Goal: Task Accomplishment & Management: Complete application form

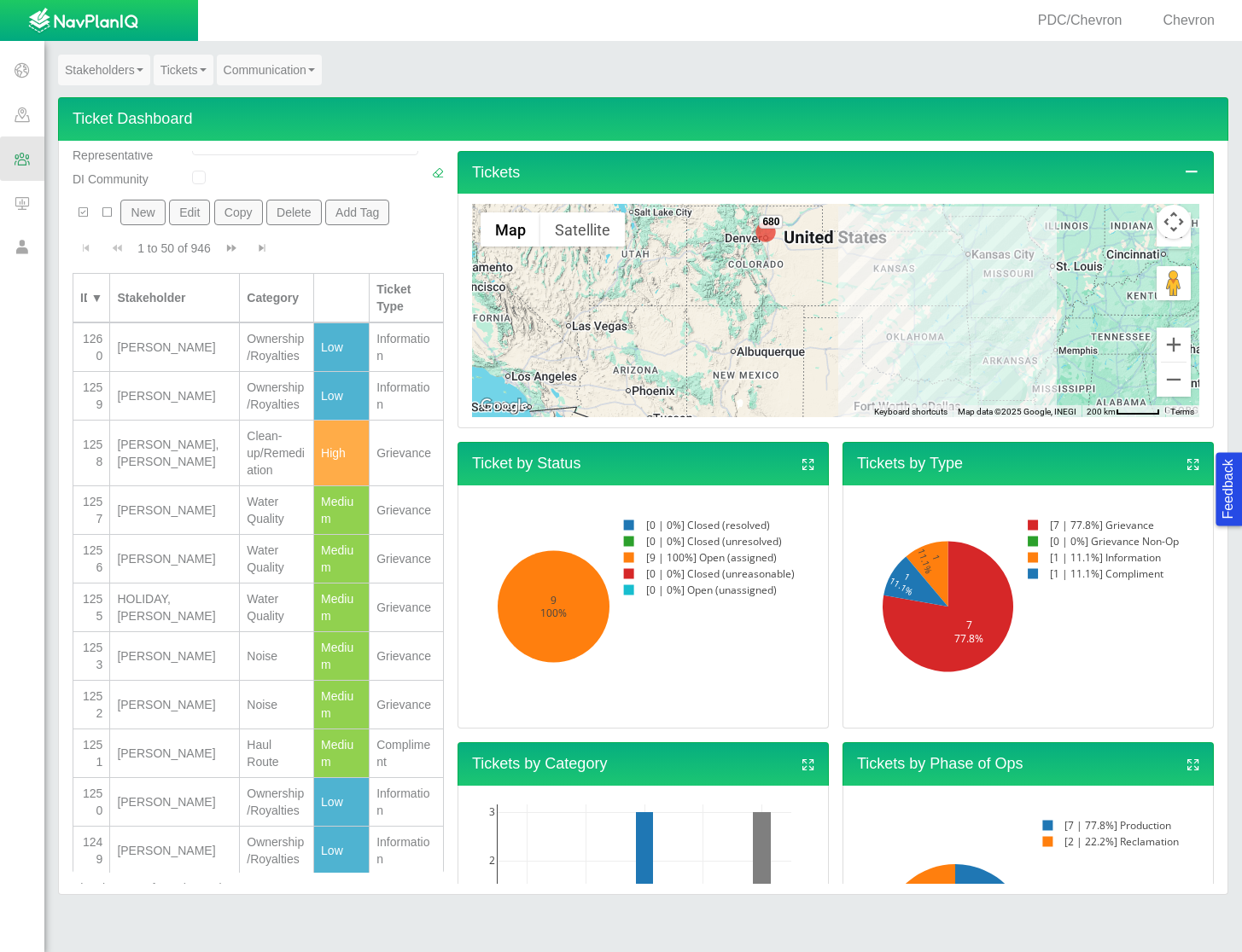
scroll to position [256, 0]
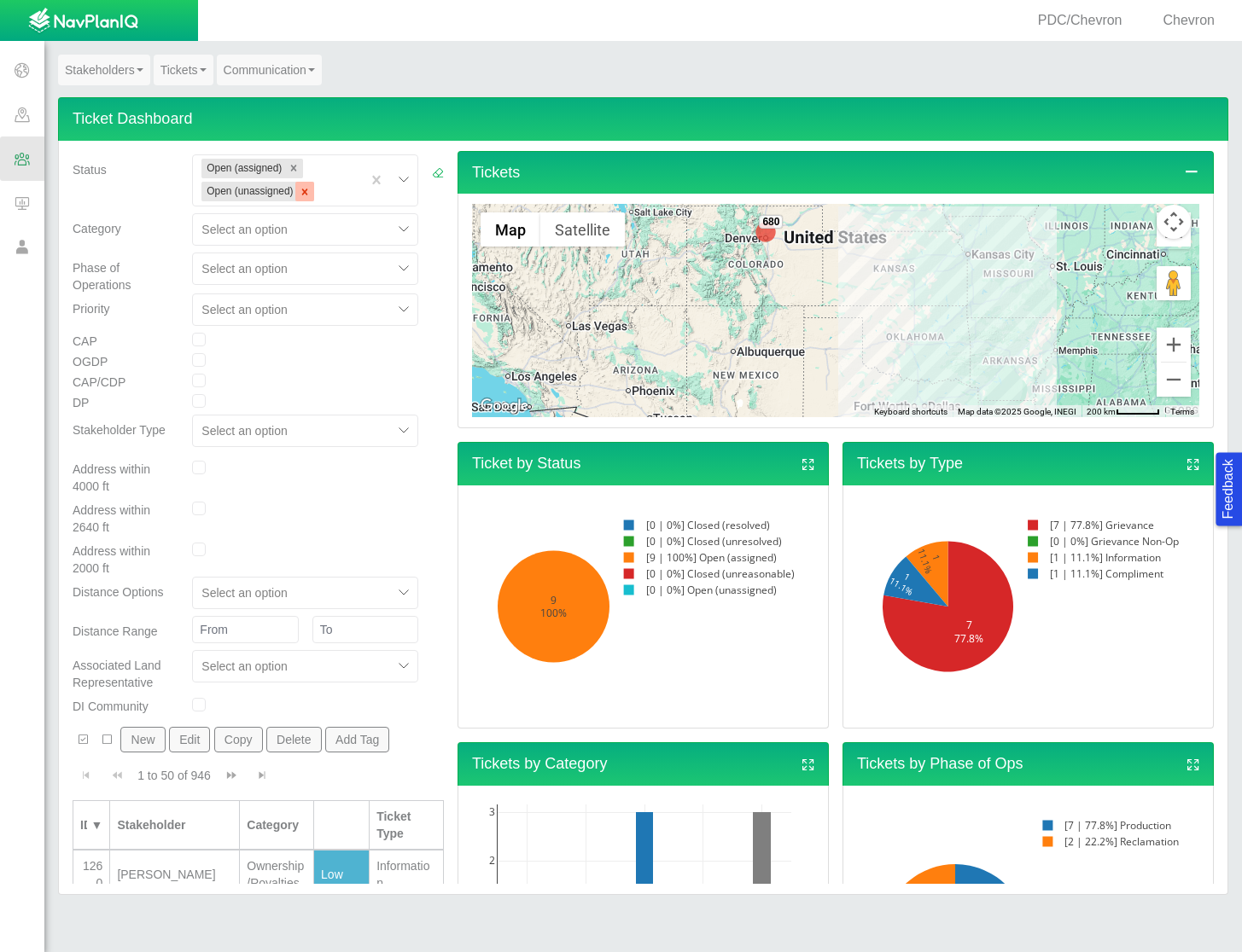
click at [303, 196] on icon "Remove Open (unassigned)" at bounding box center [305, 192] width 12 height 12
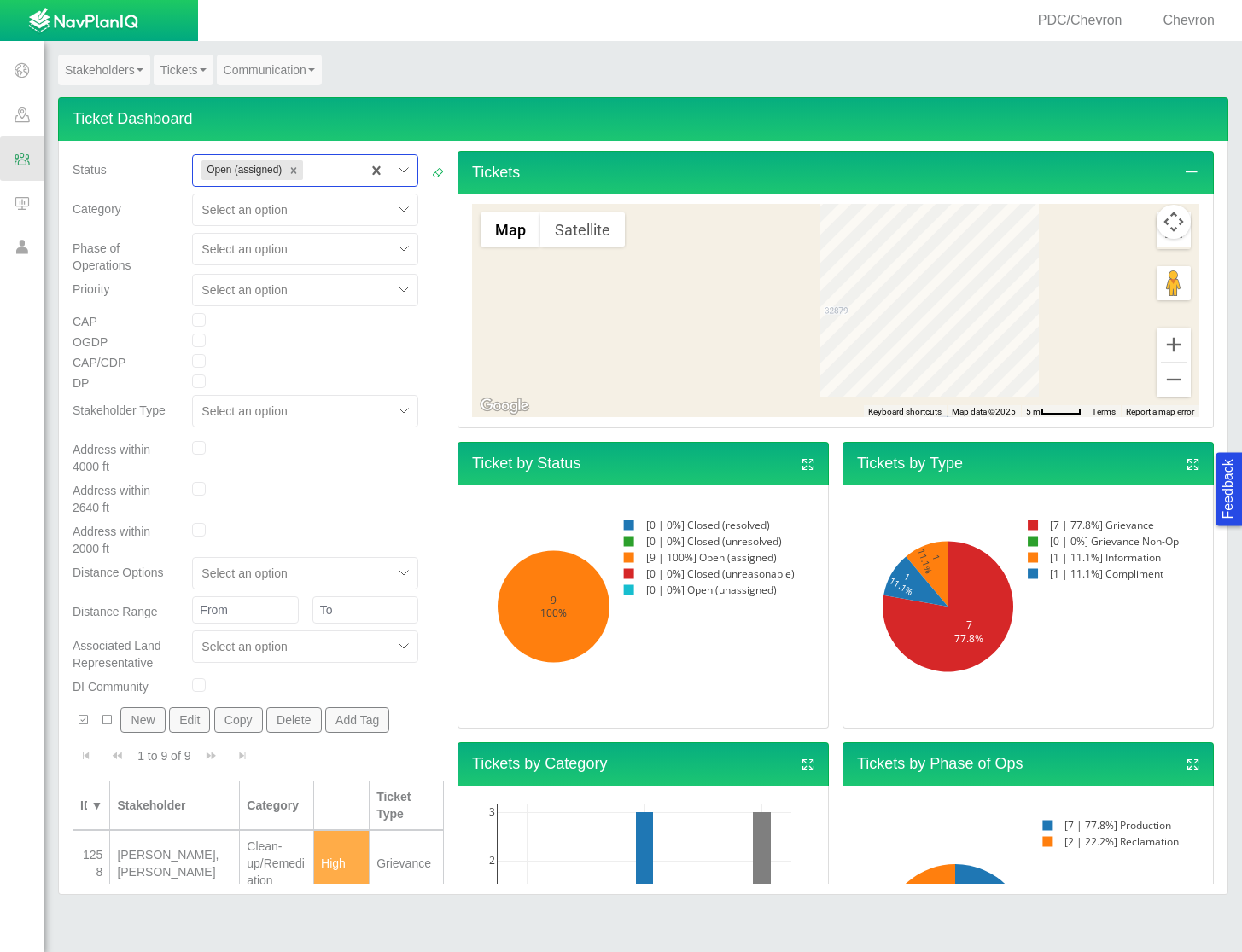
click at [394, 171] on div at bounding box center [404, 171] width 26 height 26
click at [321, 332] on div "Open (unassigned)" at bounding box center [305, 336] width 226 height 31
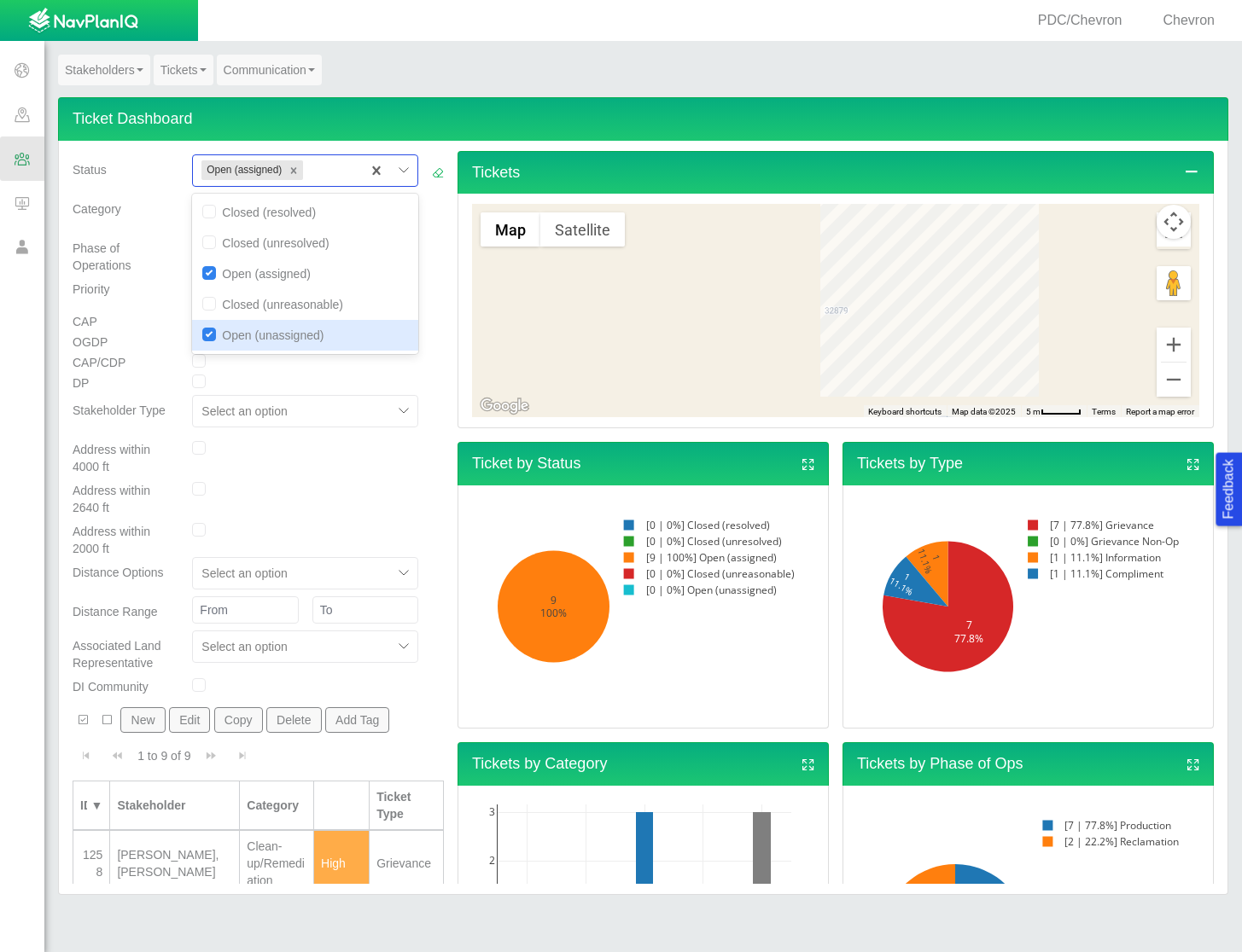
checkbox input "true"
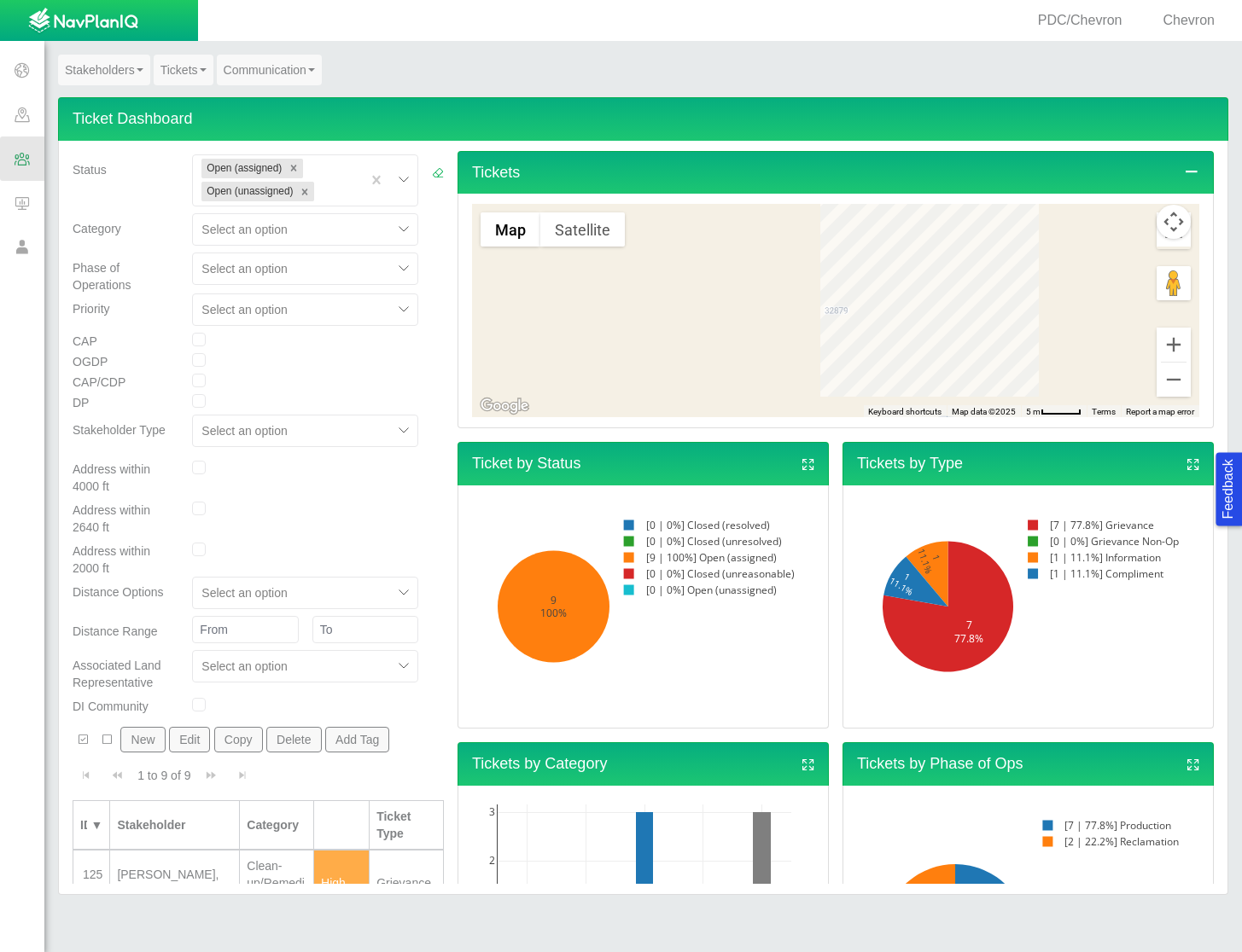
click at [426, 341] on div at bounding box center [438, 307] width 26 height 824
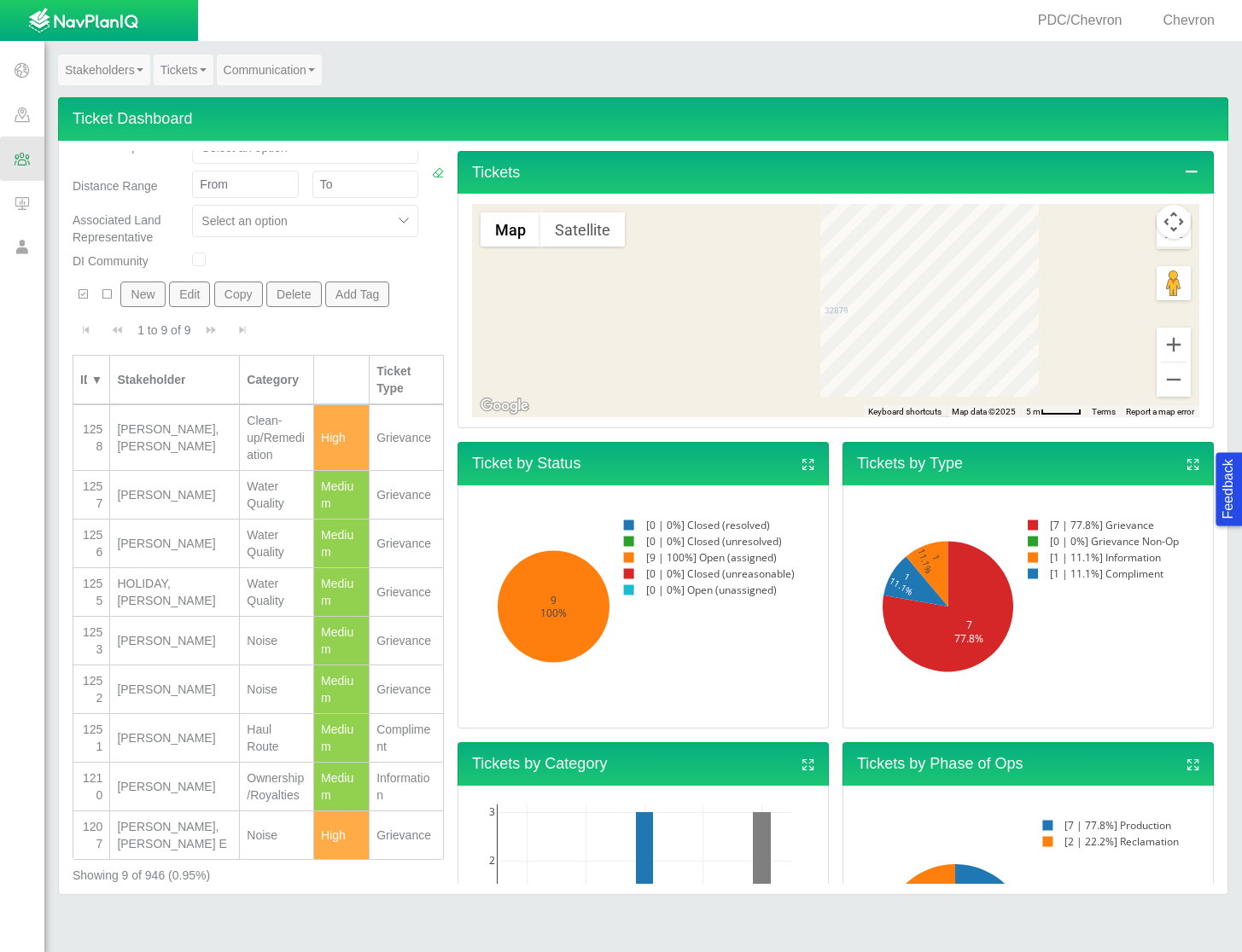
scroll to position [736, 0]
click at [142, 778] on div "[PERSON_NAME]" at bounding box center [174, 787] width 115 height 17
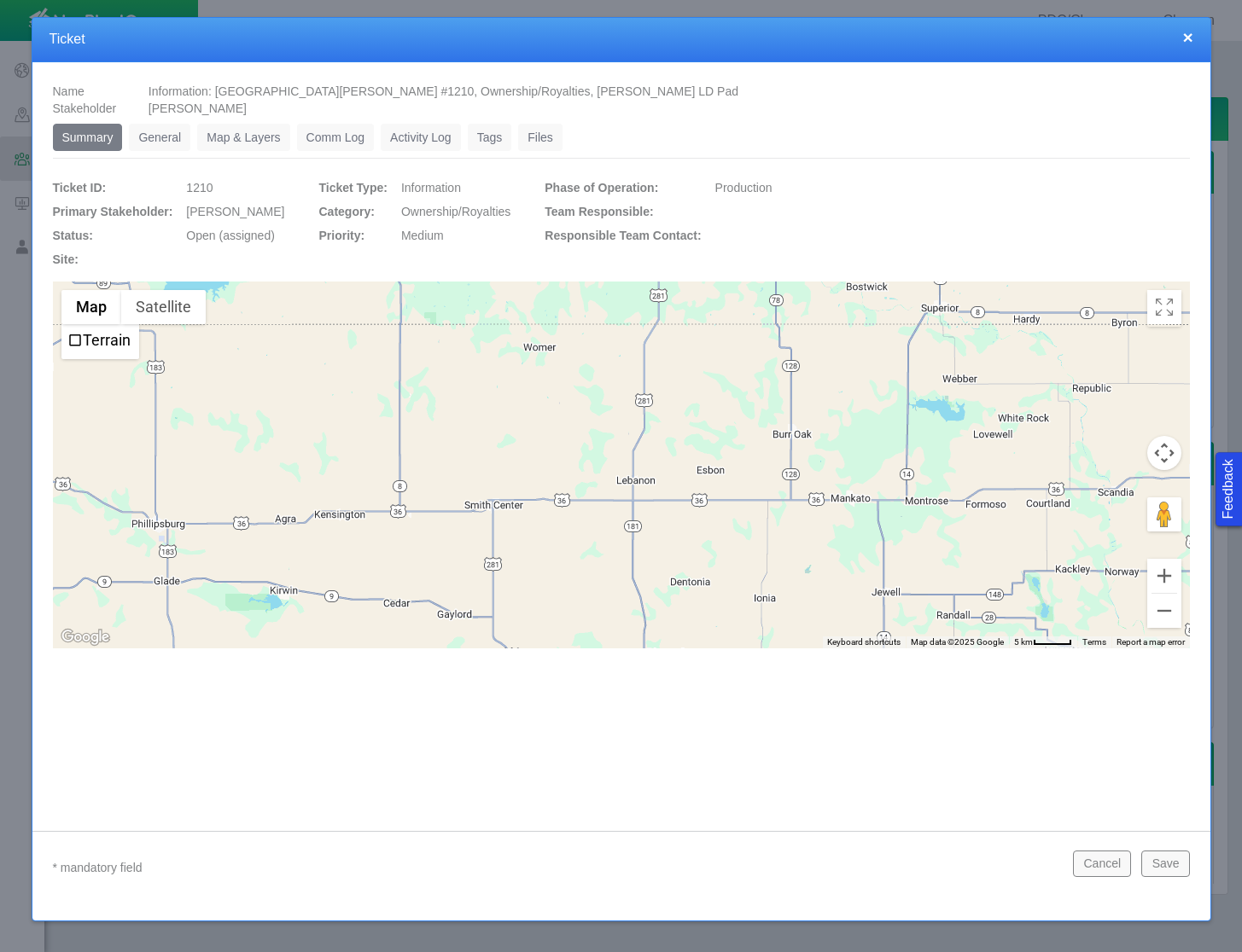
click at [147, 146] on link "General" at bounding box center [160, 137] width 62 height 27
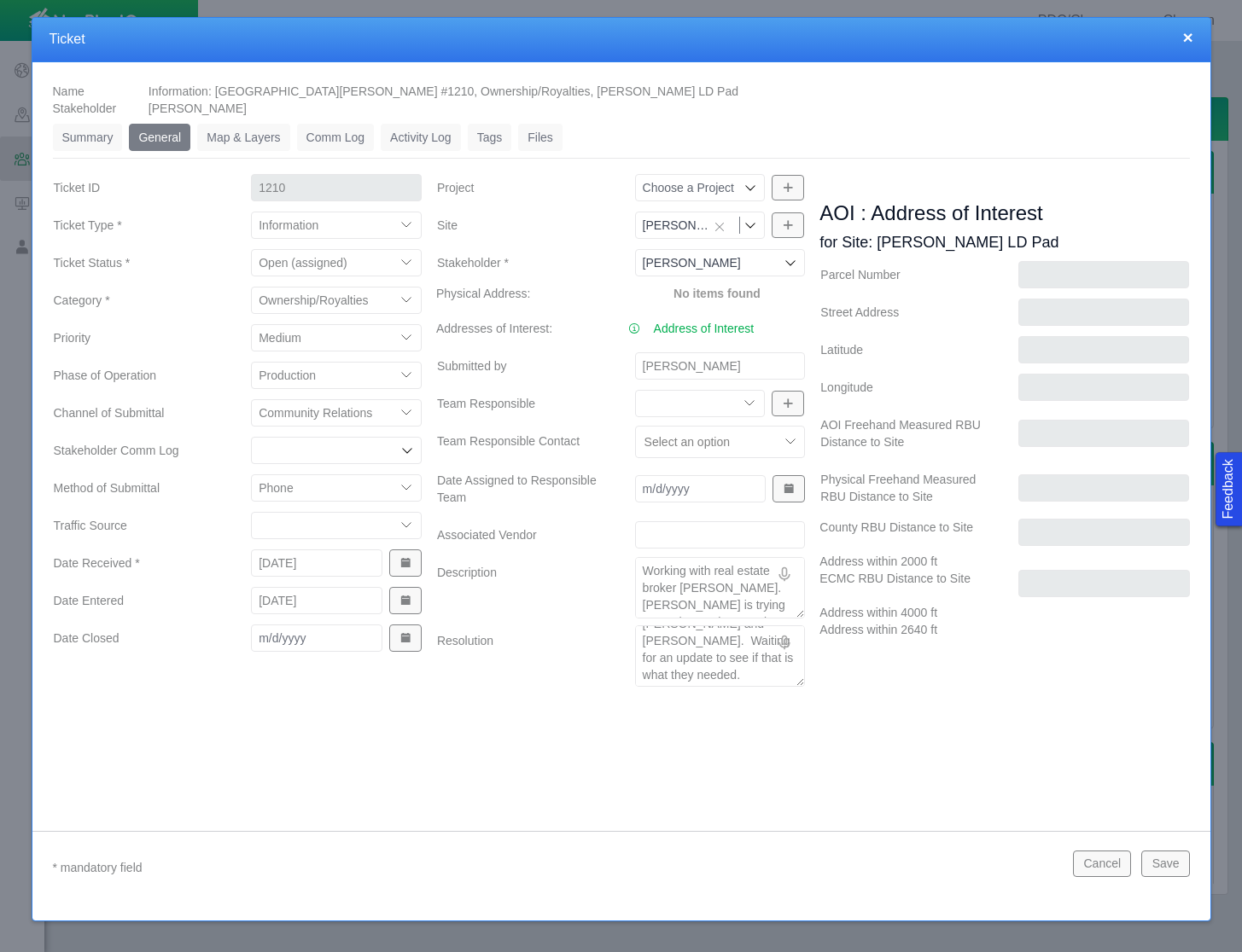
scroll to position [51, 0]
type textarea "x"
click at [350, 263] on select "Closed (resolved) Closed (unreasonable) Closed (unresolved) Open (assigned) Ope…" at bounding box center [336, 262] width 171 height 27
select select "150870587516967431"
click at [251, 249] on select "Closed (resolved) Closed (unreasonable) Closed (unresolved) Open (assigned) Ope…" at bounding box center [336, 262] width 171 height 27
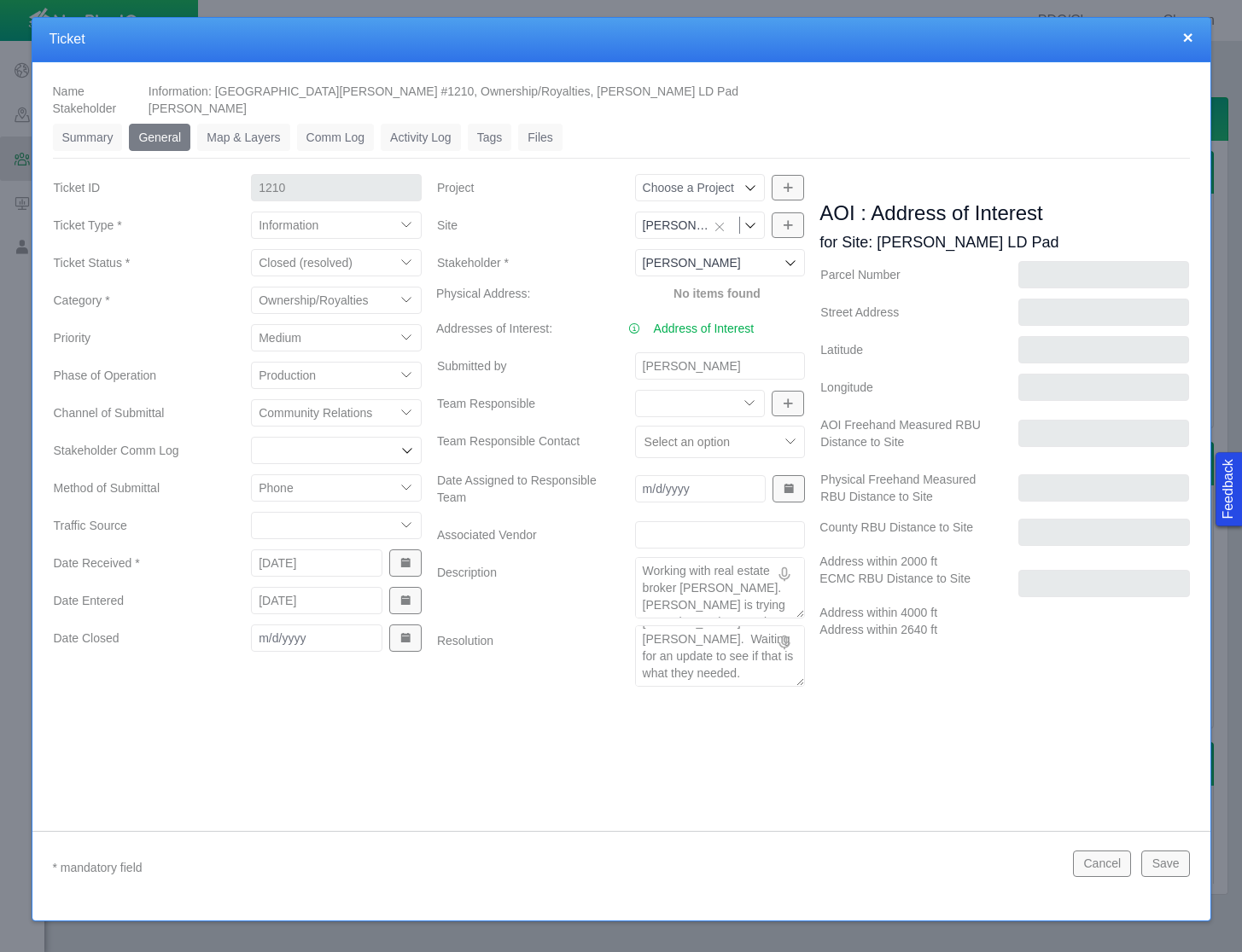
click at [398, 629] on button "Show Date Picker" at bounding box center [405, 639] width 33 height 27
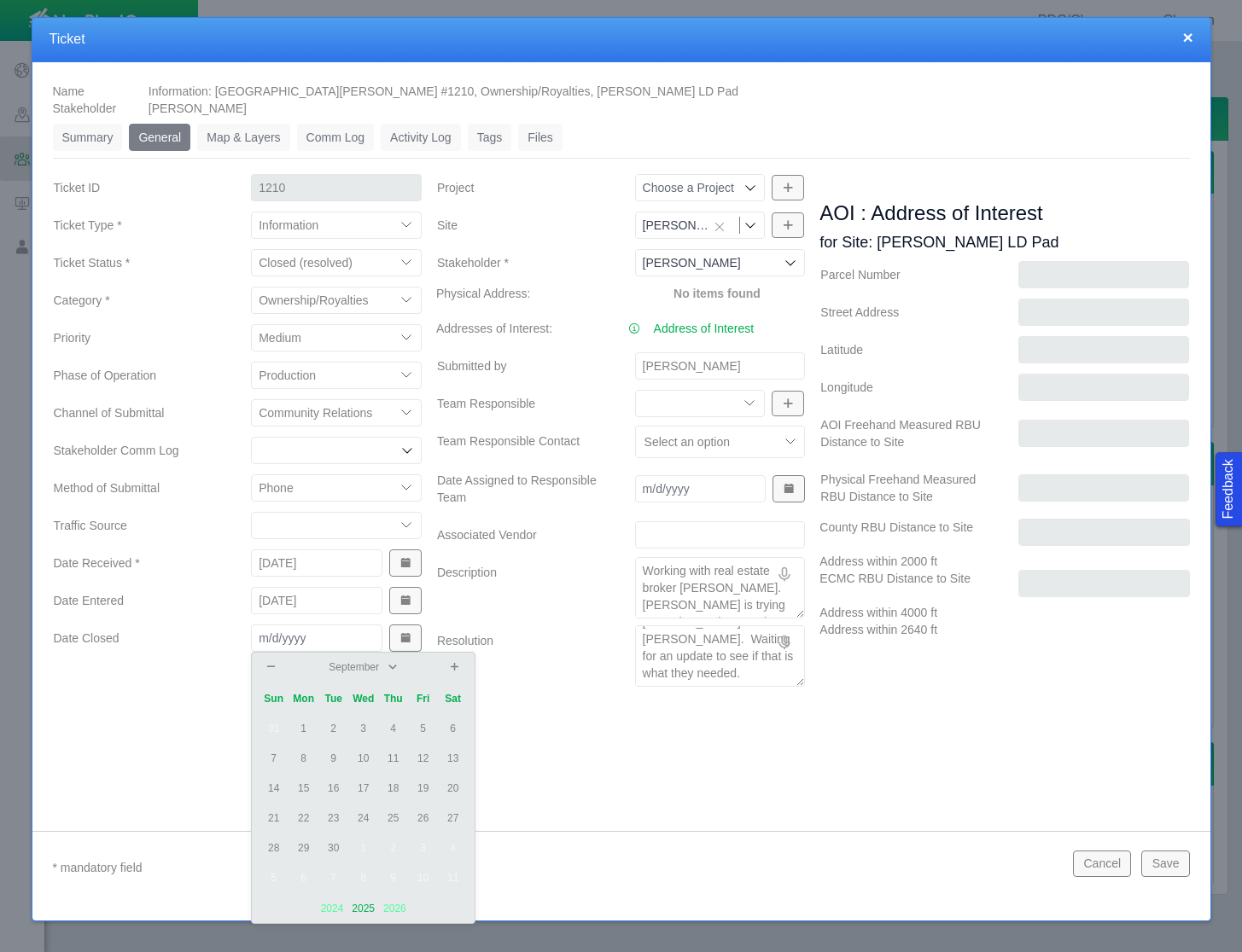
click at [429, 821] on td "26" at bounding box center [423, 818] width 30 height 30
type input "[DATE]"
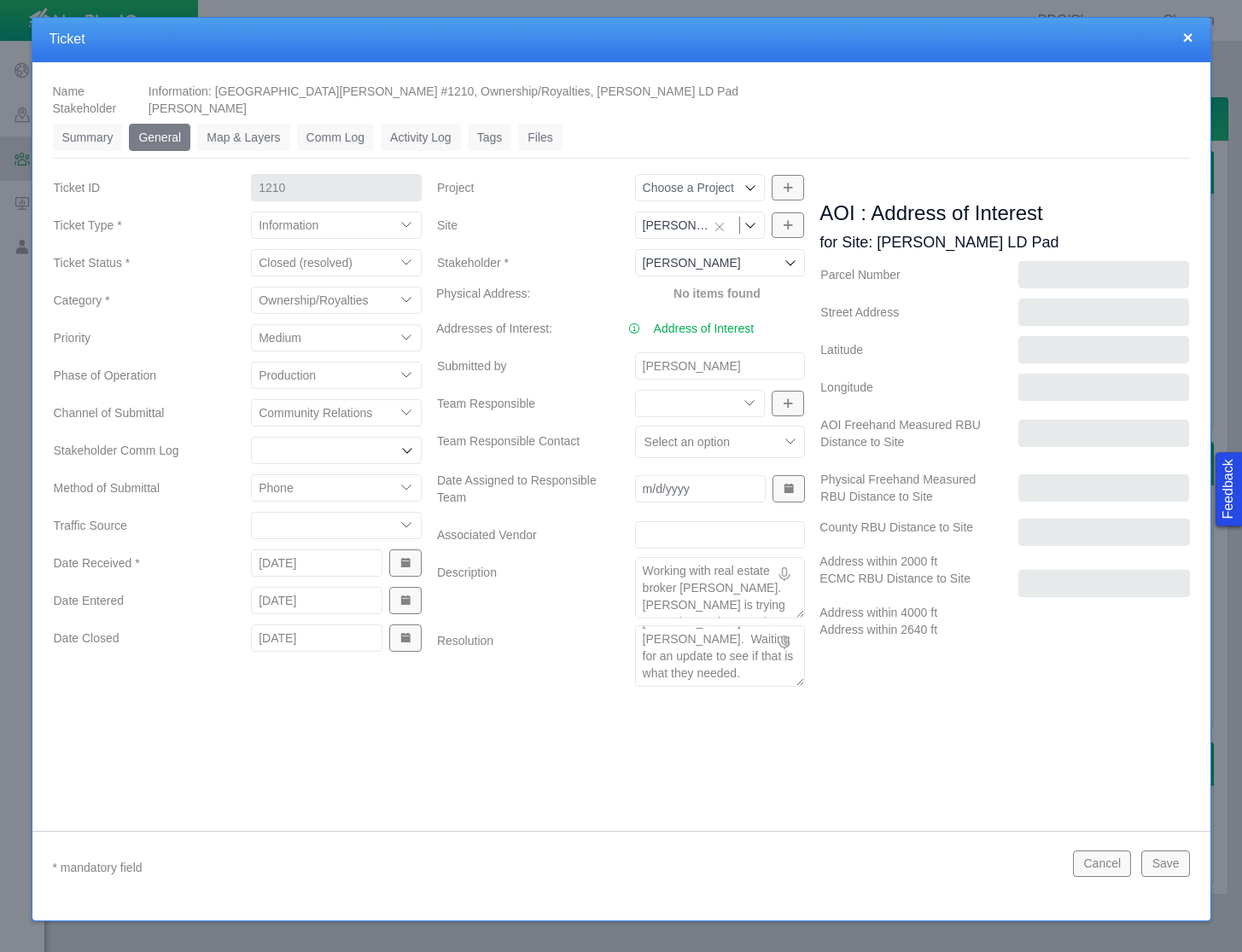
click at [1165, 865] on button "Save" at bounding box center [1166, 863] width 48 height 26
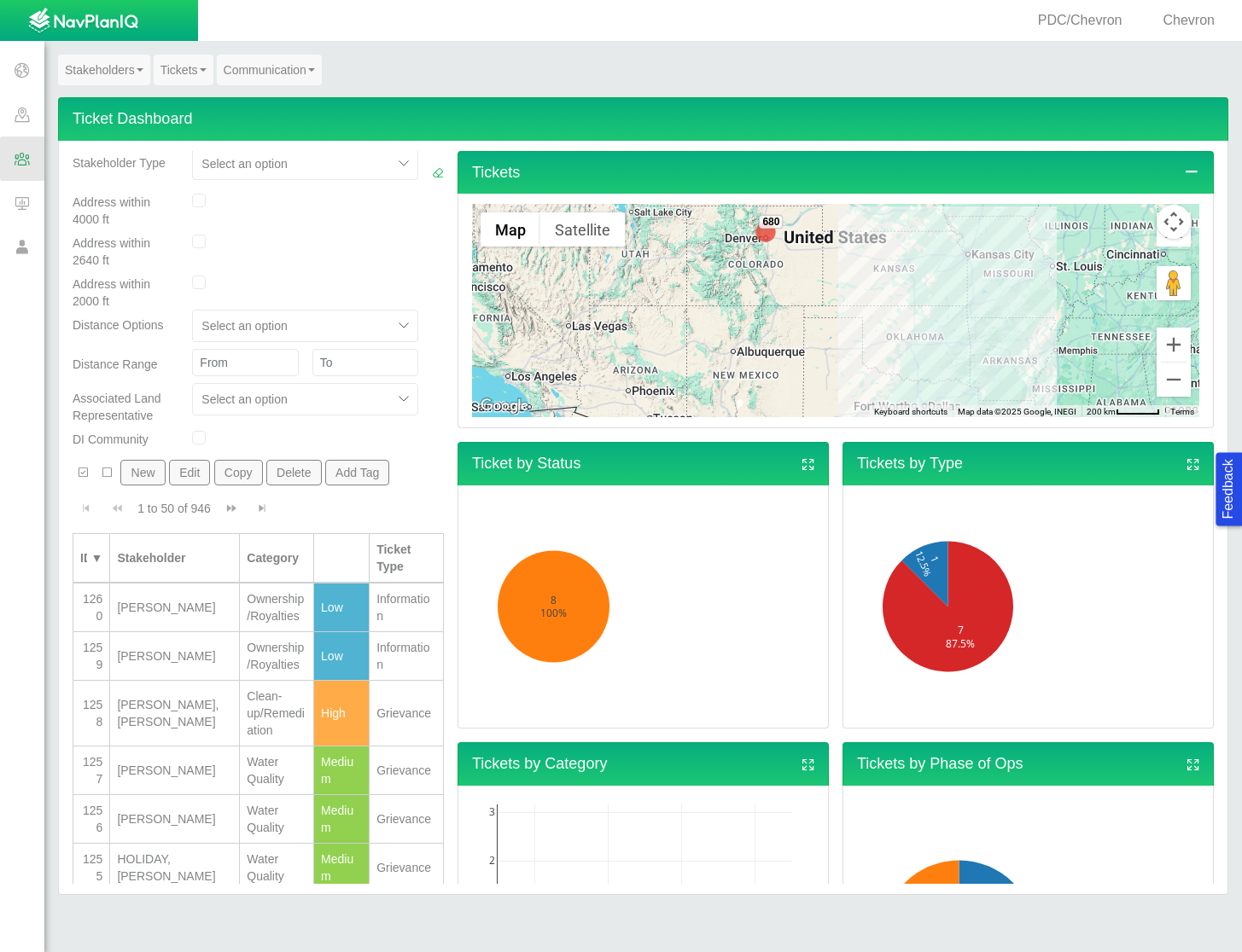
scroll to position [163, 0]
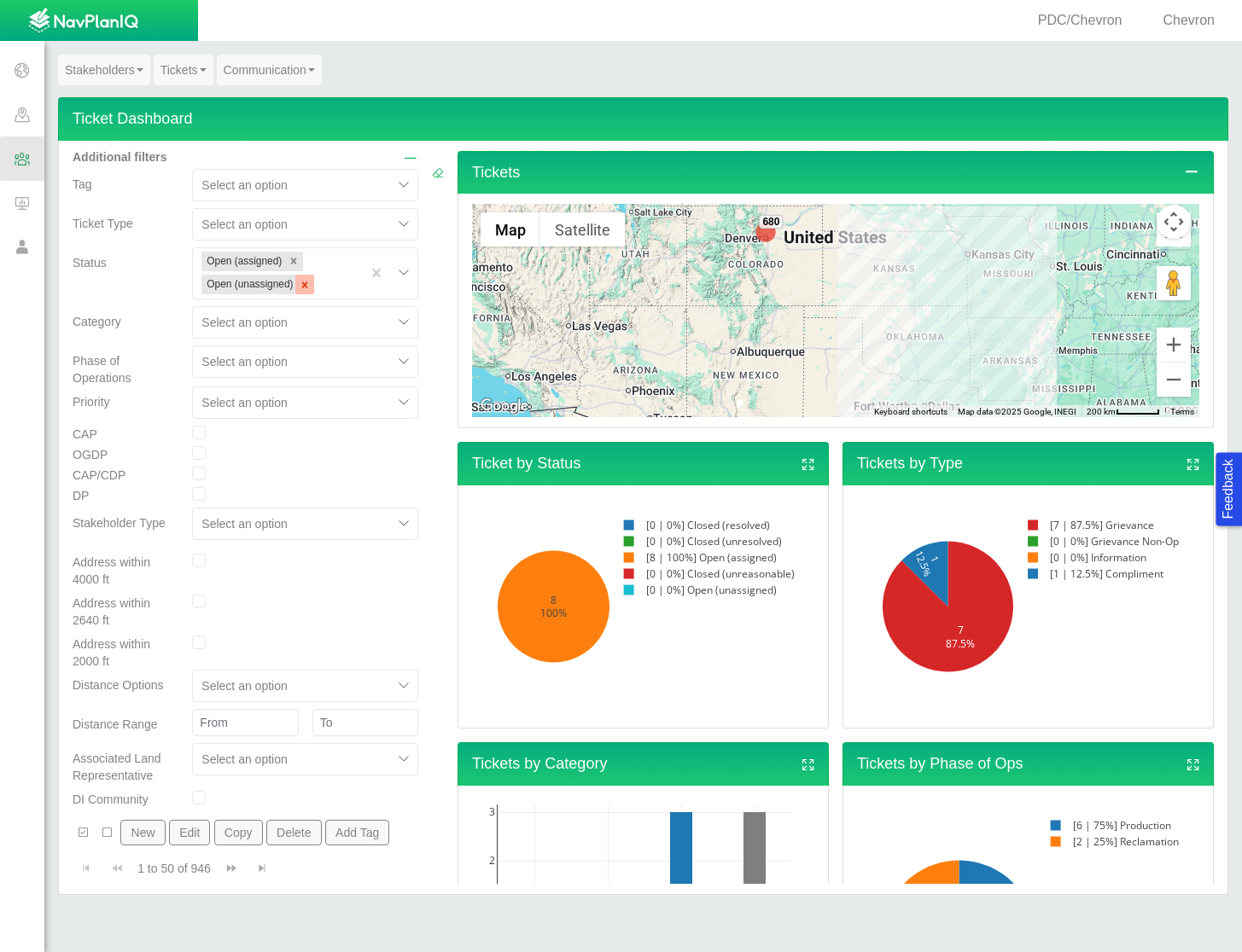
click at [302, 285] on icon "Remove Open (unassigned)" at bounding box center [305, 285] width 6 height 6
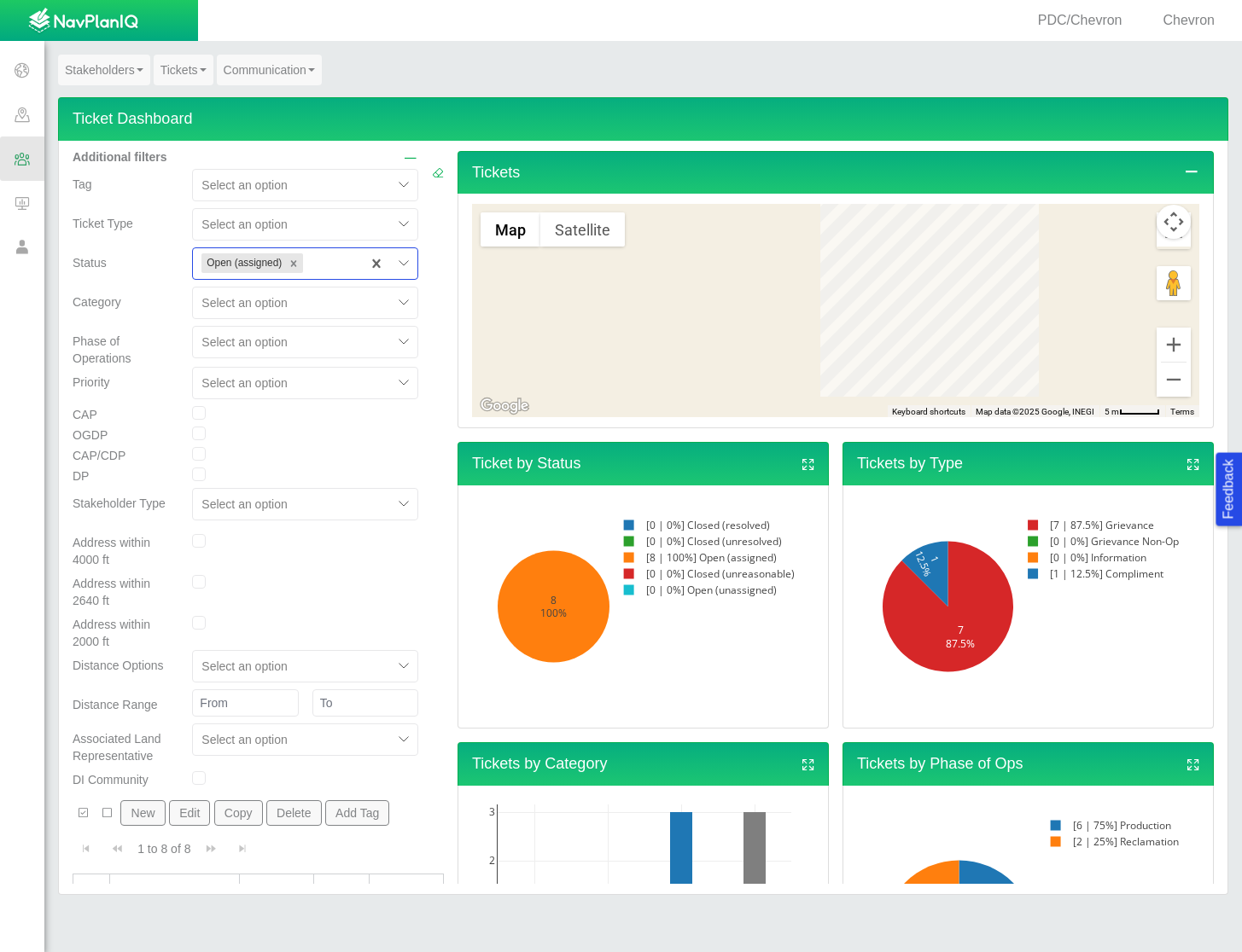
click at [332, 267] on div at bounding box center [330, 263] width 46 height 20
click at [297, 429] on div "Open (unassigned)" at bounding box center [305, 428] width 226 height 31
checkbox input "true"
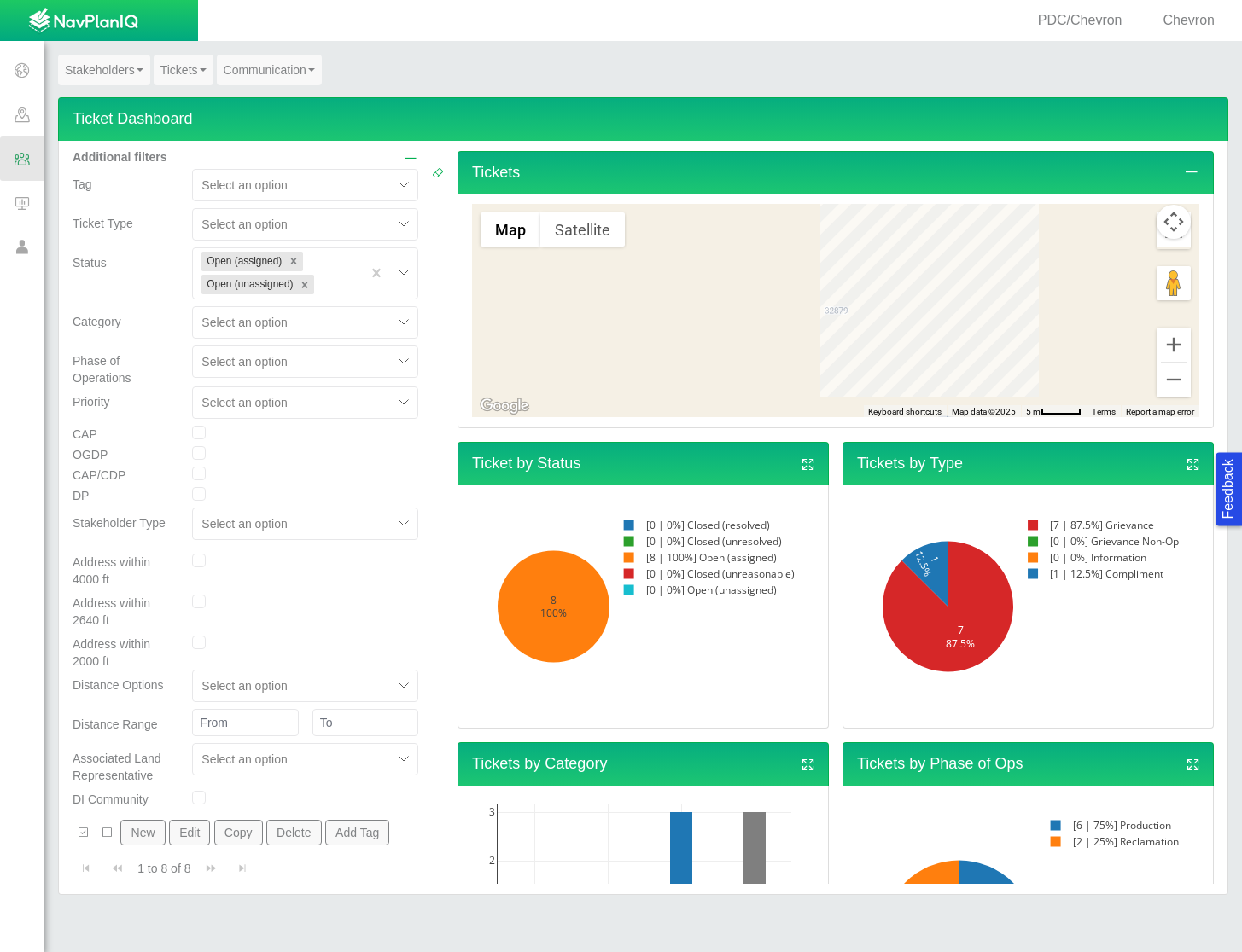
click at [432, 405] on div at bounding box center [438, 400] width 12 height 824
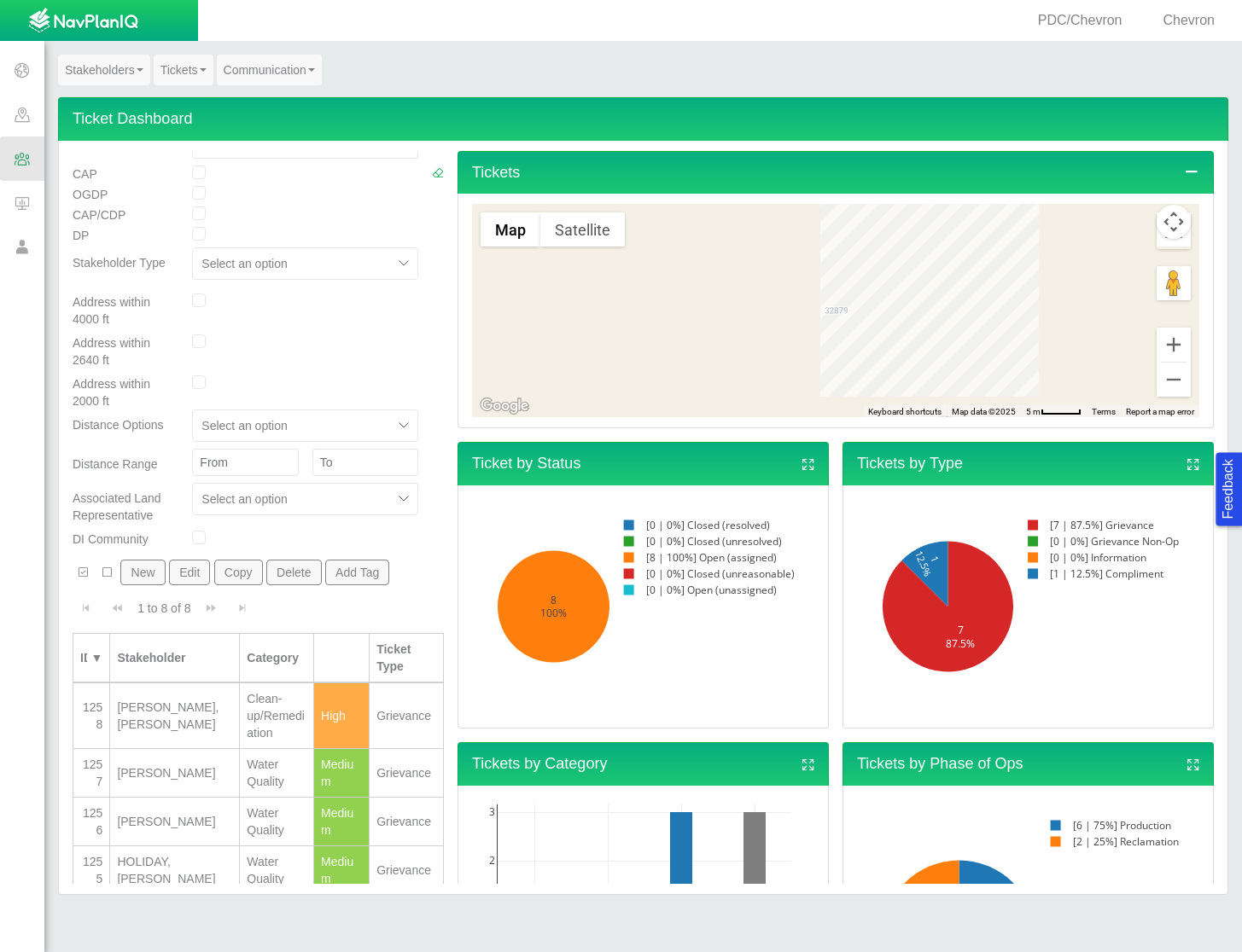
scroll to position [669, 0]
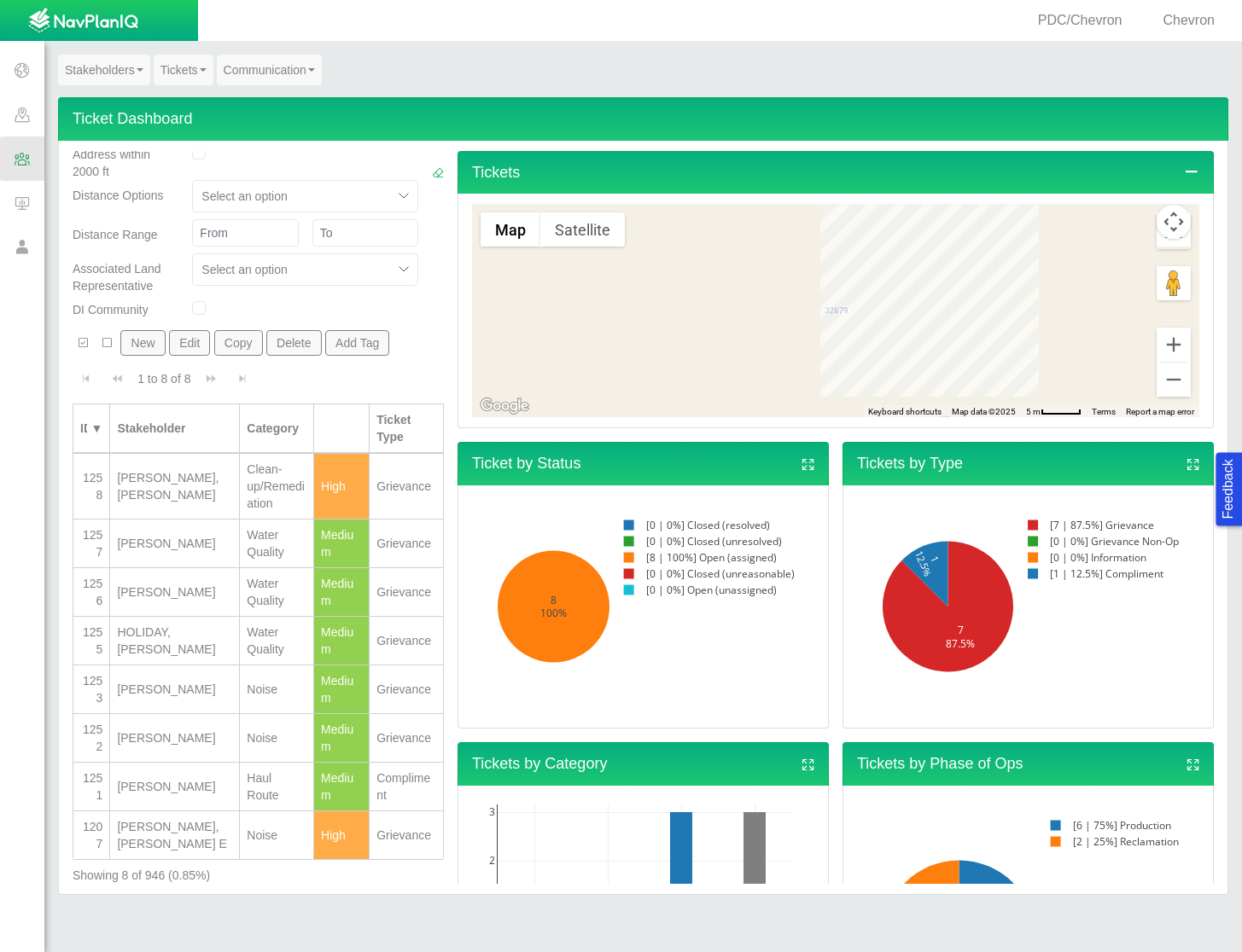
click at [171, 778] on div "[PERSON_NAME]" at bounding box center [174, 787] width 115 height 17
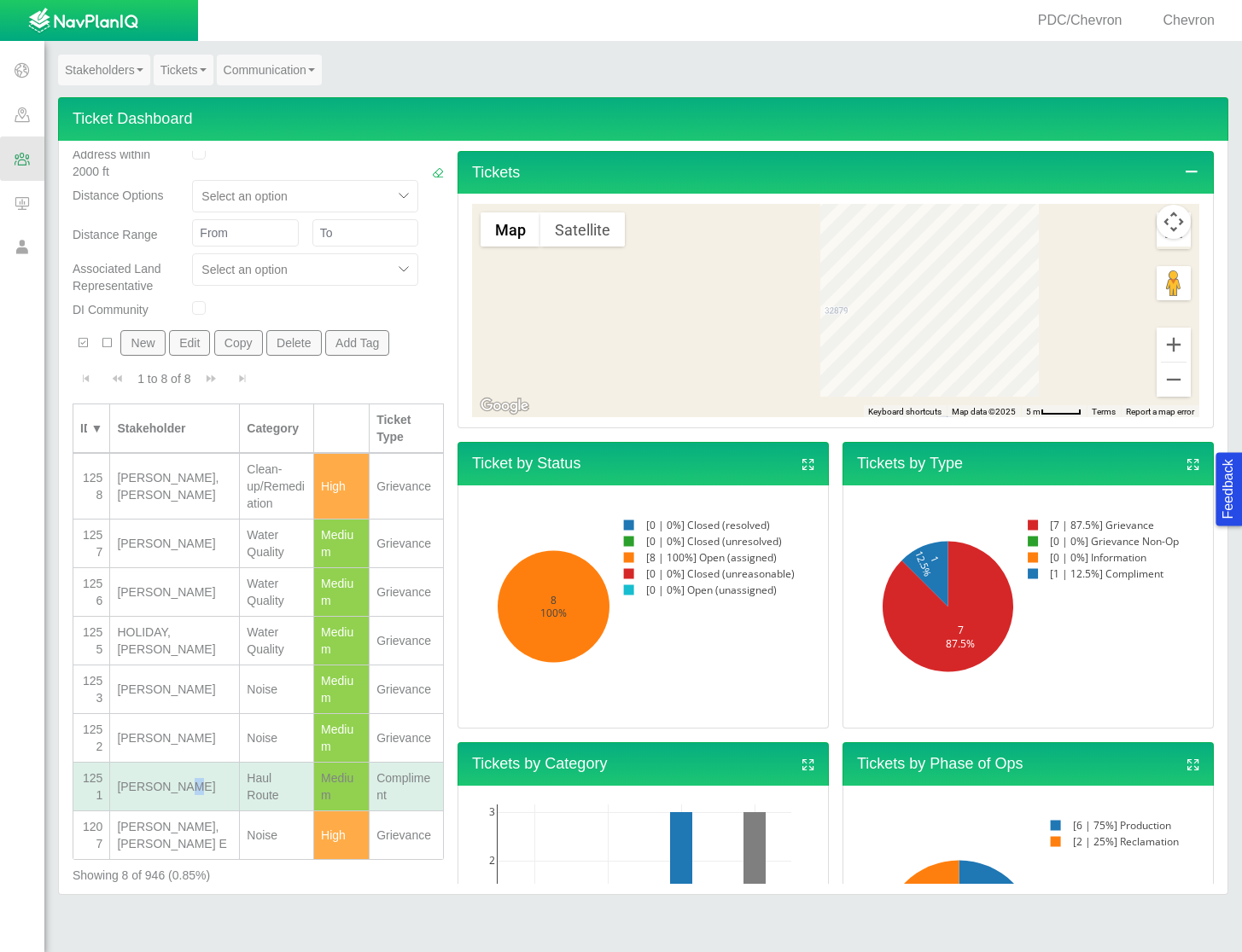
click at [171, 778] on div "[PERSON_NAME]" at bounding box center [174, 787] width 115 height 17
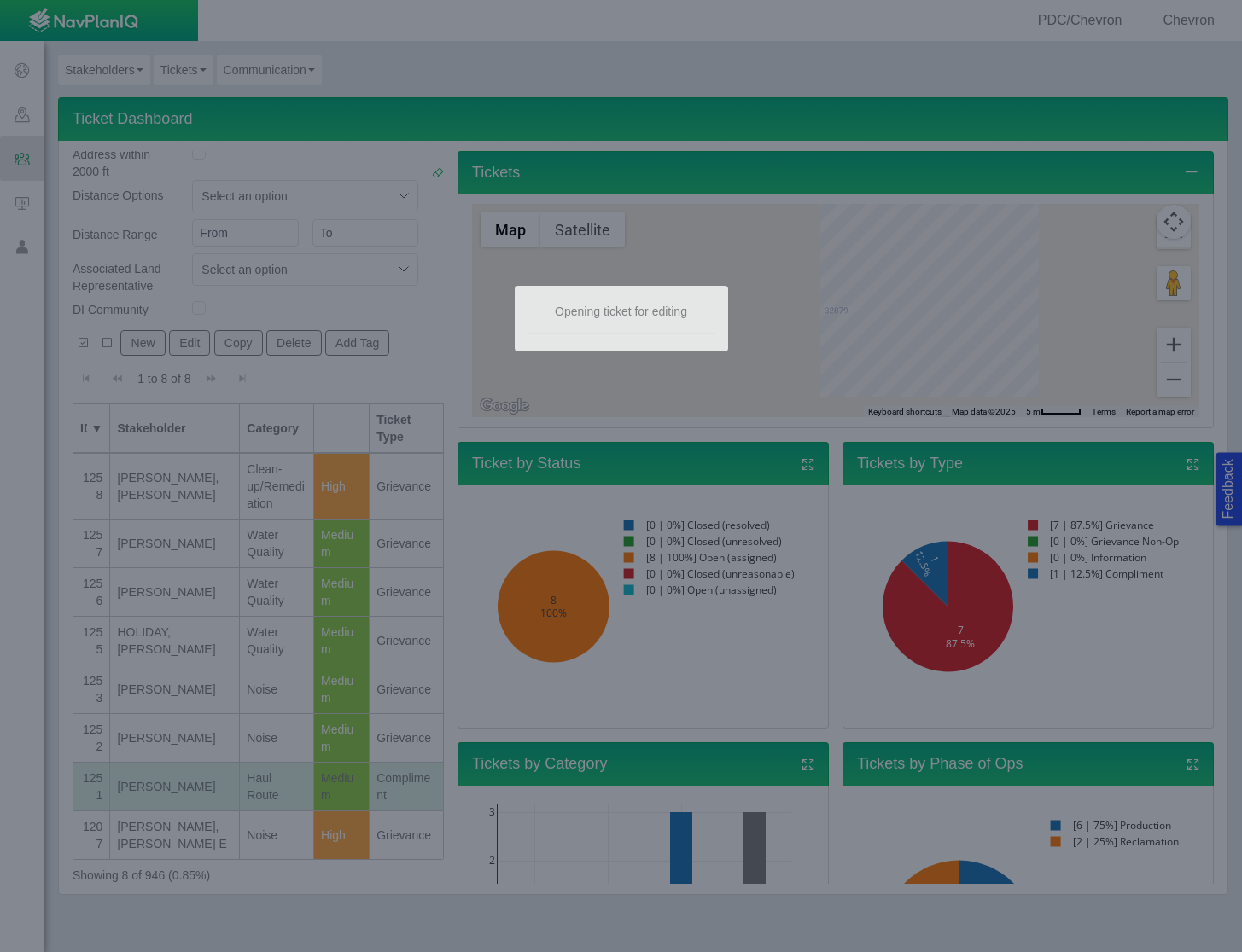
type textarea "x"
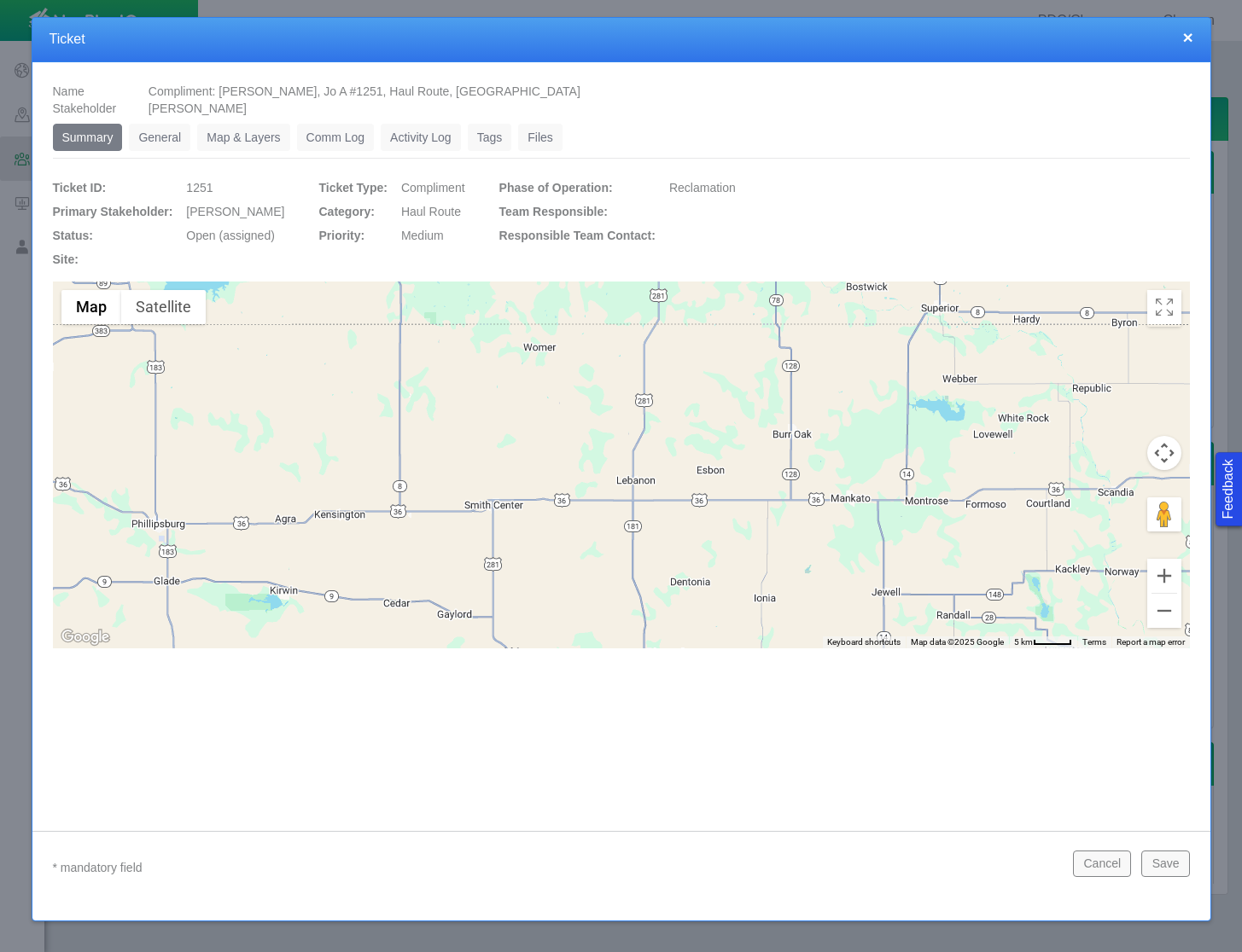
click at [160, 132] on link "General" at bounding box center [160, 137] width 62 height 27
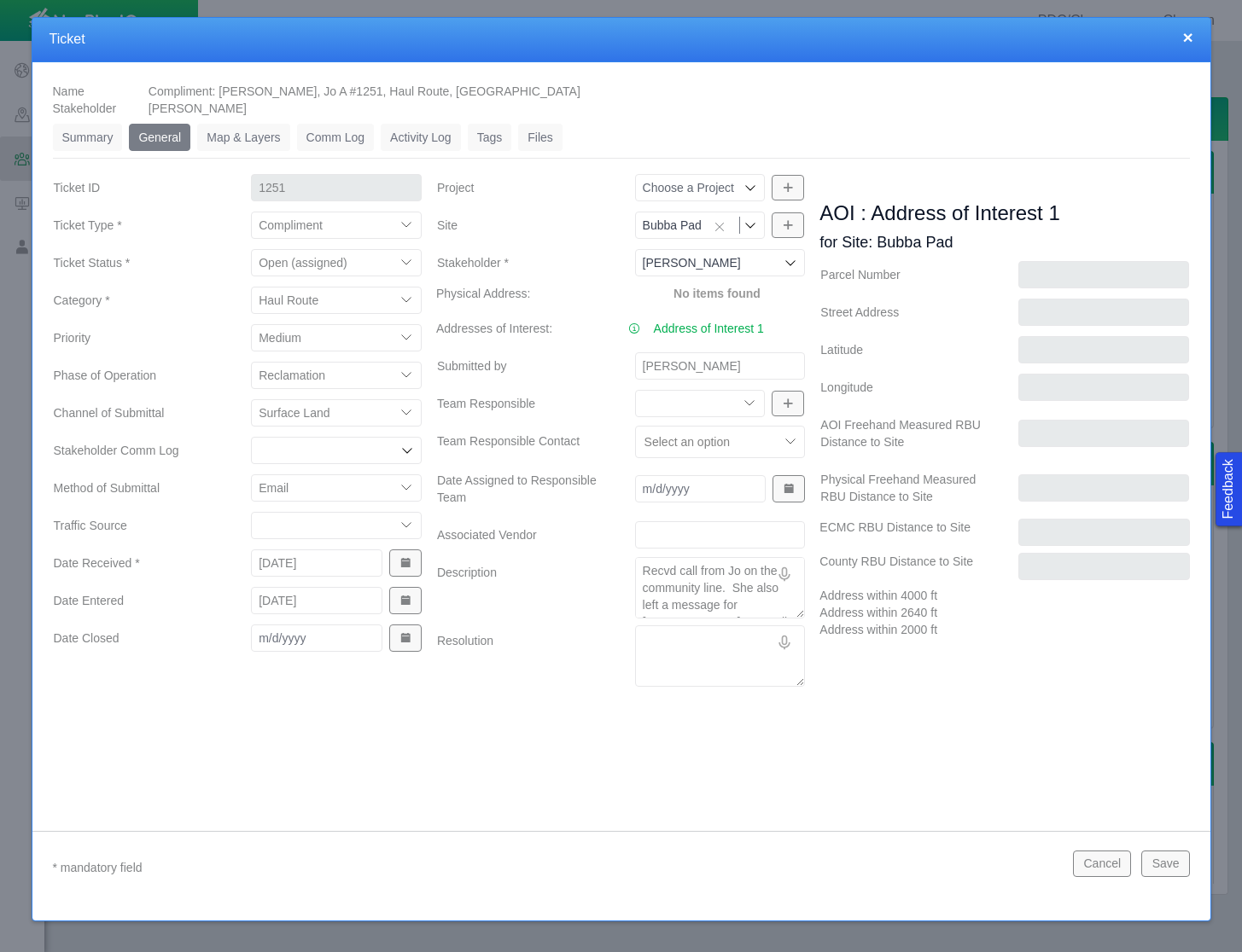
click at [364, 225] on select "Compliment Grievance Grievance Non-Op Information" at bounding box center [336, 225] width 171 height 27
click at [251, 211] on select "Compliment Grievance Grievance Non-Op Information" at bounding box center [336, 225] width 171 height 27
select select "149744687610124099"
type textarea "x"
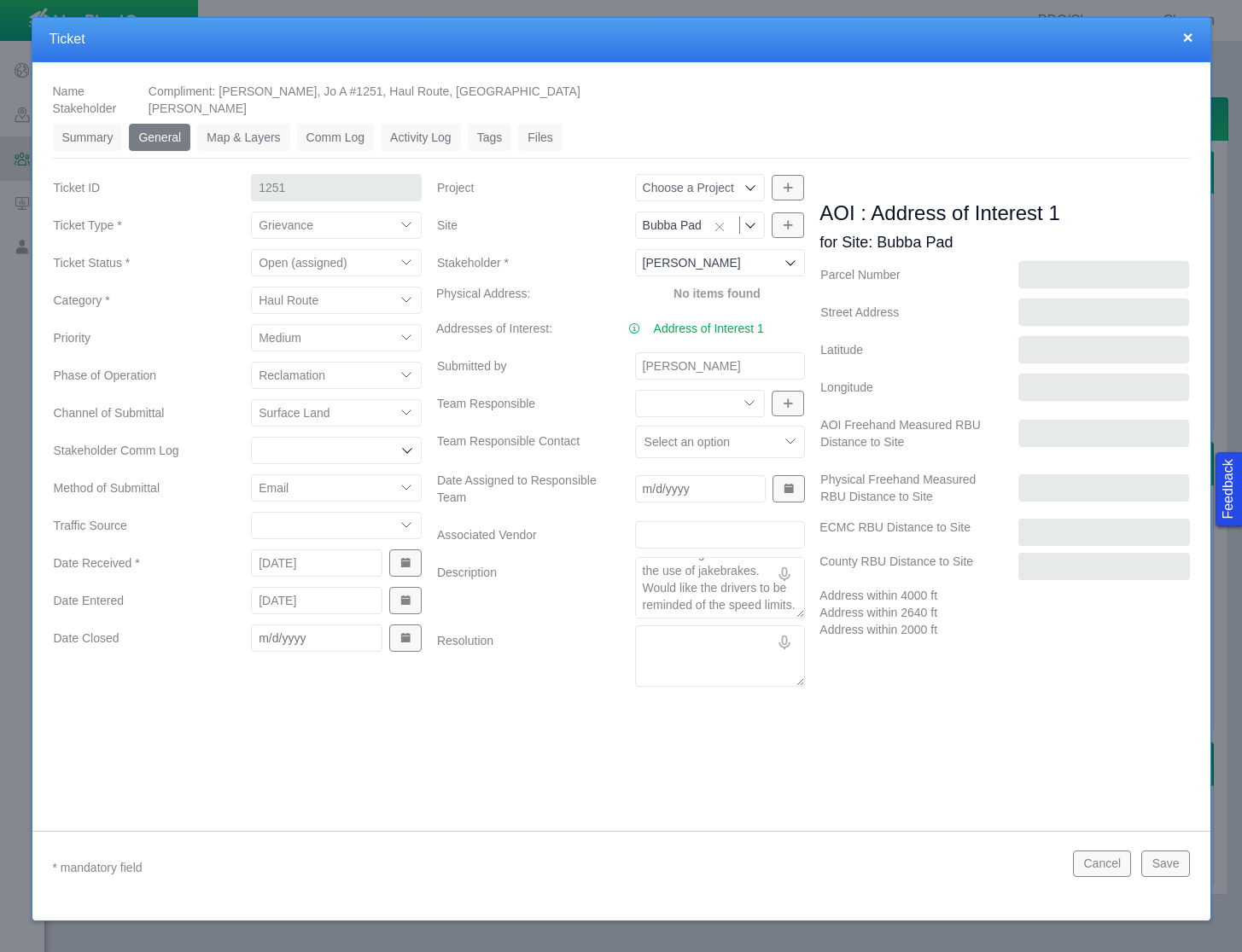
click at [384, 259] on select "Closed (resolved) Closed (unreasonable) Closed (unresolved) Open (assigned) Ope…" at bounding box center [336, 262] width 171 height 27
select select "150870587516967431"
click at [251, 249] on select "Closed (resolved) Closed (unreasonable) Closed (unresolved) Open (assigned) Ope…" at bounding box center [336, 262] width 171 height 27
click at [405, 639] on span "Show Date Picker" at bounding box center [405, 638] width 12 height 12
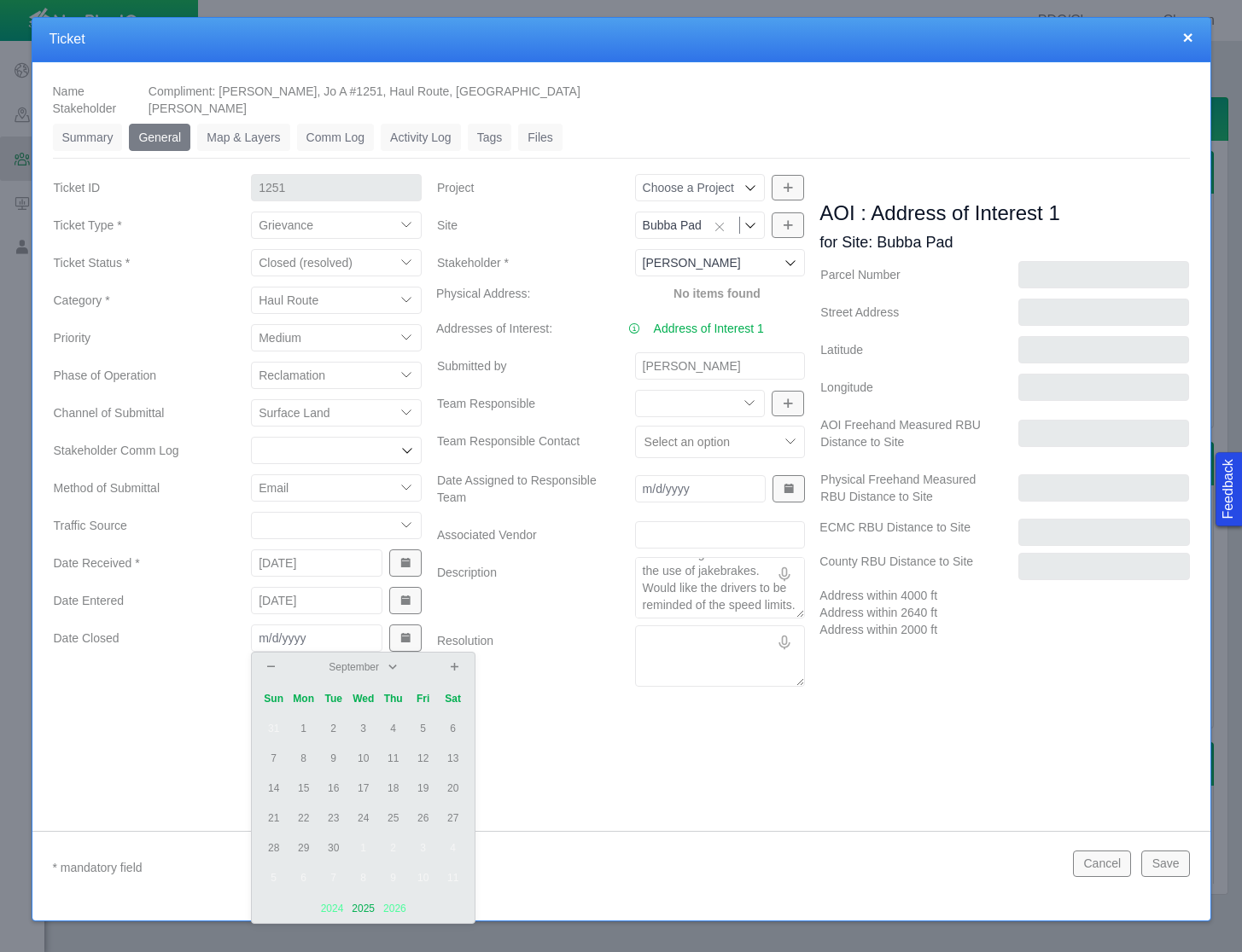
click at [415, 819] on td "26" at bounding box center [423, 818] width 30 height 30
type input "[DATE]"
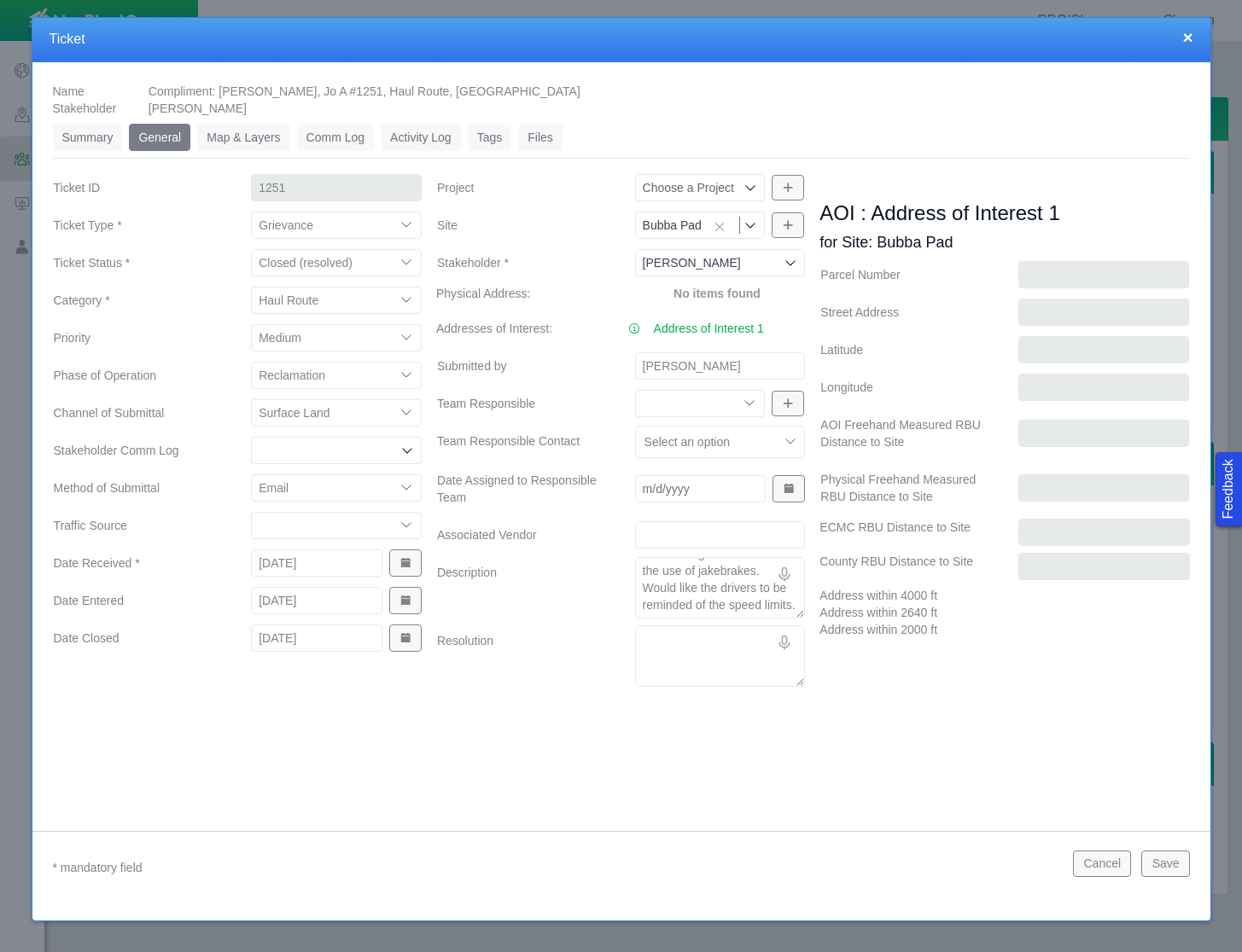
click at [1189, 864] on div "Cancel Save" at bounding box center [1131, 868] width 129 height 35
click at [1186, 864] on button "Save" at bounding box center [1166, 863] width 48 height 26
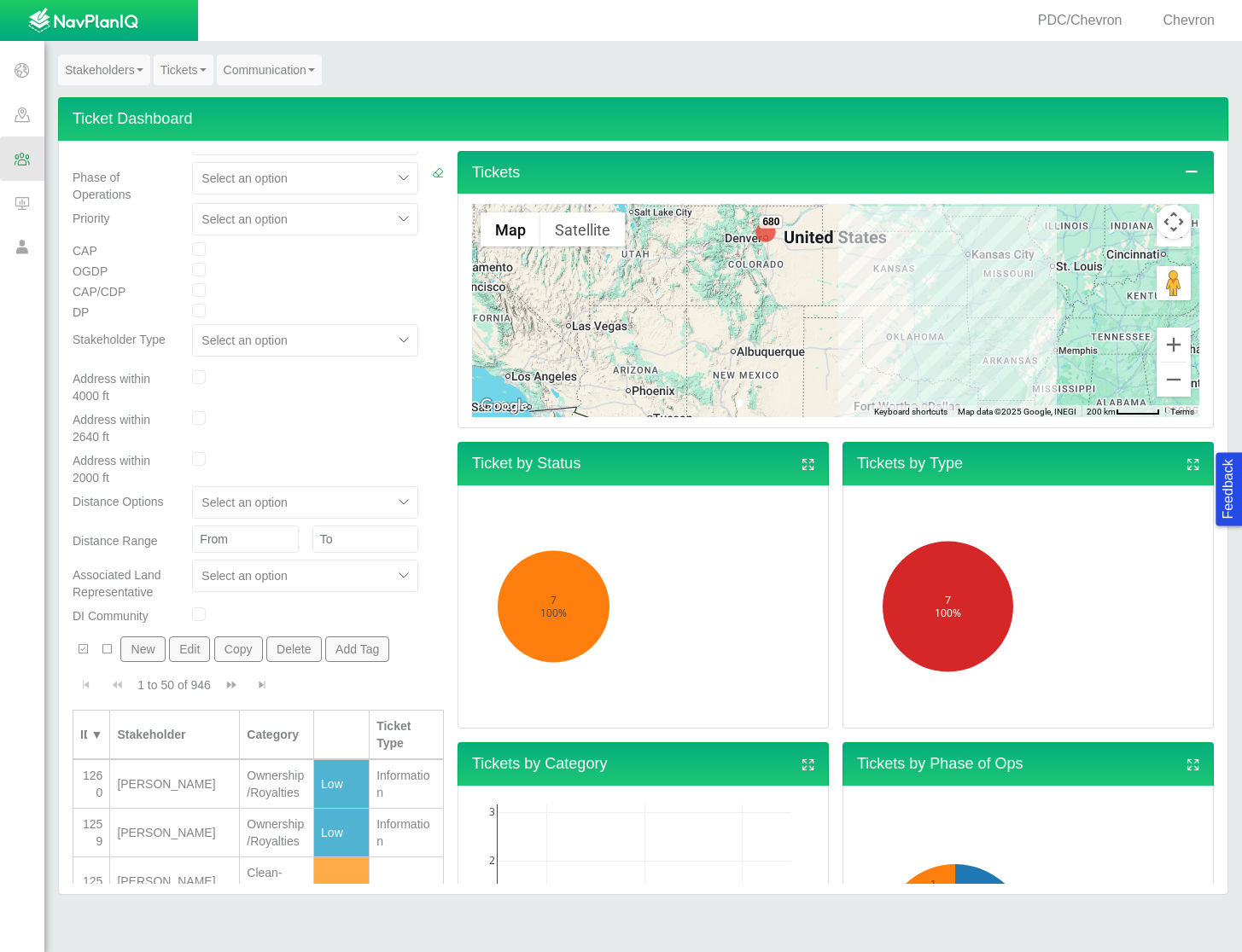
scroll to position [26, 0]
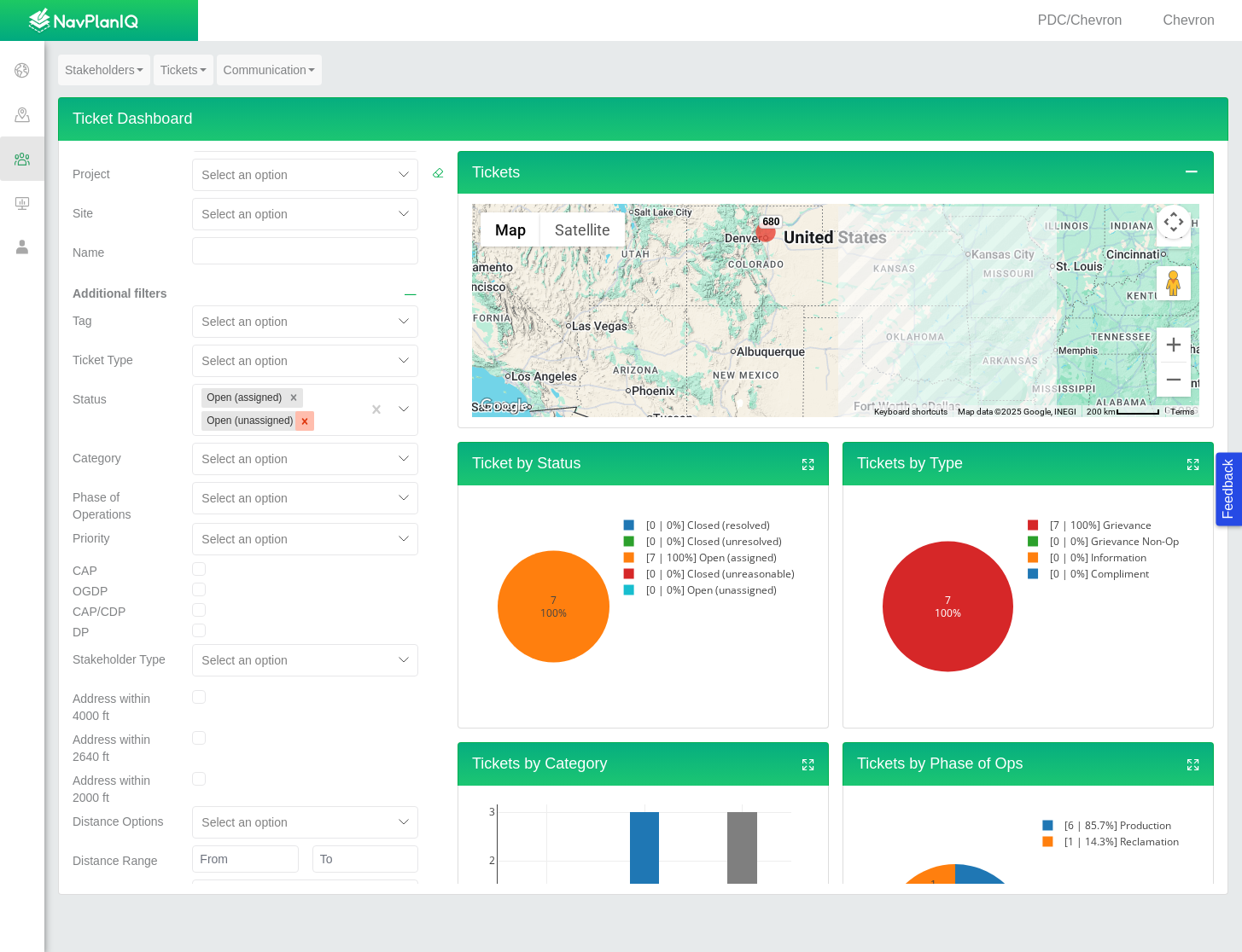
click at [299, 425] on icon "Remove Open (unassigned)" at bounding box center [305, 422] width 12 height 12
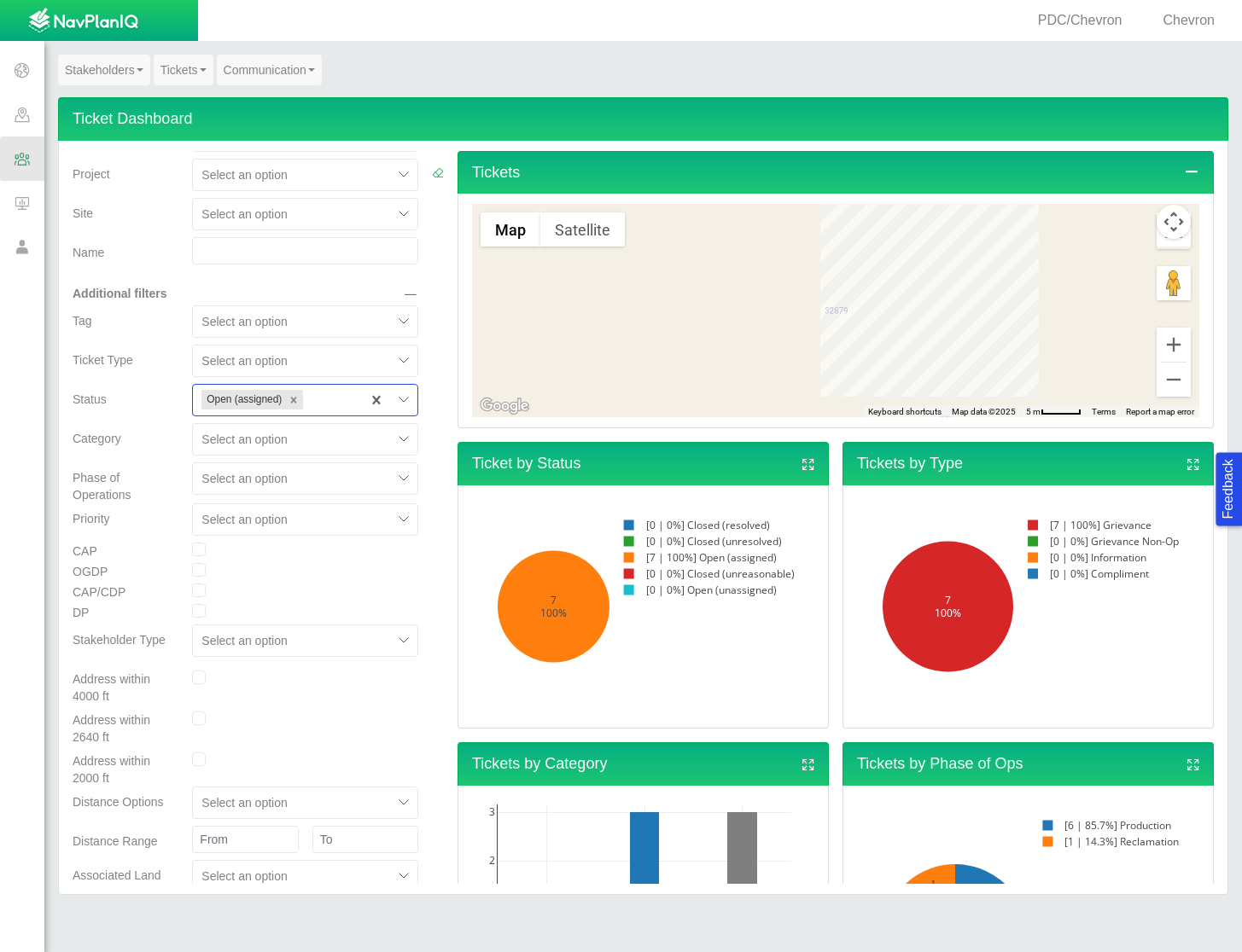
click at [317, 406] on div at bounding box center [330, 399] width 46 height 20
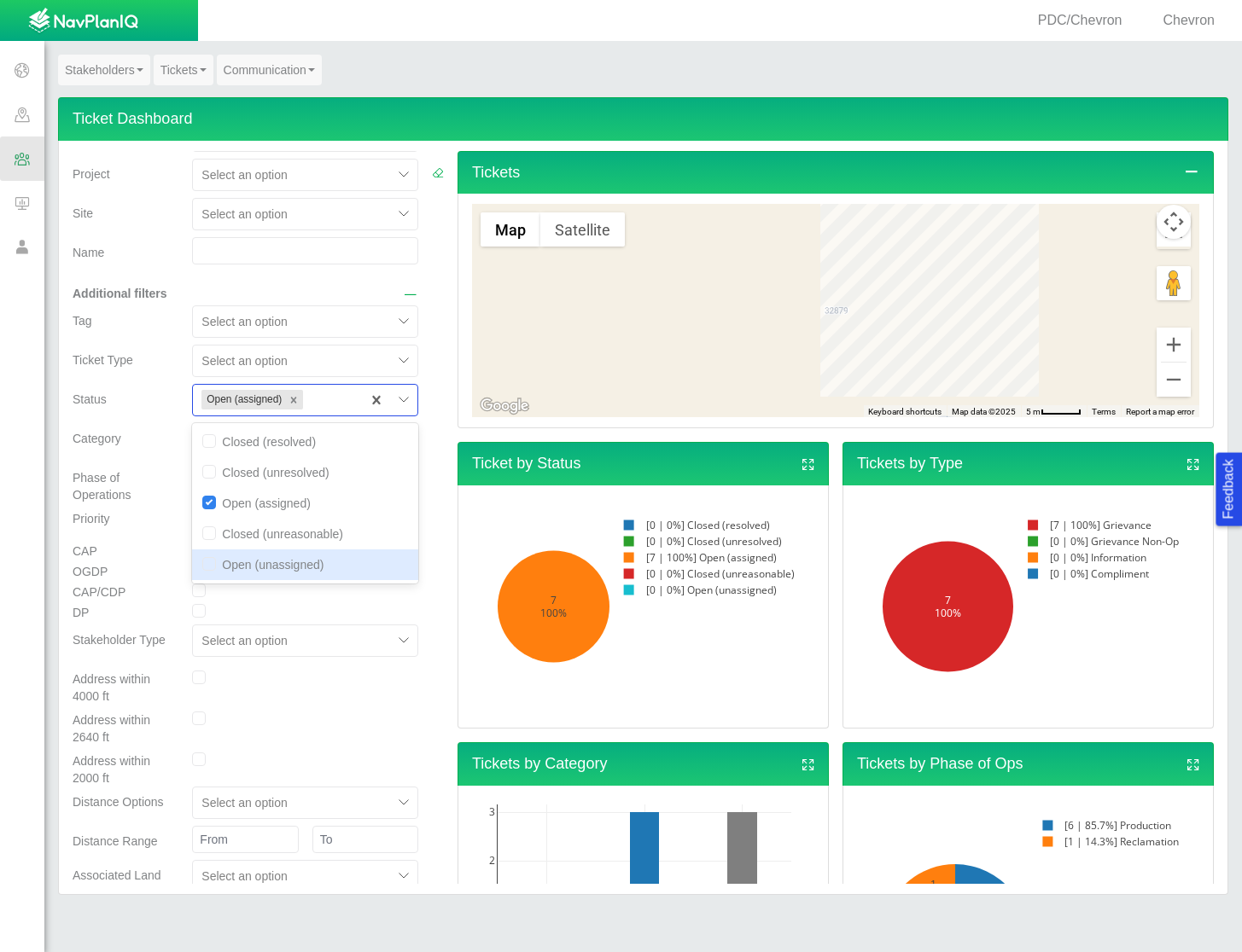
click at [285, 570] on div "Open (unassigned)" at bounding box center [305, 565] width 226 height 31
checkbox input "true"
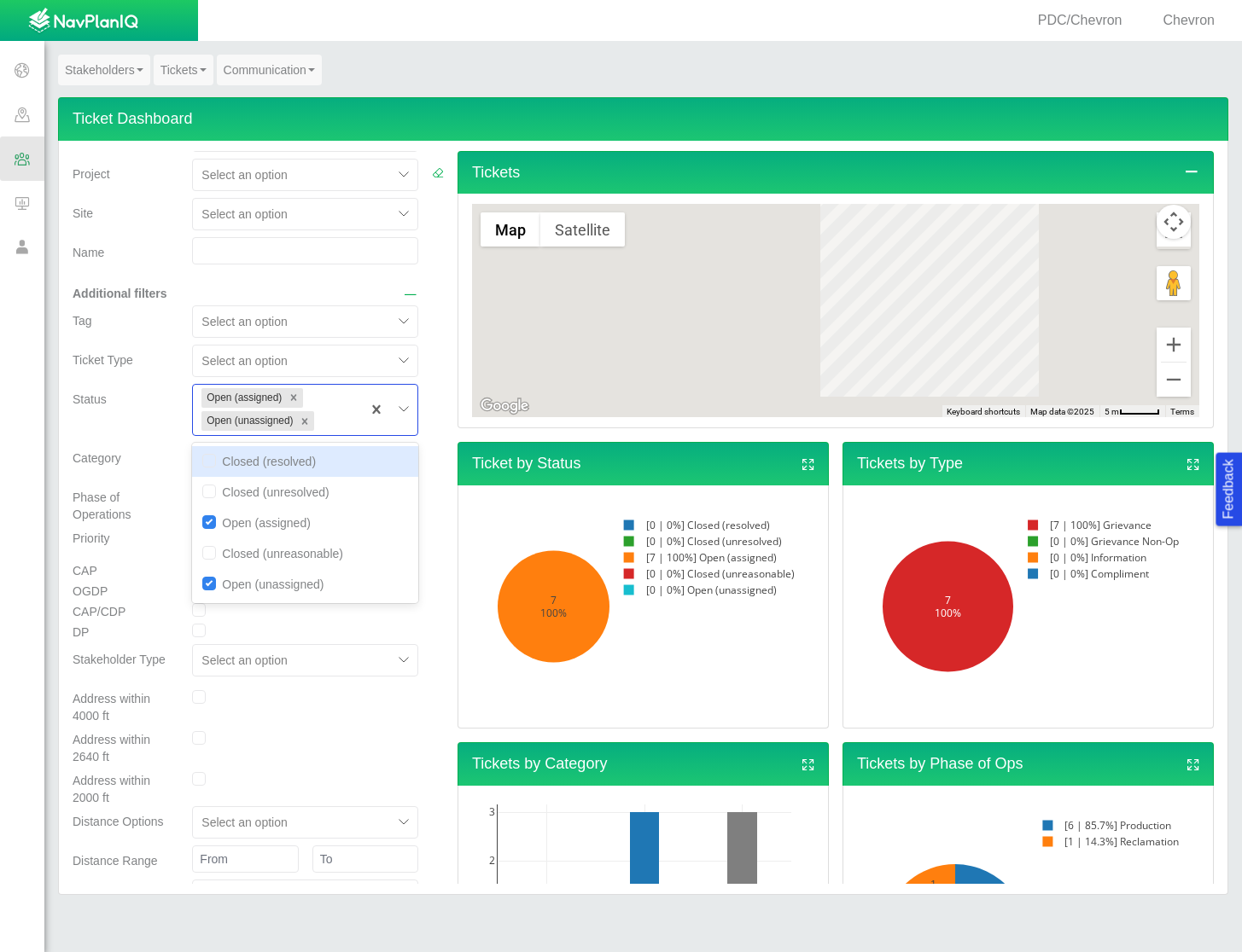
click at [432, 562] on div at bounding box center [438, 536] width 12 height 824
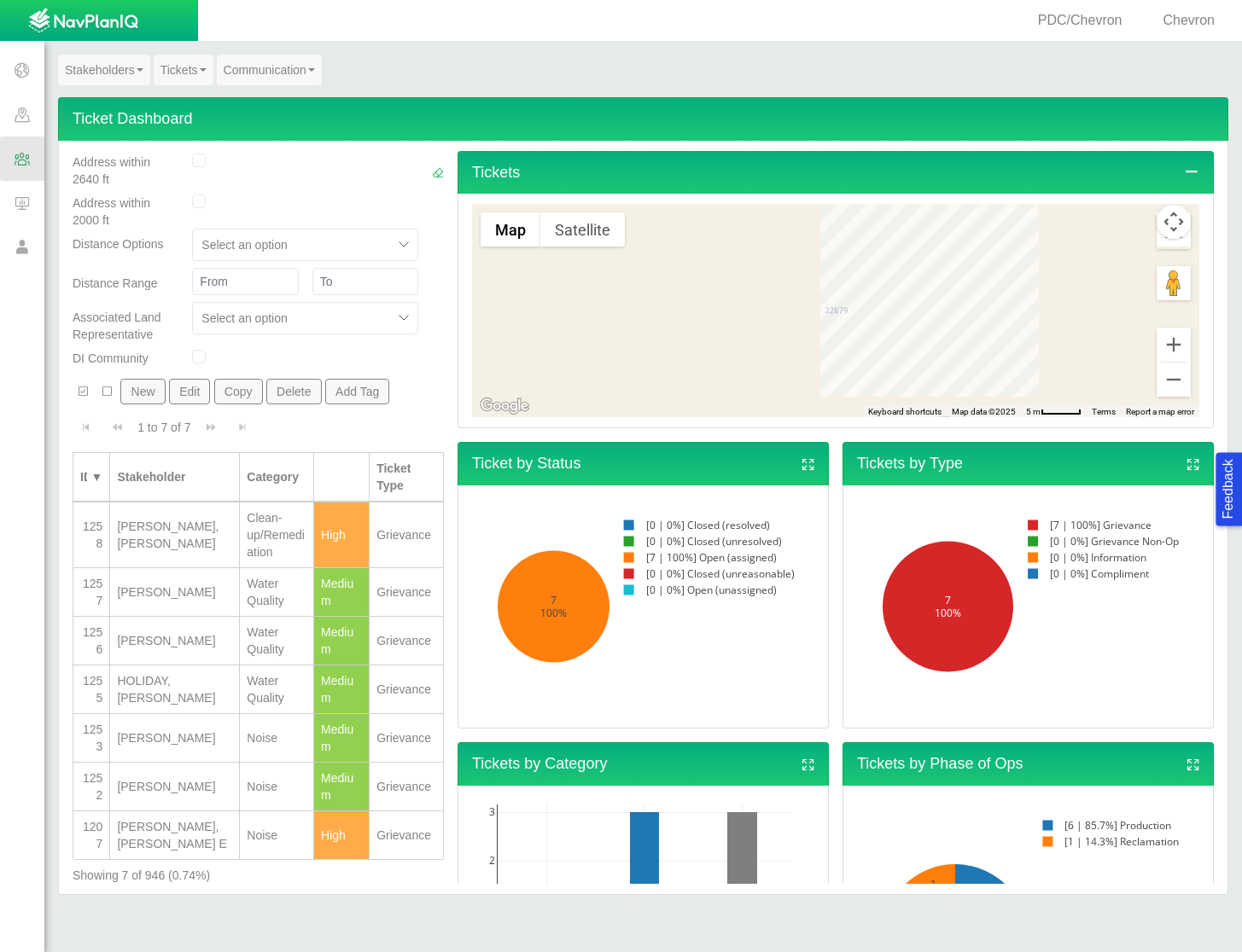
scroll to position [621, 0]
click at [258, 704] on tbody "1258 [PERSON_NAME], [GEOGRAPHIC_DATA][PERSON_NAME] Clean-up/Remediation High Gr…" at bounding box center [259, 681] width 371 height 358
click at [210, 778] on div "[PERSON_NAME]" at bounding box center [174, 787] width 115 height 17
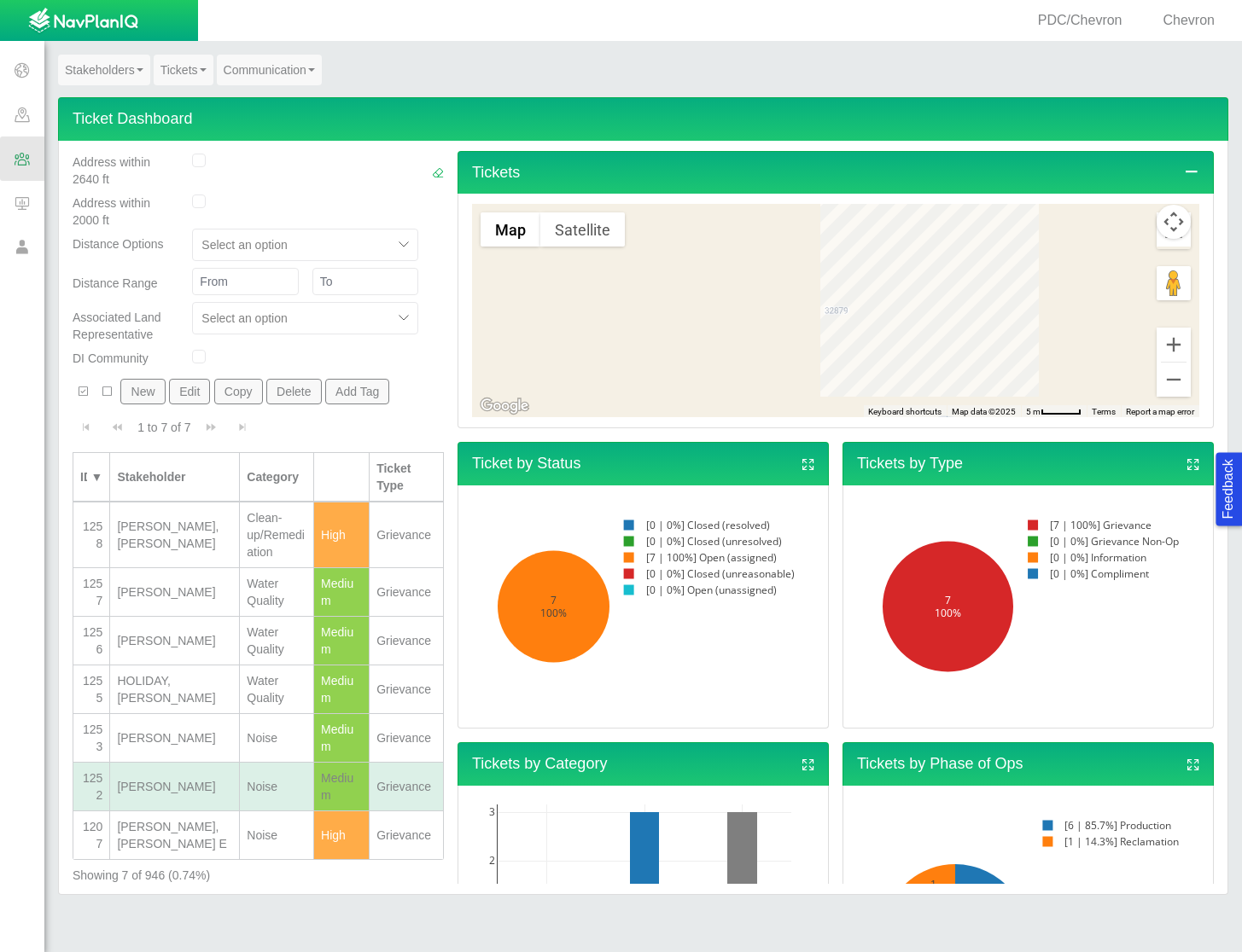
click at [210, 778] on div "[PERSON_NAME]" at bounding box center [174, 787] width 115 height 17
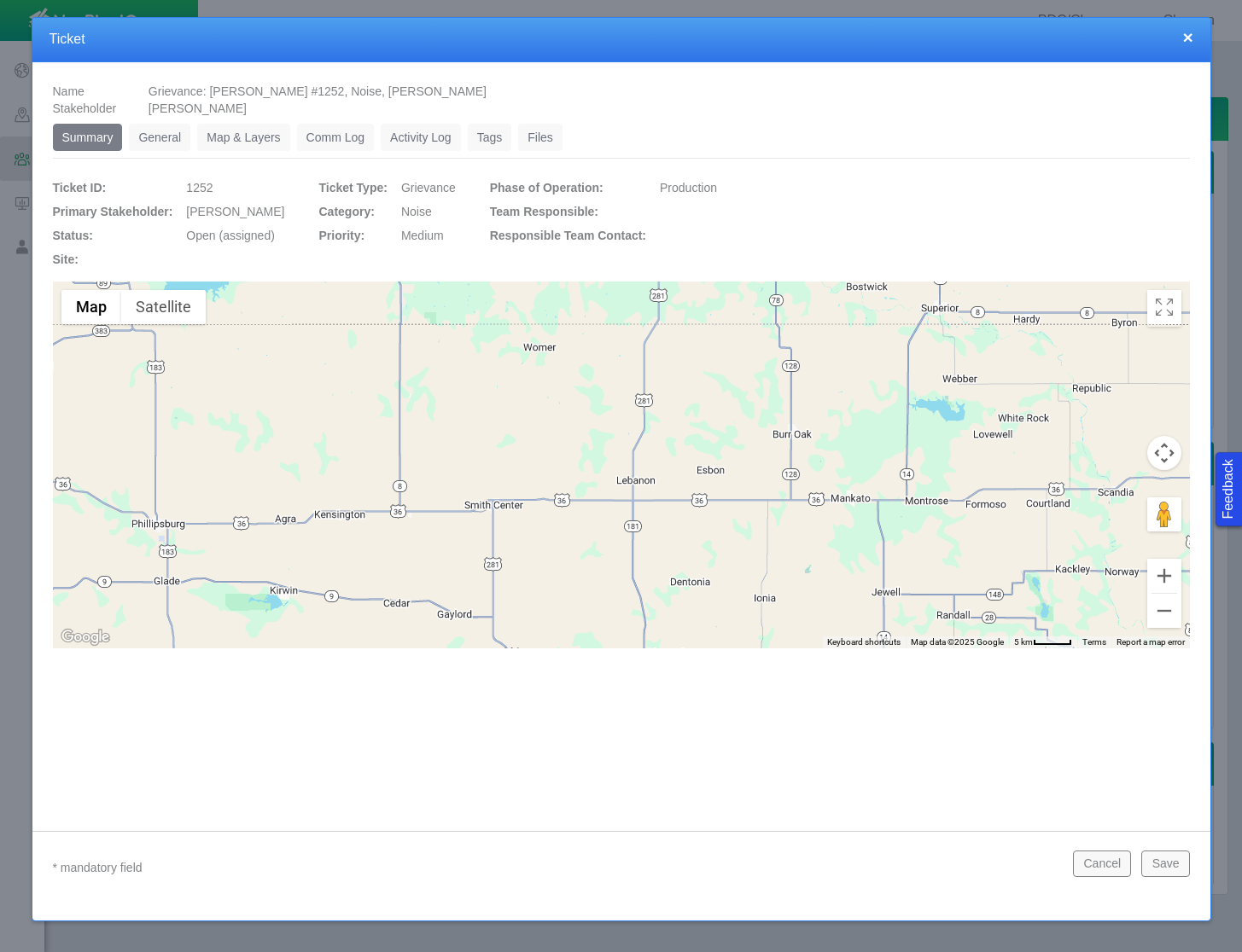
click at [145, 142] on link "General" at bounding box center [160, 137] width 62 height 27
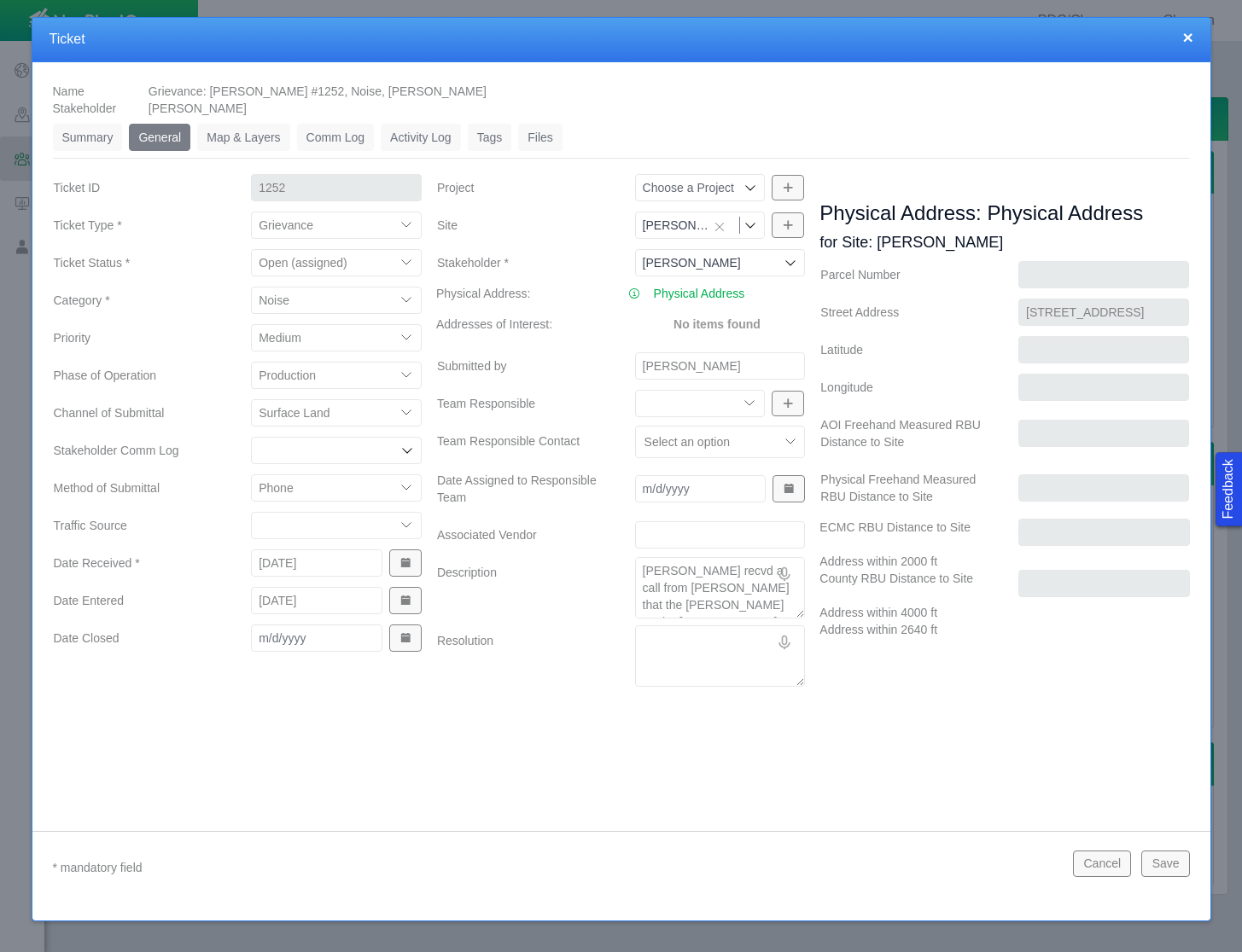
click at [688, 575] on textarea "[PERSON_NAME] recvd a call from [PERSON_NAME] that the [PERSON_NAME] on the [PE…" at bounding box center [720, 588] width 171 height 62
type textarea "x"
click at [1096, 870] on button "Cancel" at bounding box center [1102, 863] width 58 height 26
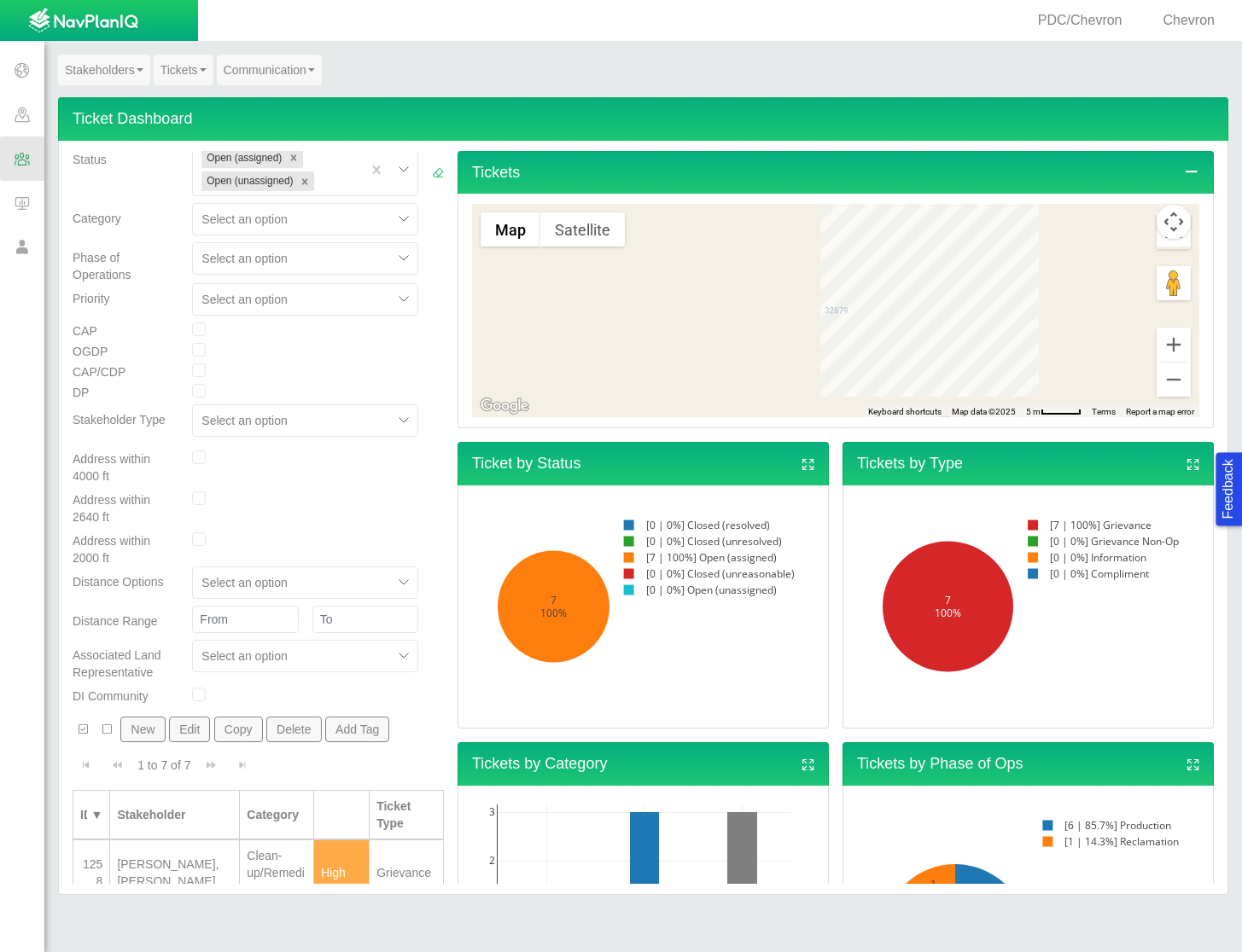
scroll to position [188, 0]
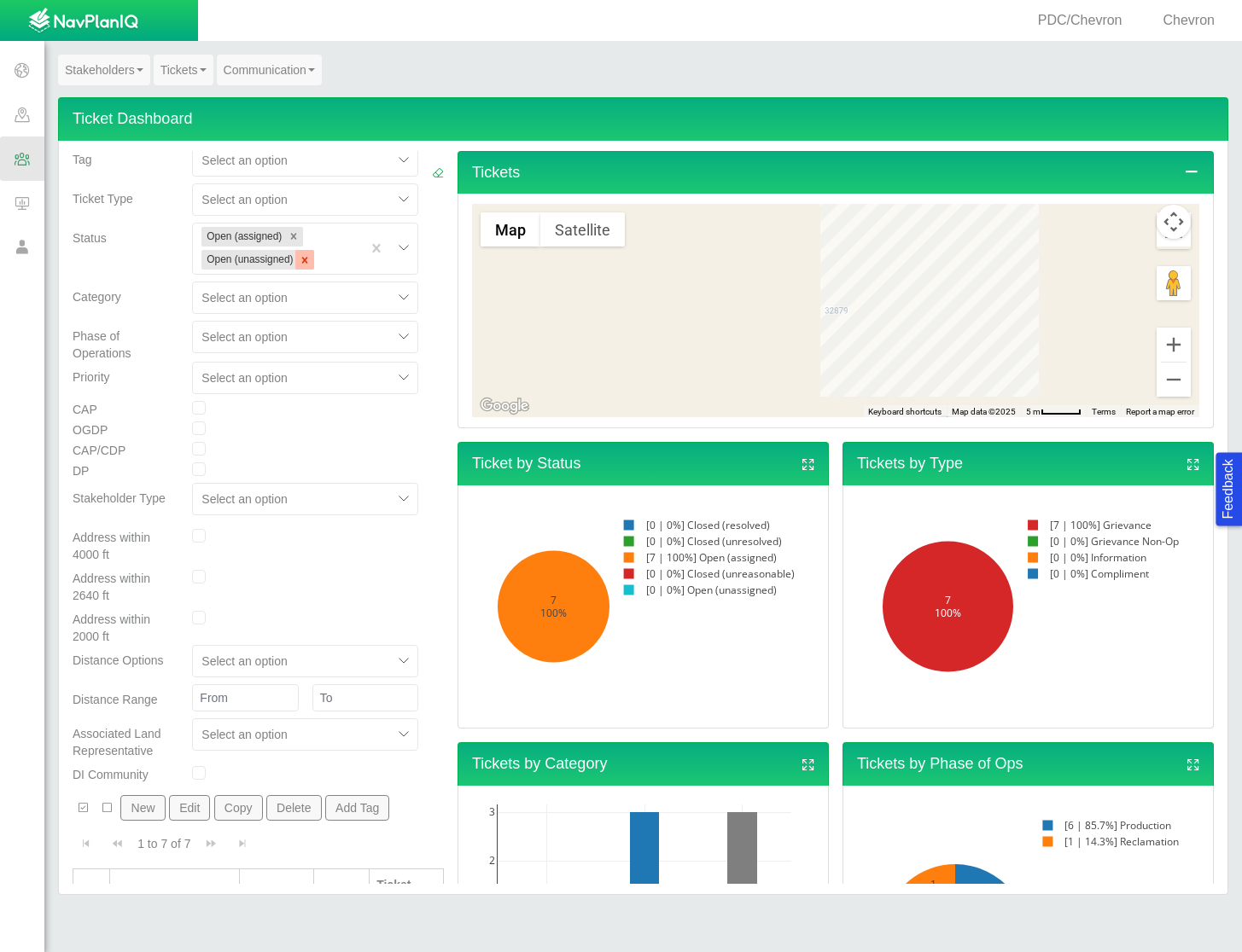
click at [302, 259] on icon "Remove Open (unassigned)" at bounding box center [305, 259] width 6 height 6
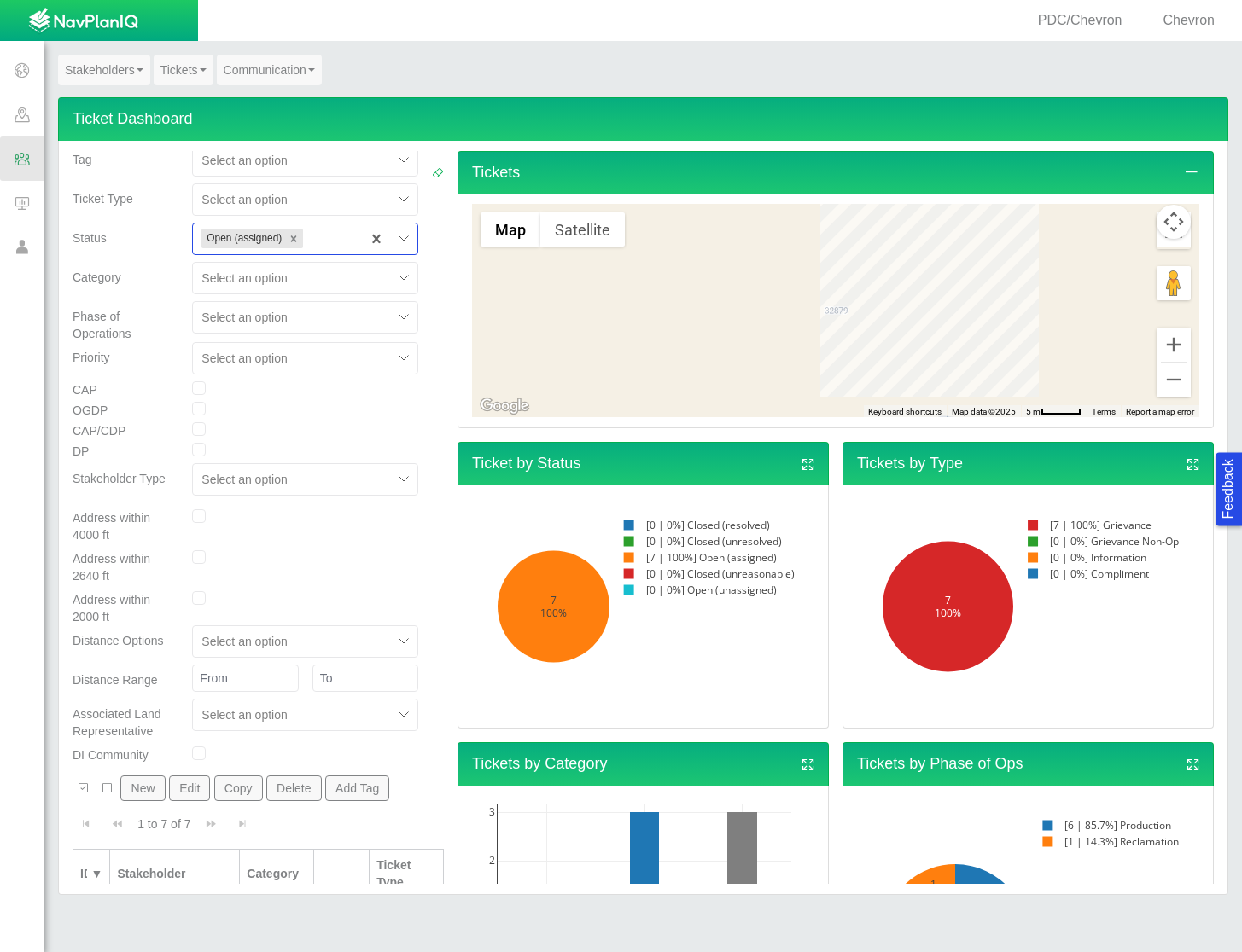
click at [311, 245] on div at bounding box center [330, 238] width 46 height 20
click at [316, 396] on div "Open (unassigned)" at bounding box center [305, 403] width 226 height 31
checkbox input "true"
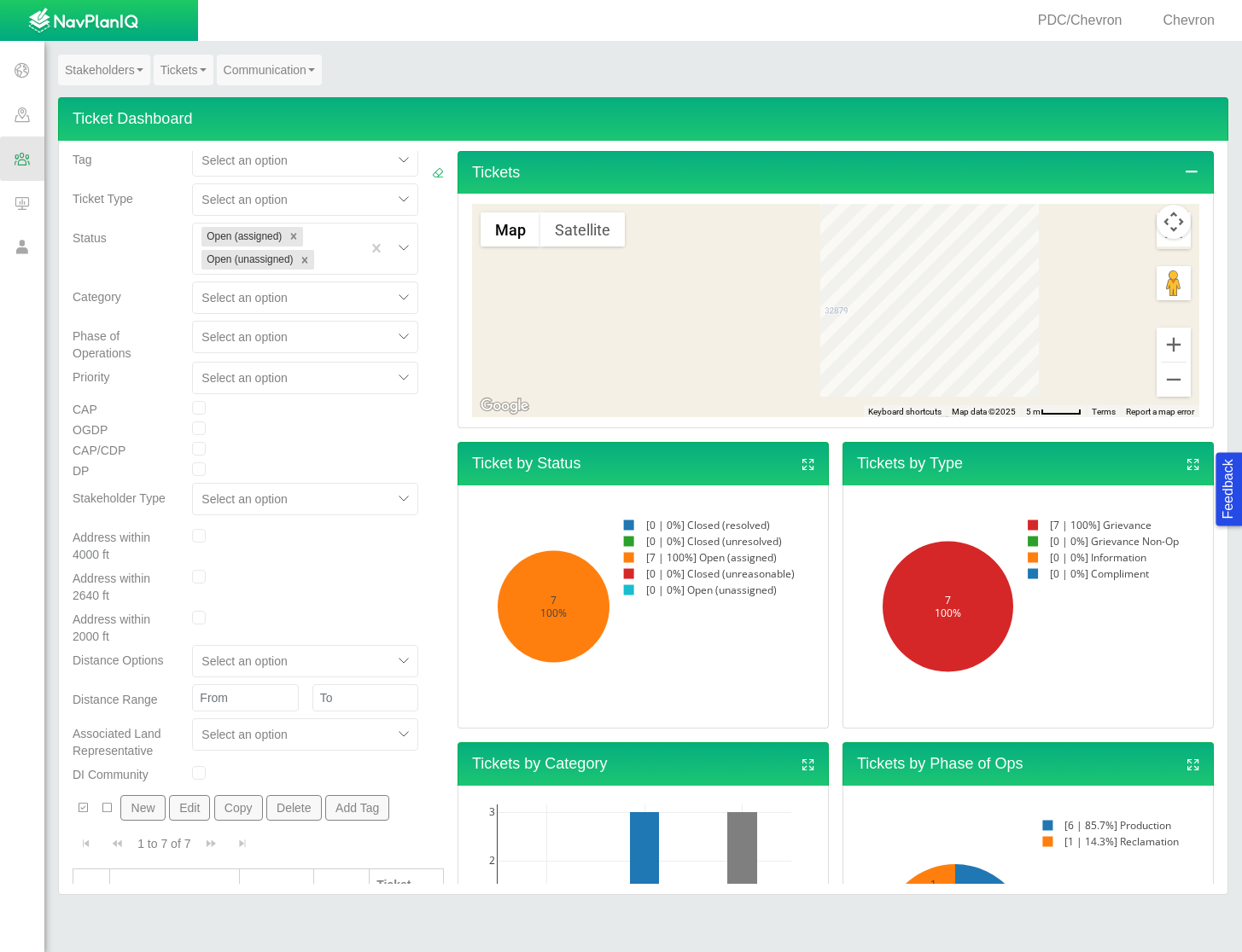
click at [432, 412] on div at bounding box center [438, 375] width 26 height 824
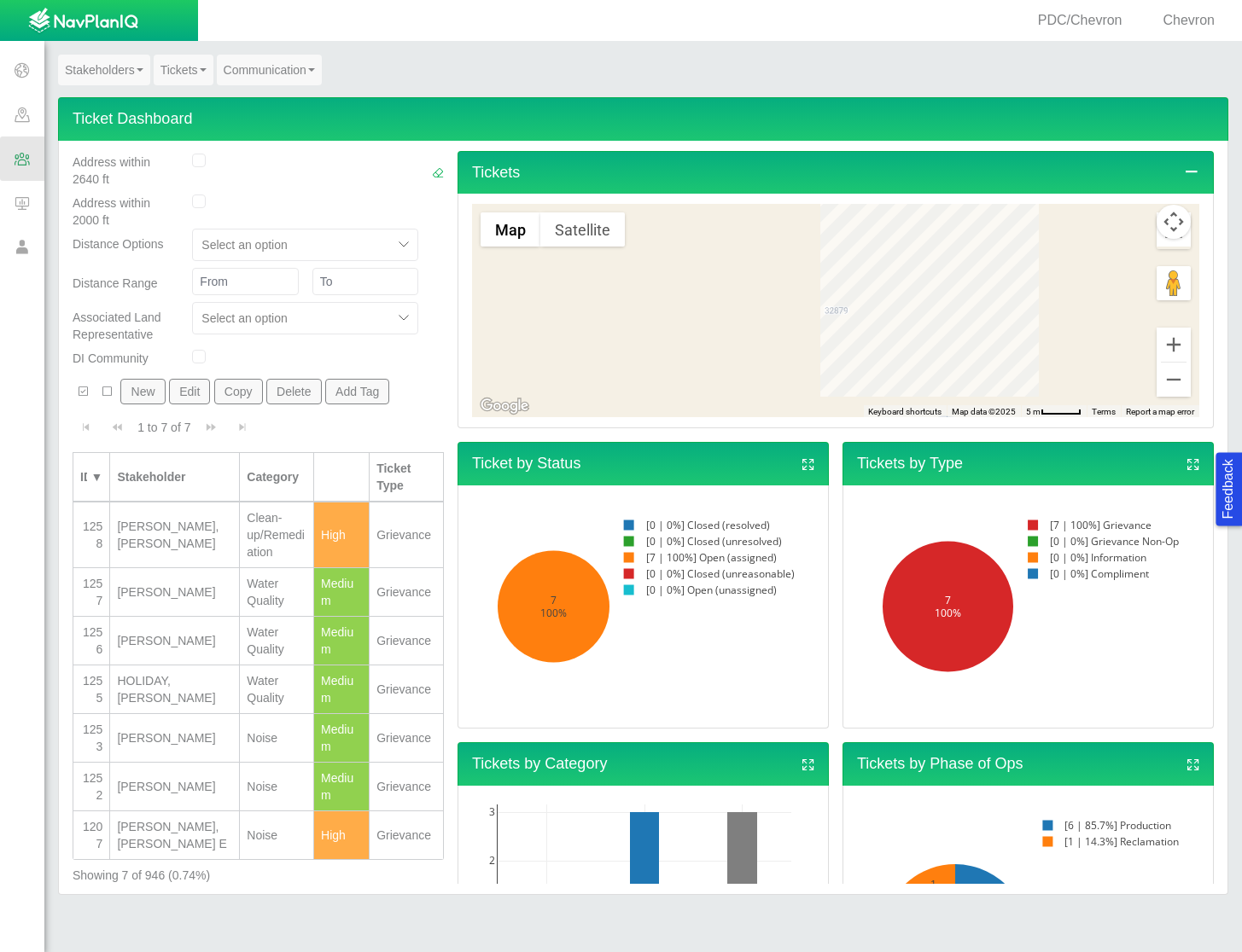
scroll to position [621, 0]
click at [162, 714] on td "[PERSON_NAME]" at bounding box center [175, 738] width 129 height 48
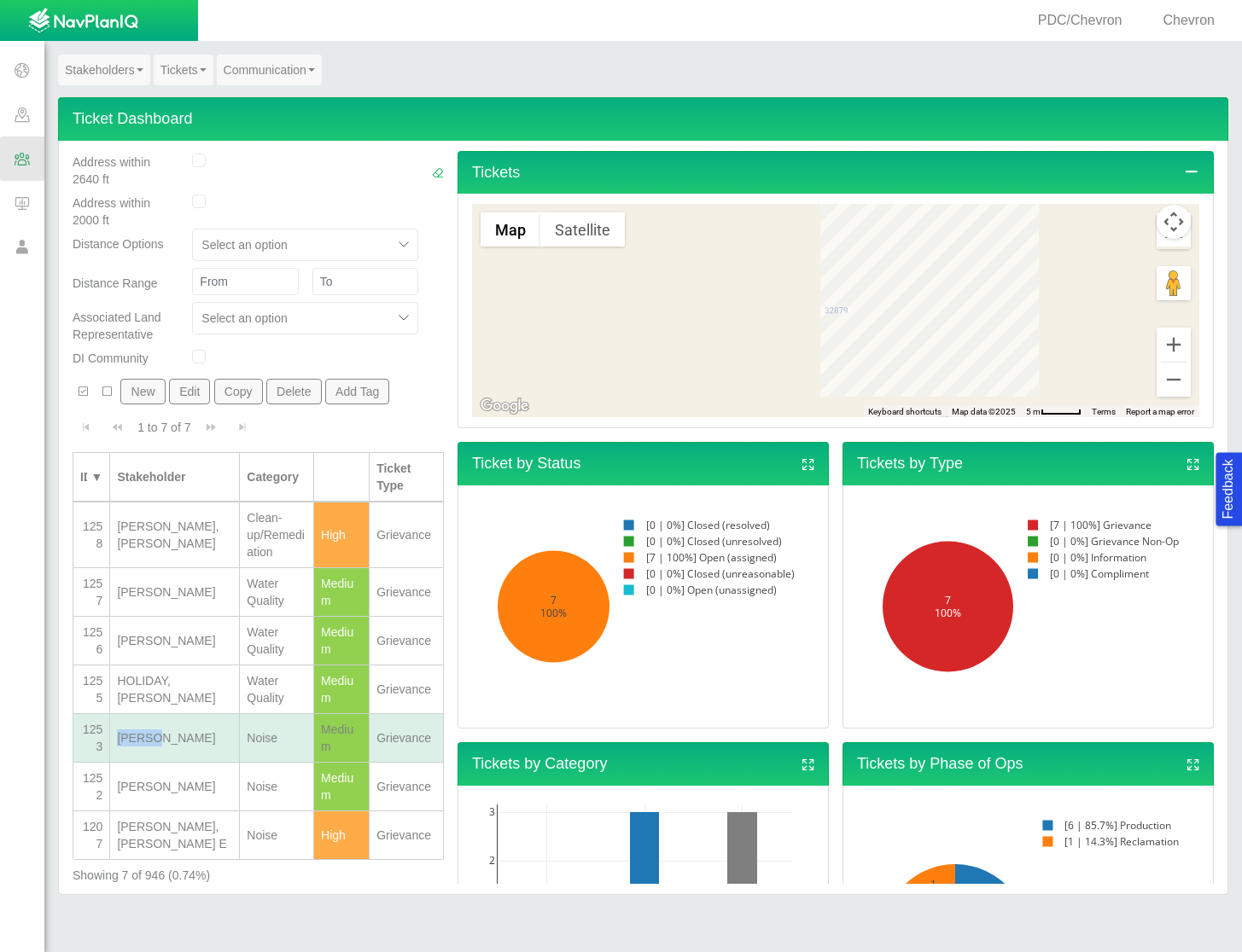
click at [162, 714] on td "[PERSON_NAME]" at bounding box center [175, 738] width 129 height 48
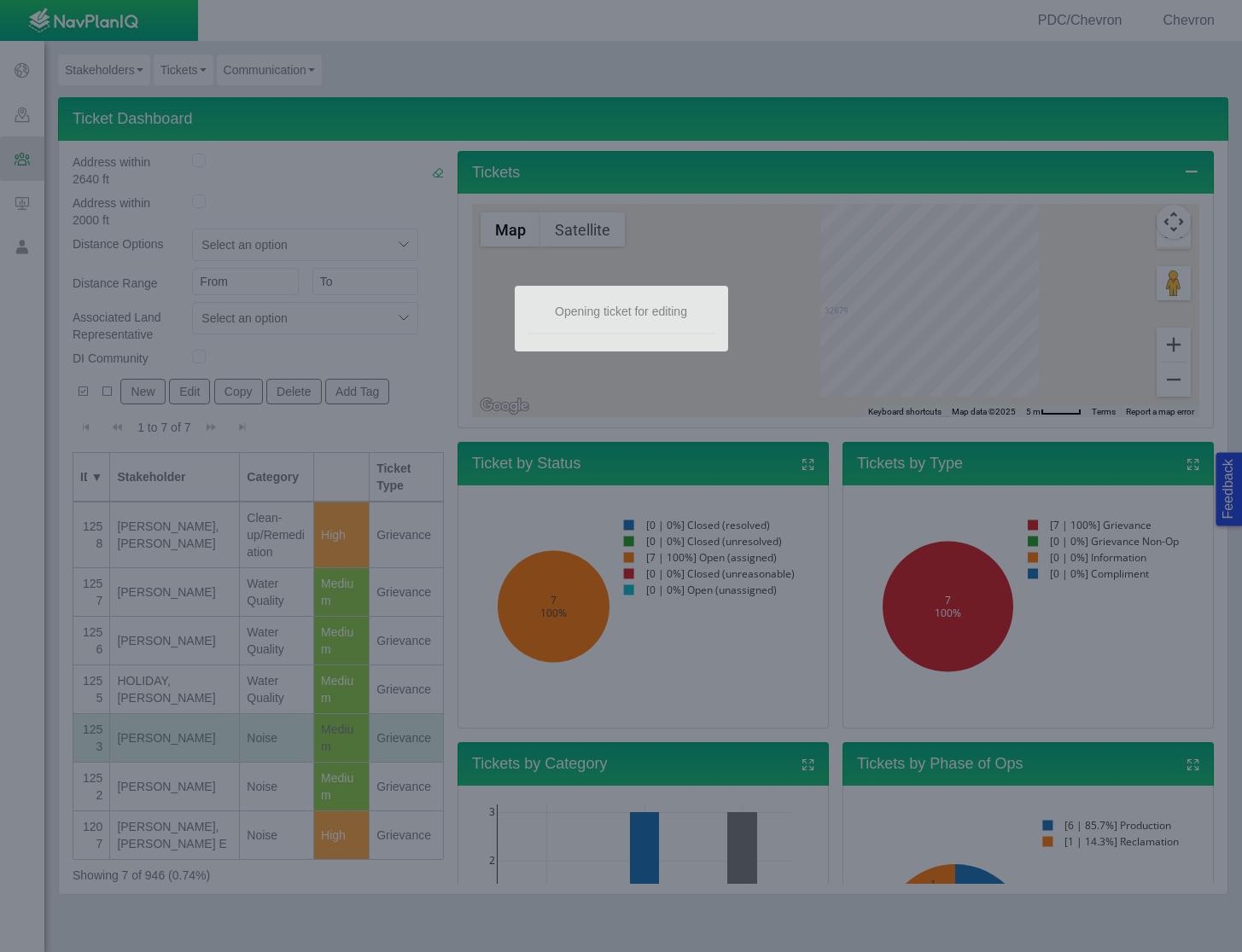
type textarea "x"
select select "149744687610124099"
select select "Medium"
type input "[PERSON_NAME]"
select select "150870587516967847"
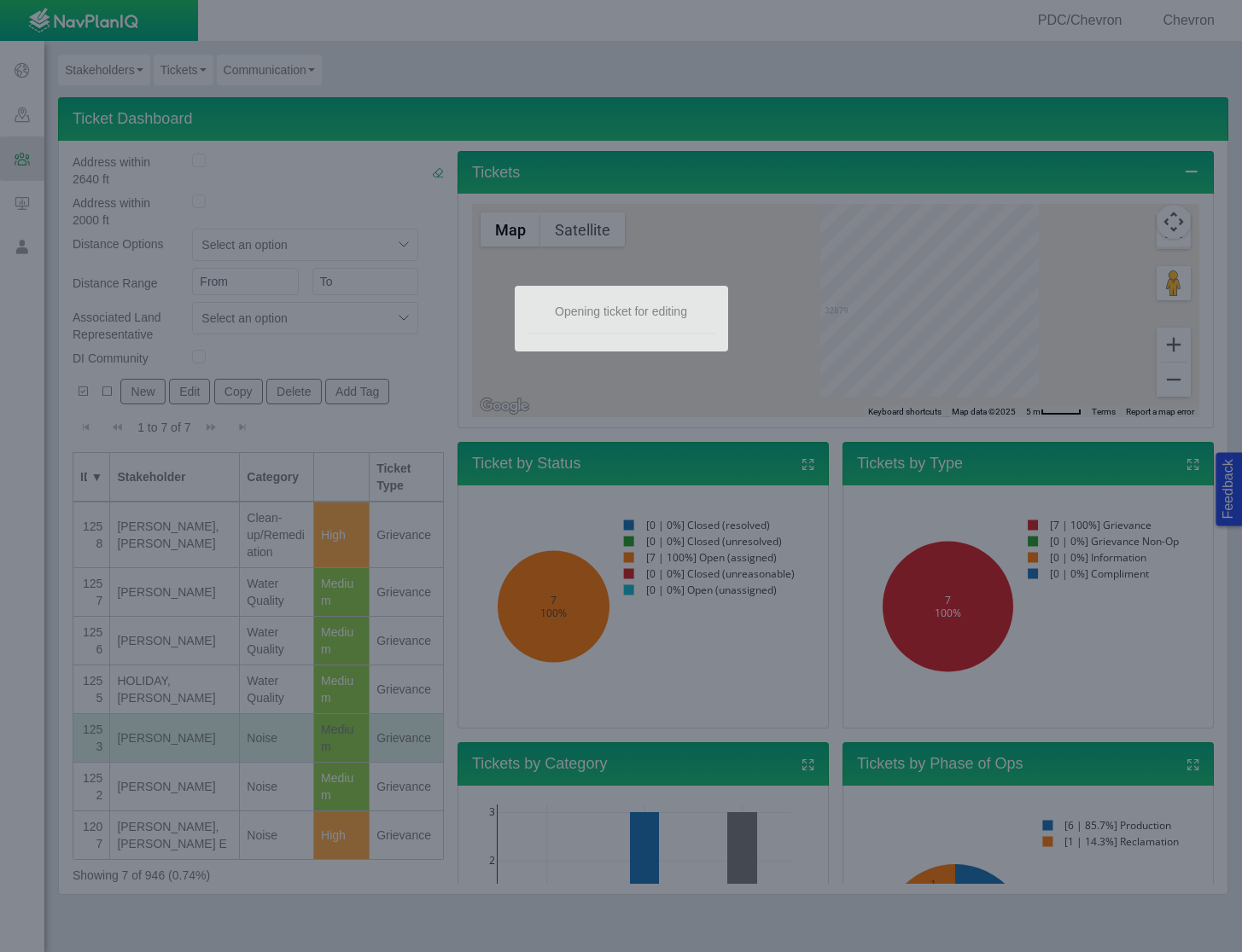
select select "31806672368381275"
select select "92605267337848928"
type input "[PERSON_NAME]"
select select "81909218222849185"
select select "155092712167575582"
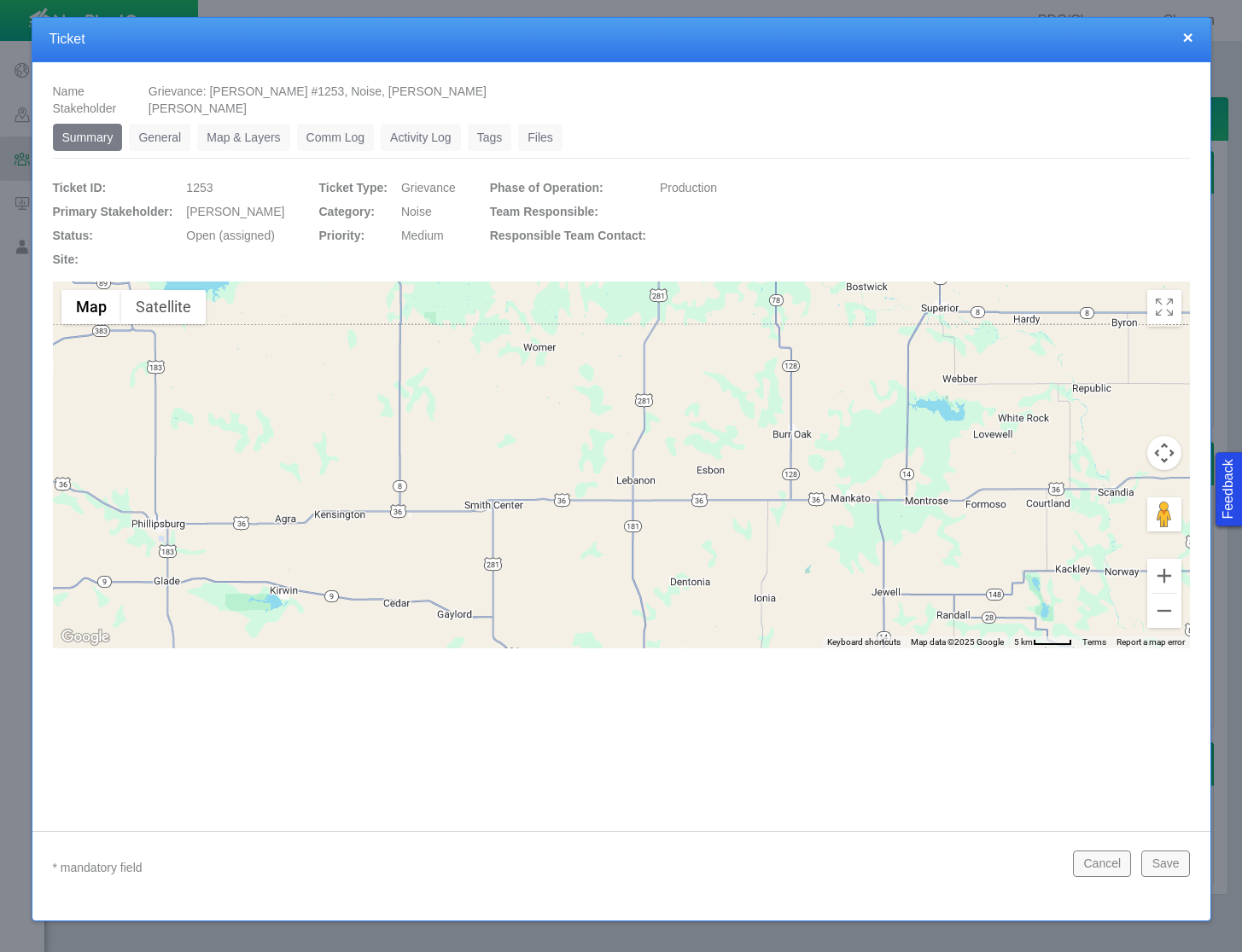
click at [133, 131] on link "General" at bounding box center [160, 137] width 62 height 27
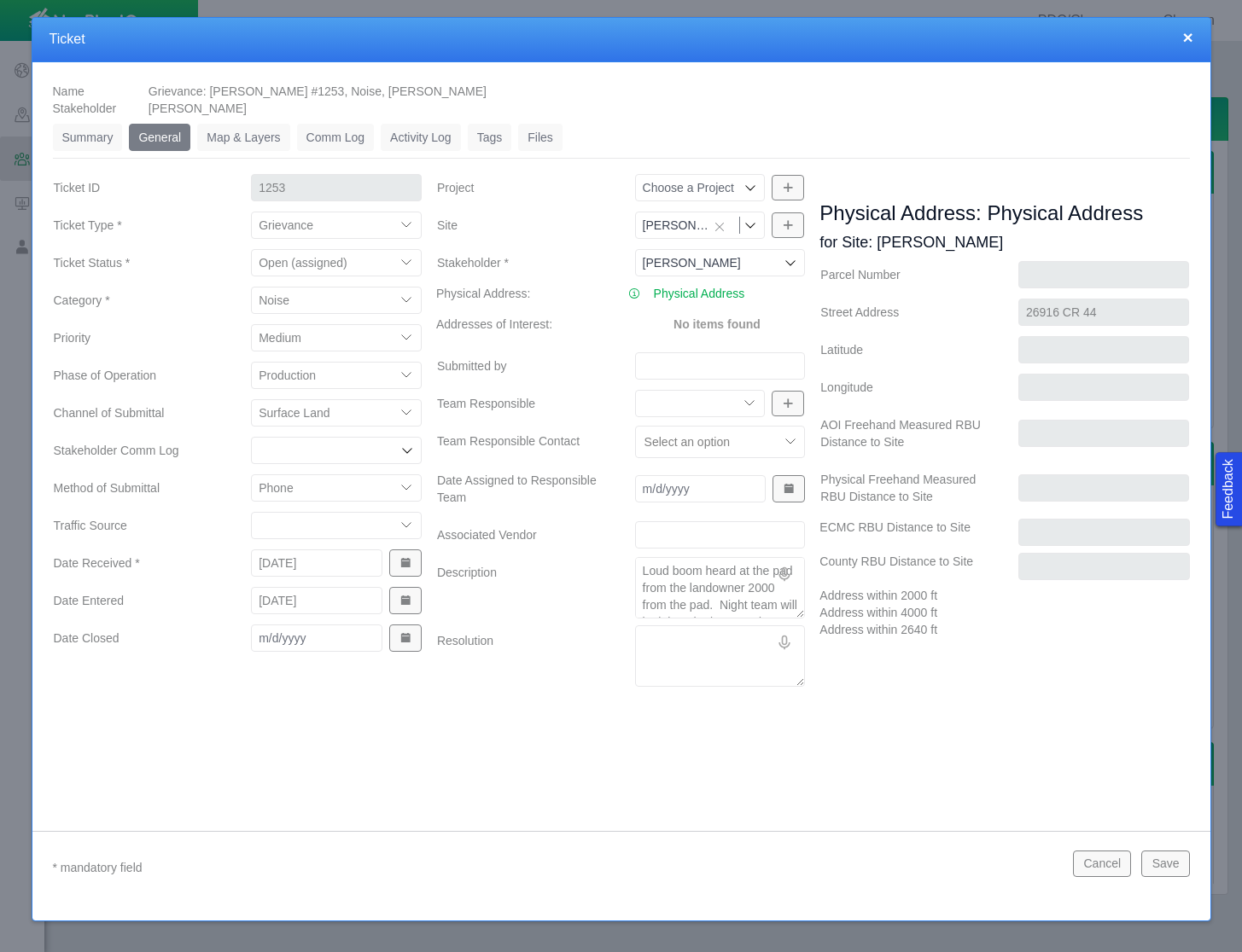
click at [690, 586] on textarea "Loud boom heard at the pad from the landowner 2000 from the pad. Night team wil…" at bounding box center [720, 588] width 171 height 62
click at [1101, 865] on button "Cancel" at bounding box center [1102, 863] width 58 height 26
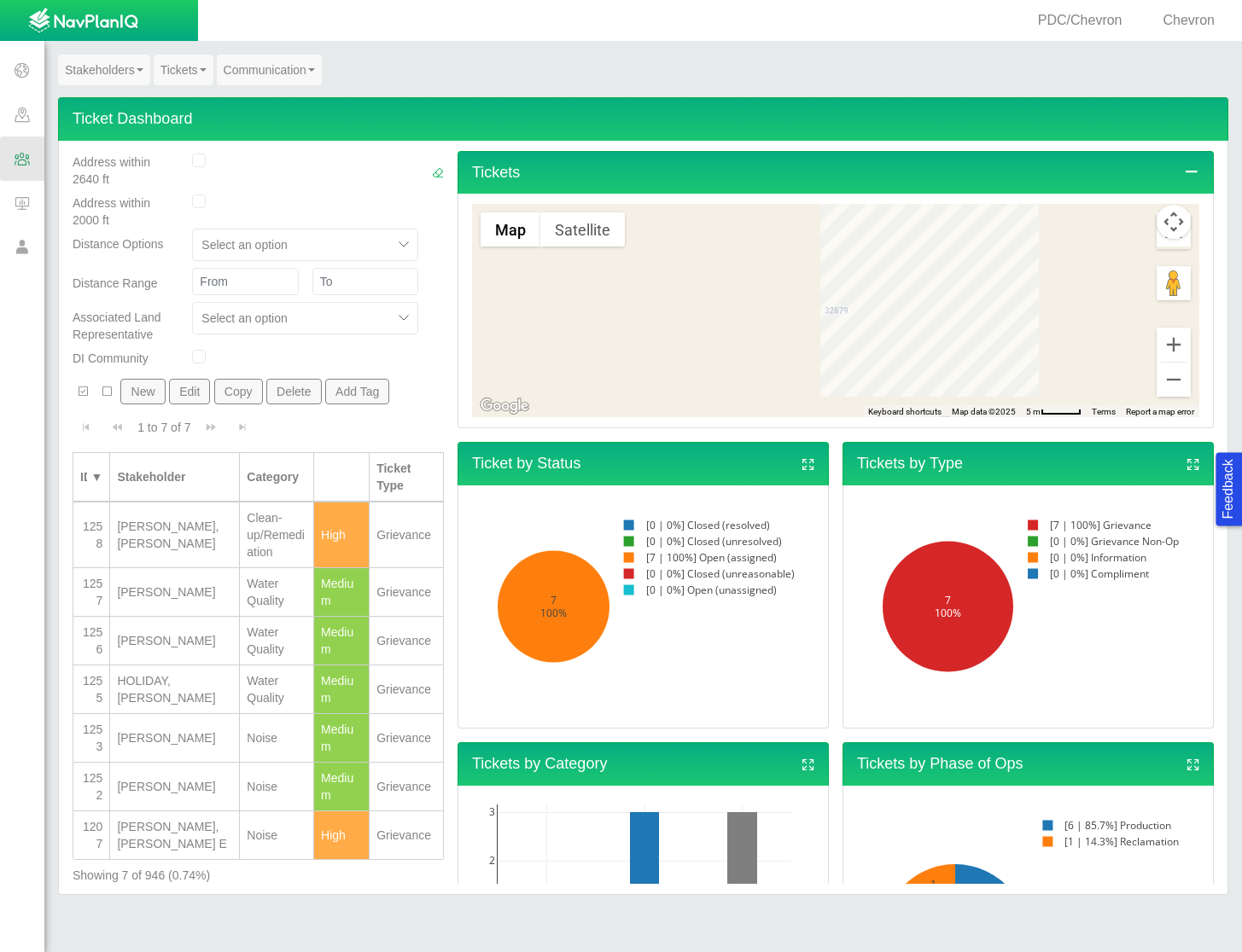
click at [162, 666] on td "HOLIDAY, [PERSON_NAME]" at bounding box center [175, 690] width 129 height 48
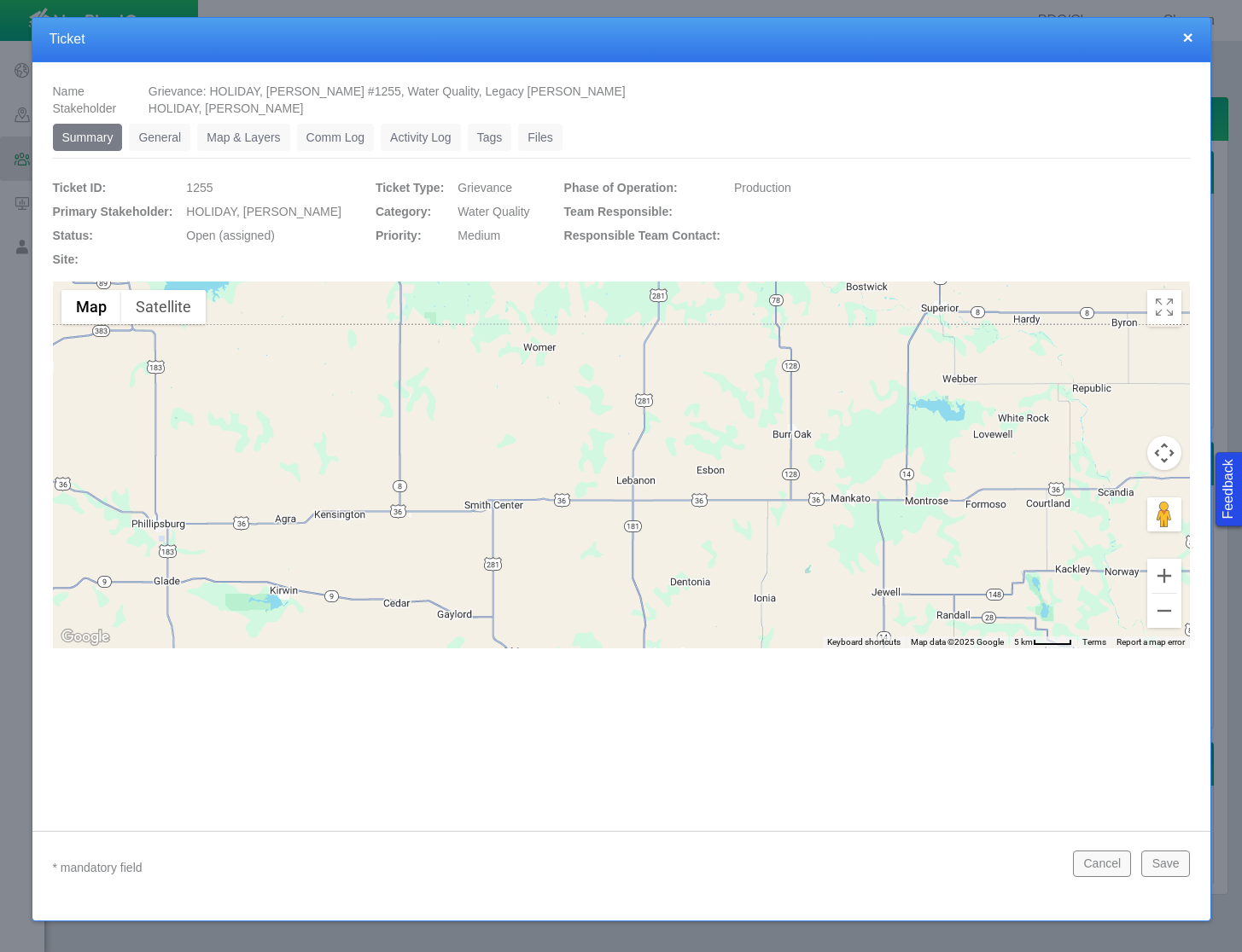
click at [168, 137] on link "General" at bounding box center [160, 137] width 62 height 27
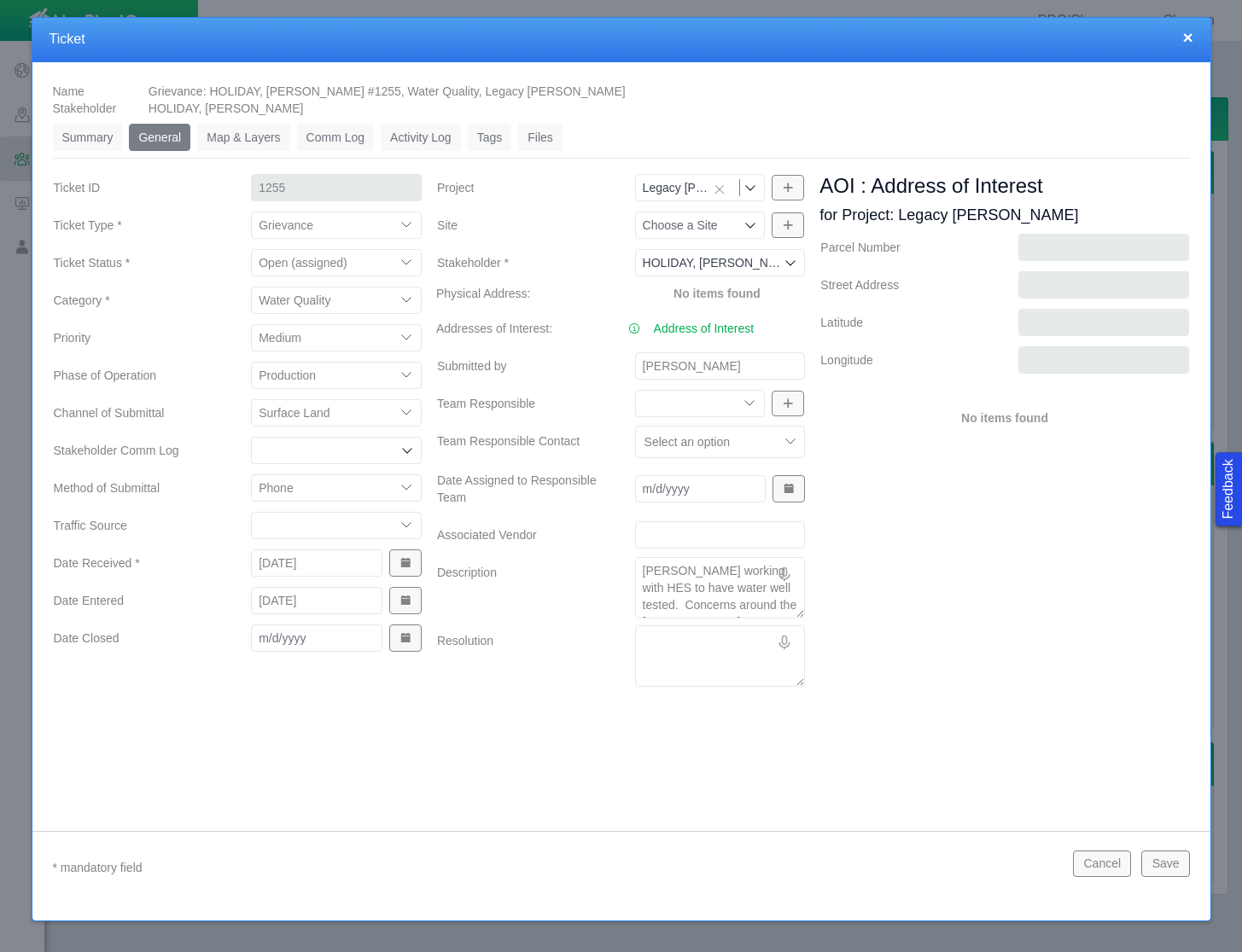
click at [719, 569] on textarea "[PERSON_NAME] working with HES to have water well tested. Concerns around the […" at bounding box center [720, 588] width 171 height 62
click at [1113, 868] on button "Cancel" at bounding box center [1102, 863] width 58 height 26
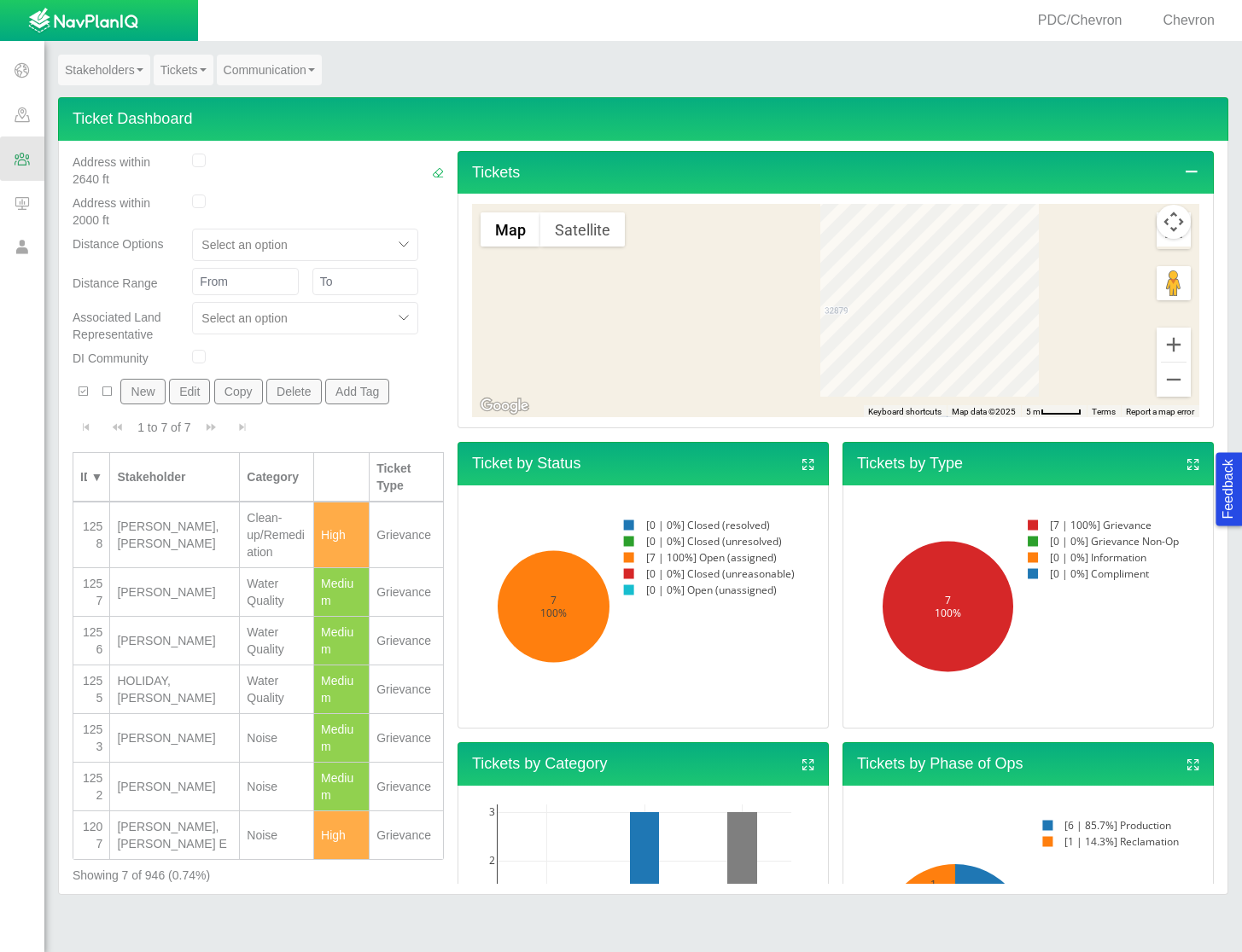
click at [187, 632] on div "[PERSON_NAME]" at bounding box center [174, 640] width 115 height 17
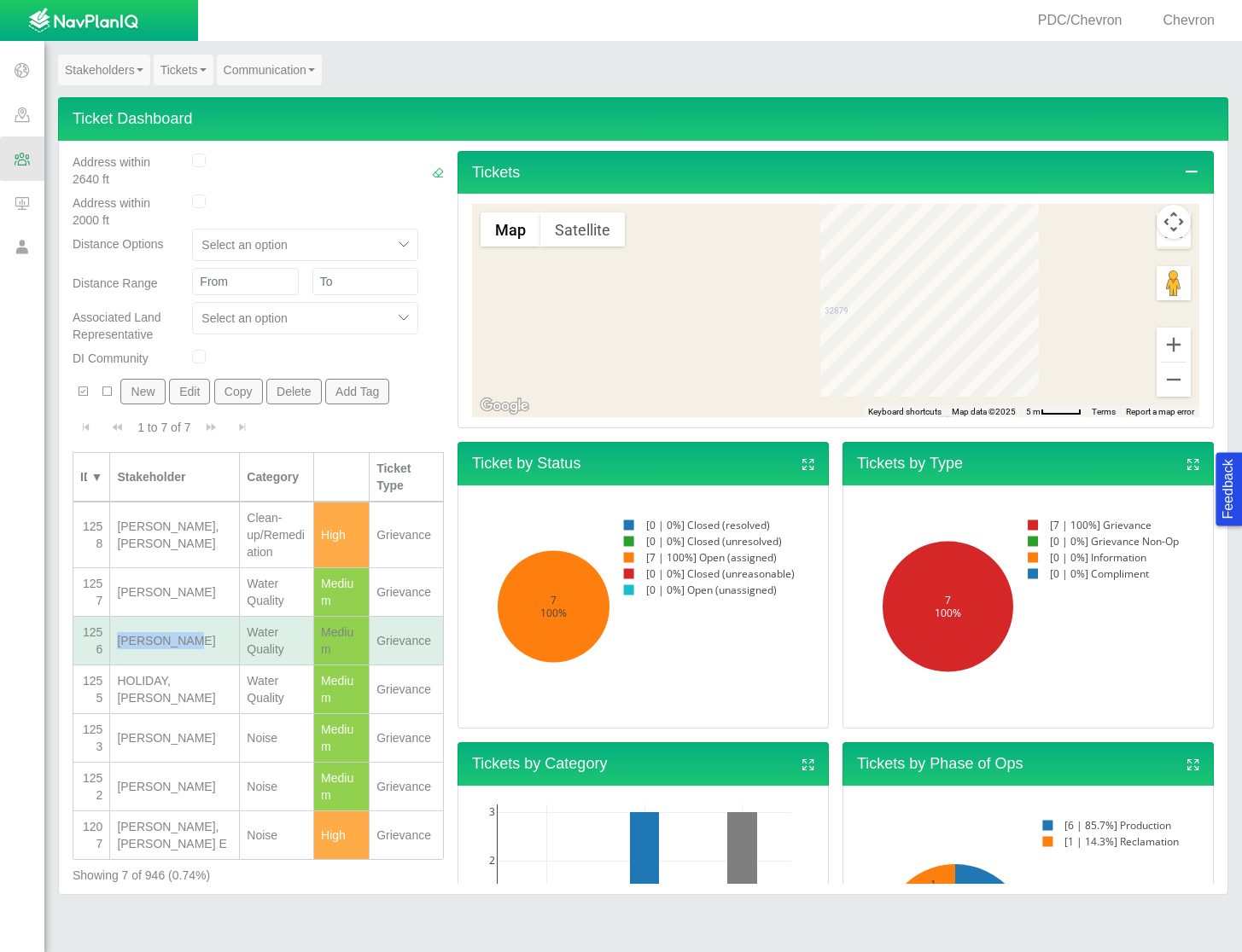
click at [187, 632] on div "[PERSON_NAME]" at bounding box center [174, 640] width 115 height 17
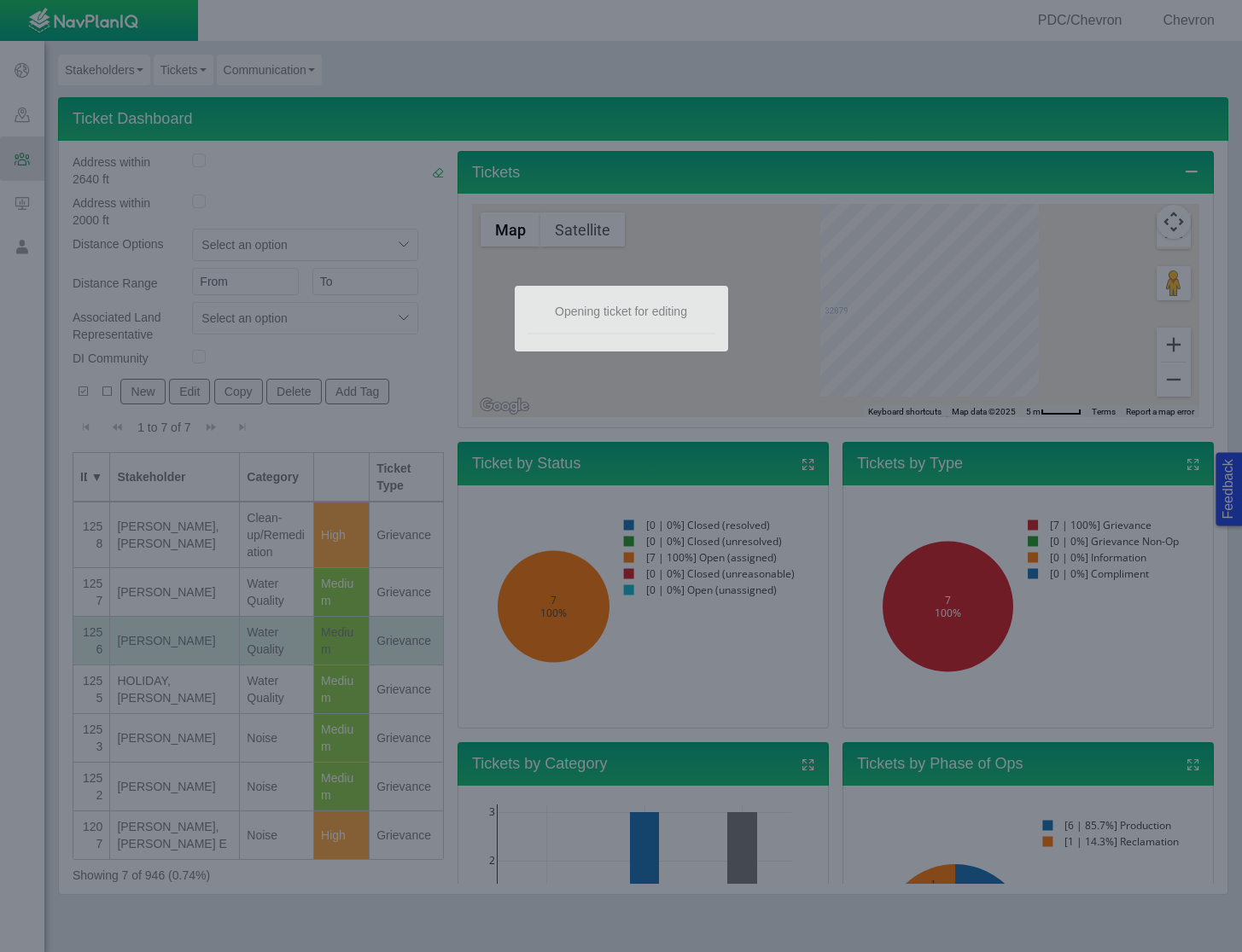
type textarea "x"
select select "149744687610124099"
select select "150870587516967847"
select select "31806672368382374"
select select "Medium"
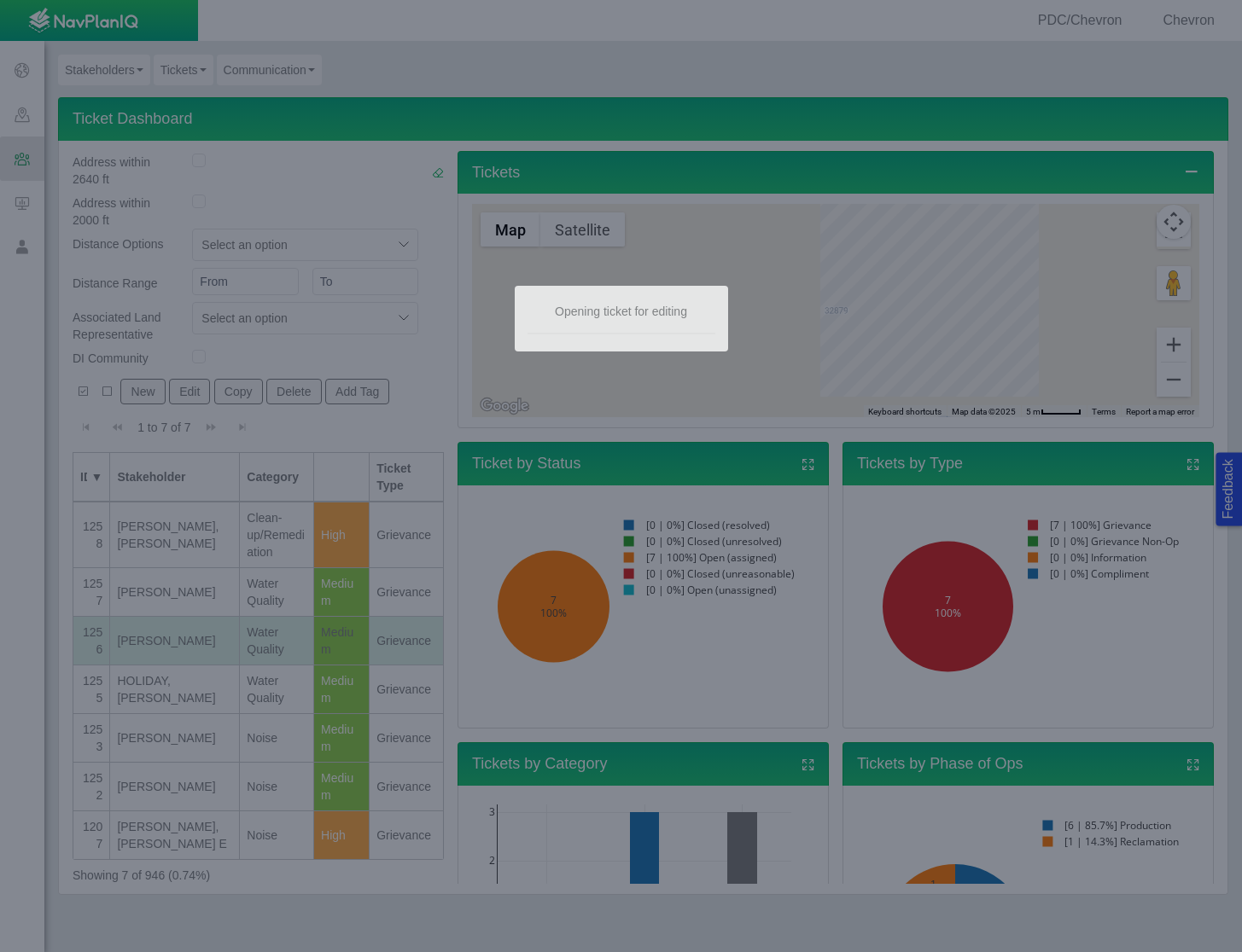
select select "92605267337848928"
type input "[PERSON_NAME]"
select select "81909218222849185"
select select "155092712167575582"
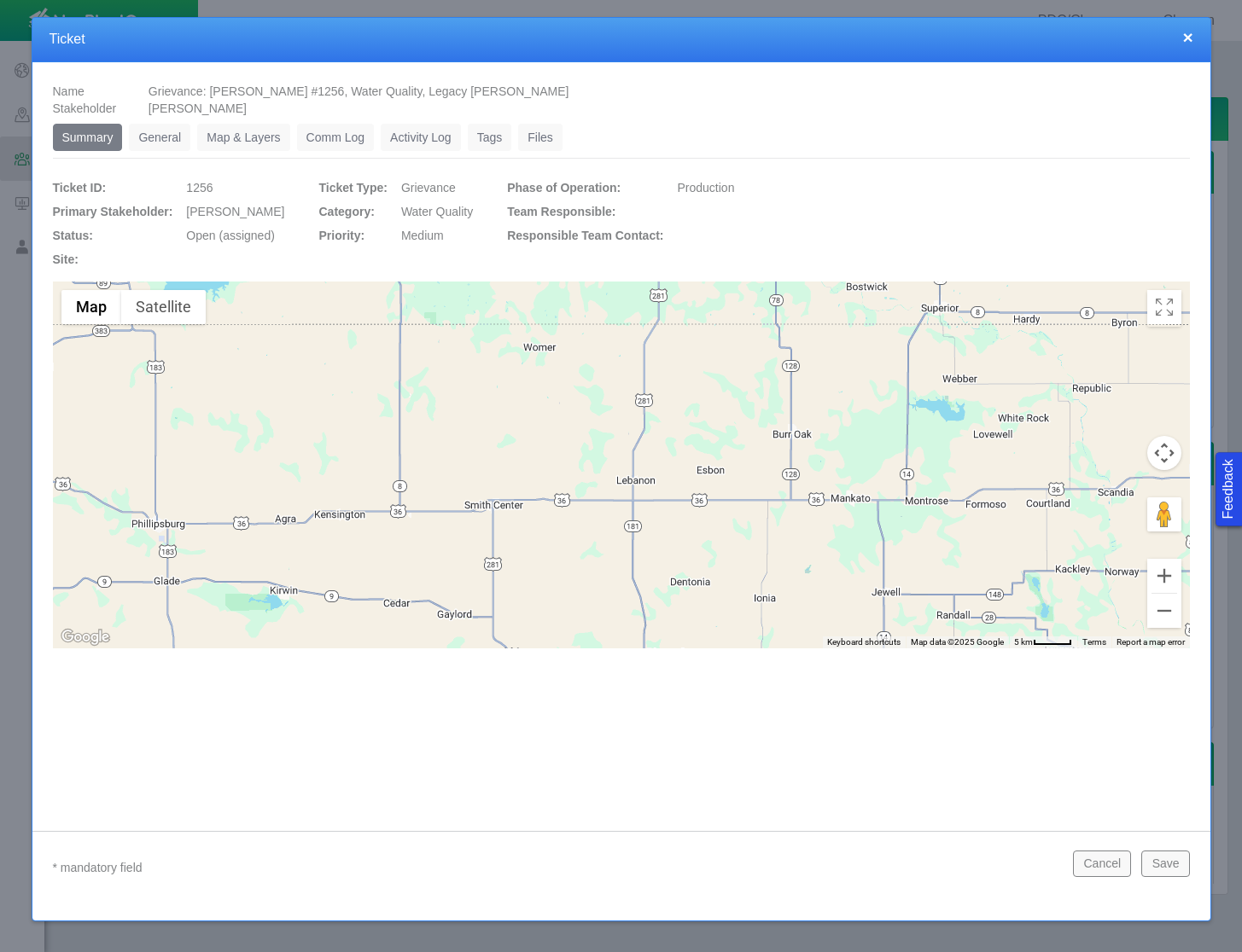
click at [159, 123] on link "General" at bounding box center [160, 137] width 62 height 27
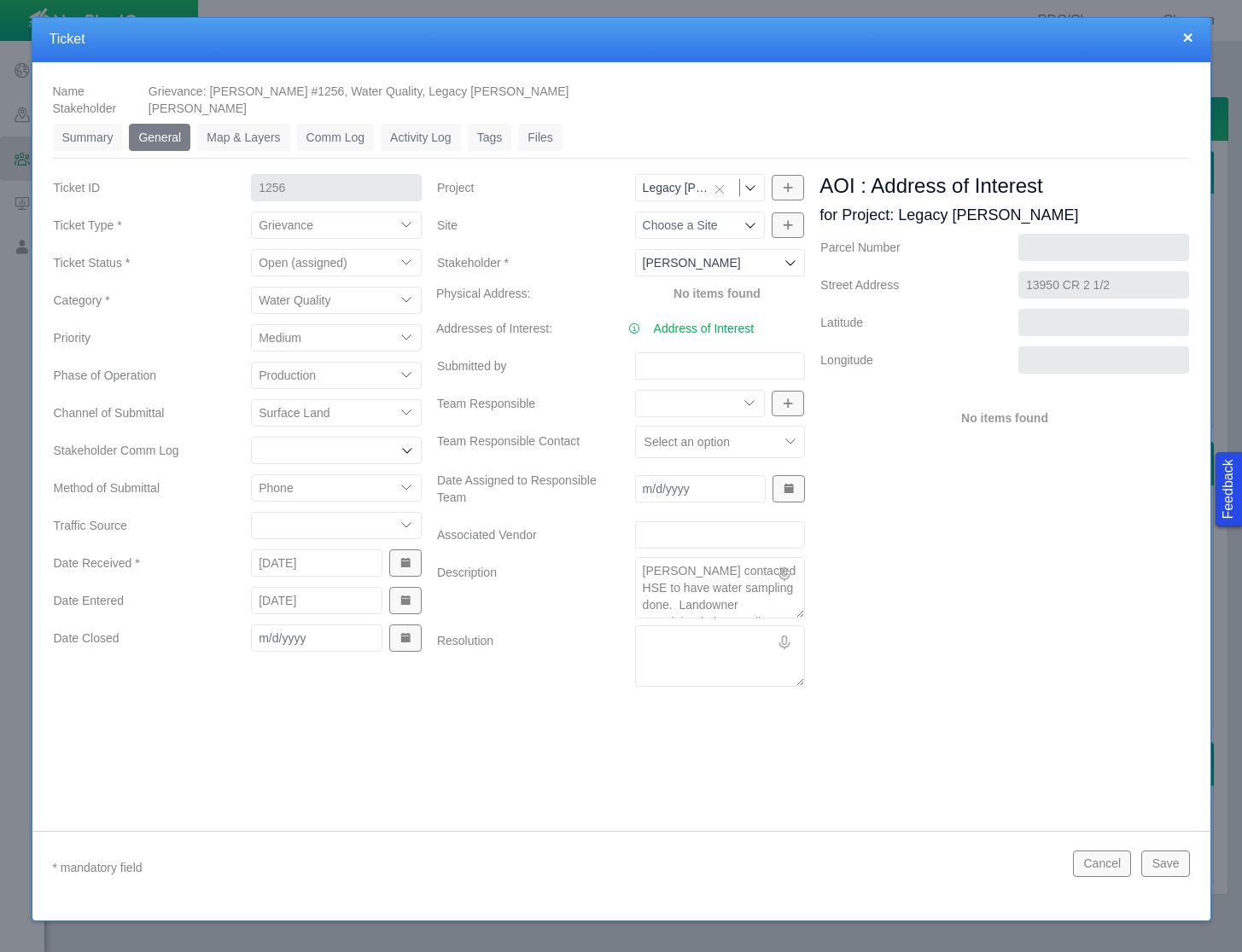
click at [714, 583] on textarea "[PERSON_NAME] contacted HSE to have water sampling done. Landowner complained a…" at bounding box center [720, 588] width 171 height 62
click at [1117, 869] on button "Cancel" at bounding box center [1102, 863] width 58 height 26
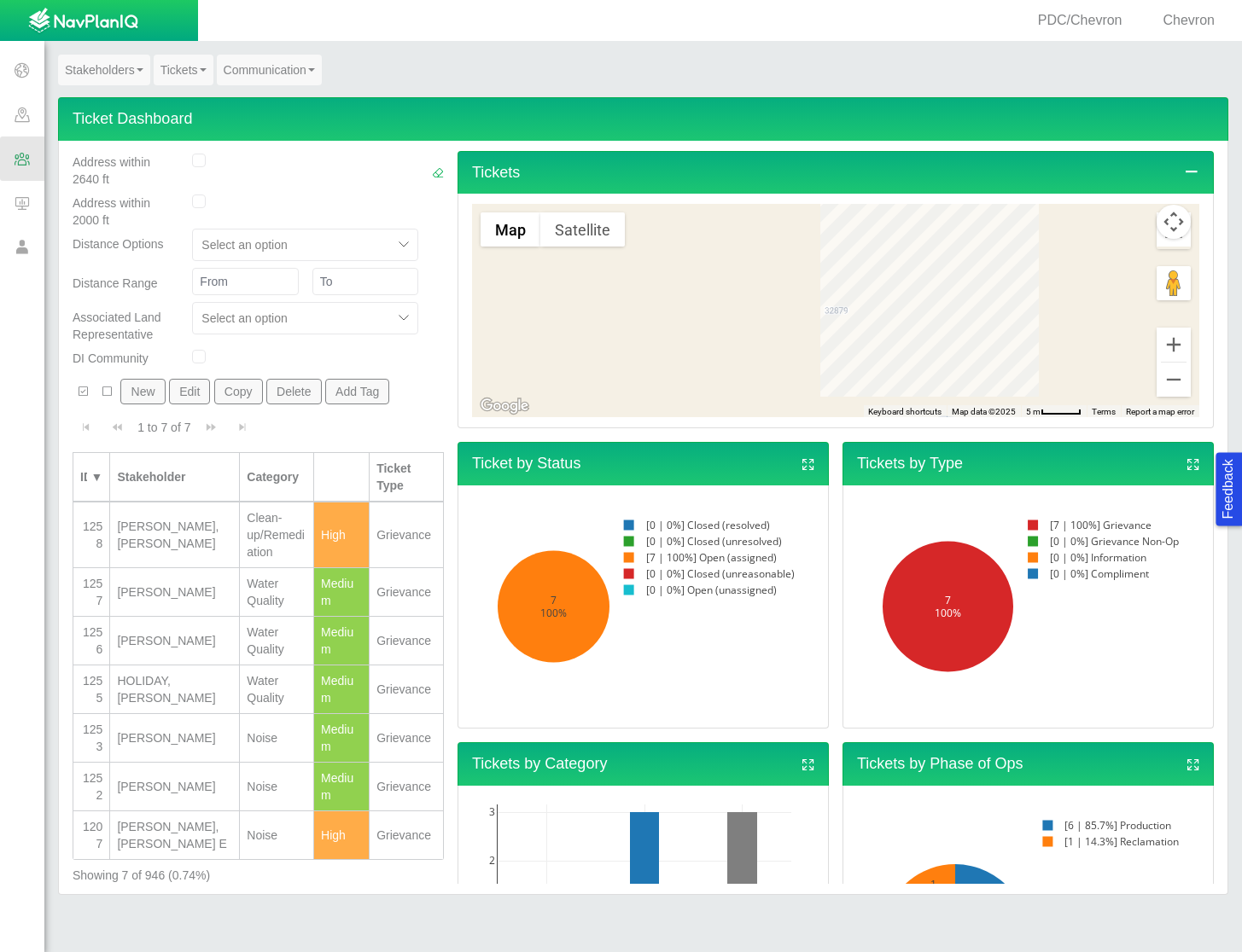
click at [191, 568] on td "[PERSON_NAME]" at bounding box center [175, 592] width 129 height 48
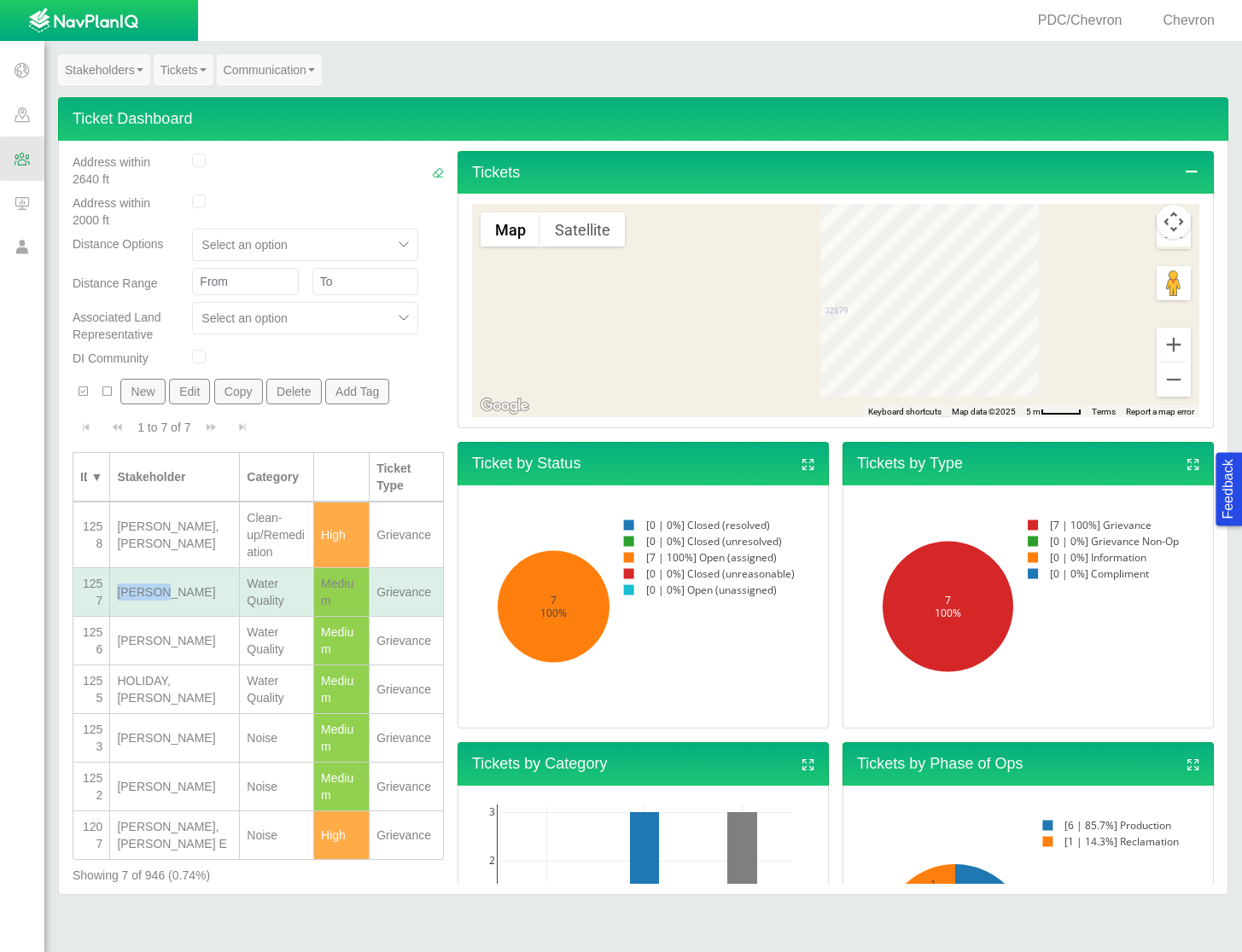
click at [191, 568] on td "[PERSON_NAME]" at bounding box center [175, 592] width 129 height 48
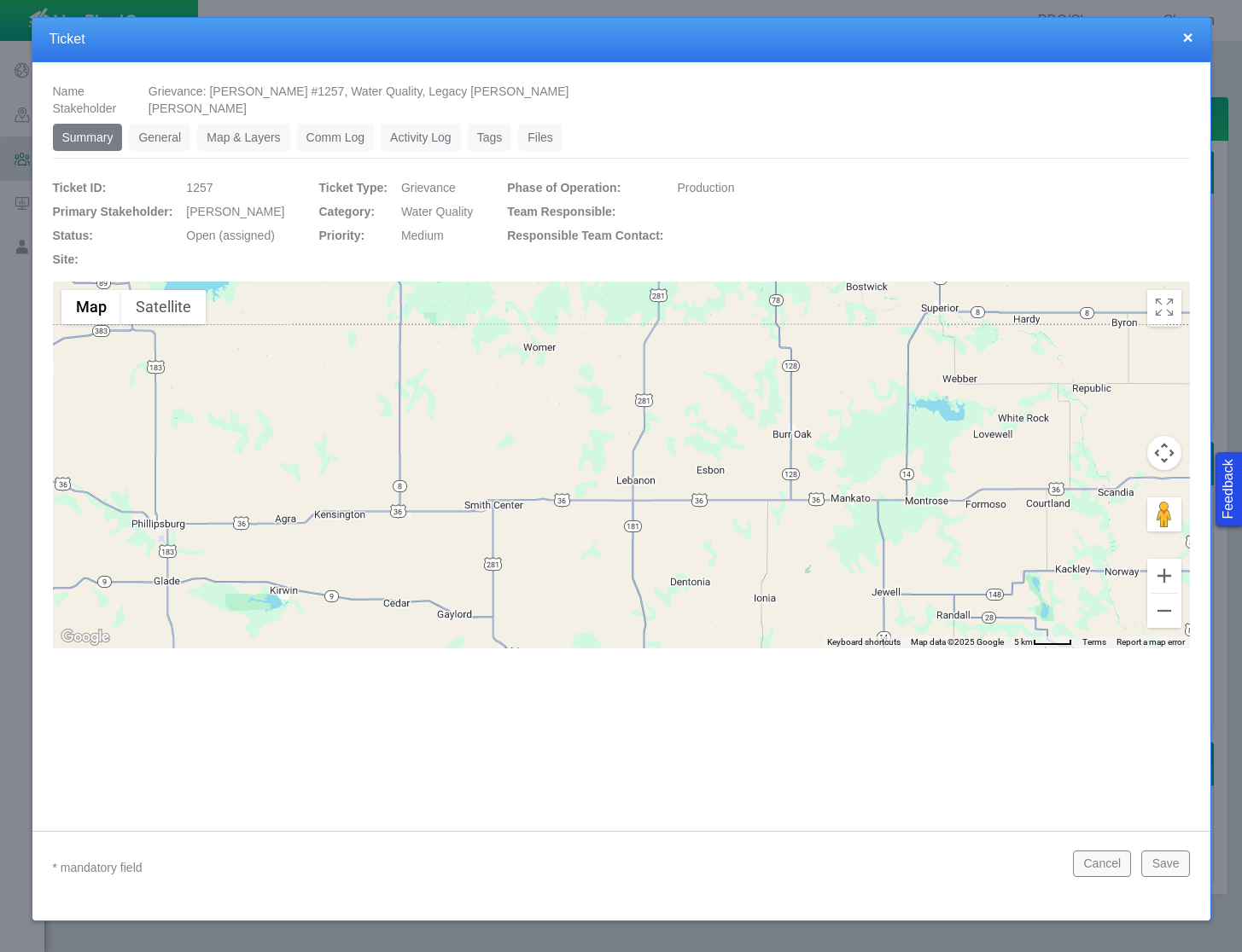
click at [141, 124] on link "General" at bounding box center [160, 137] width 62 height 27
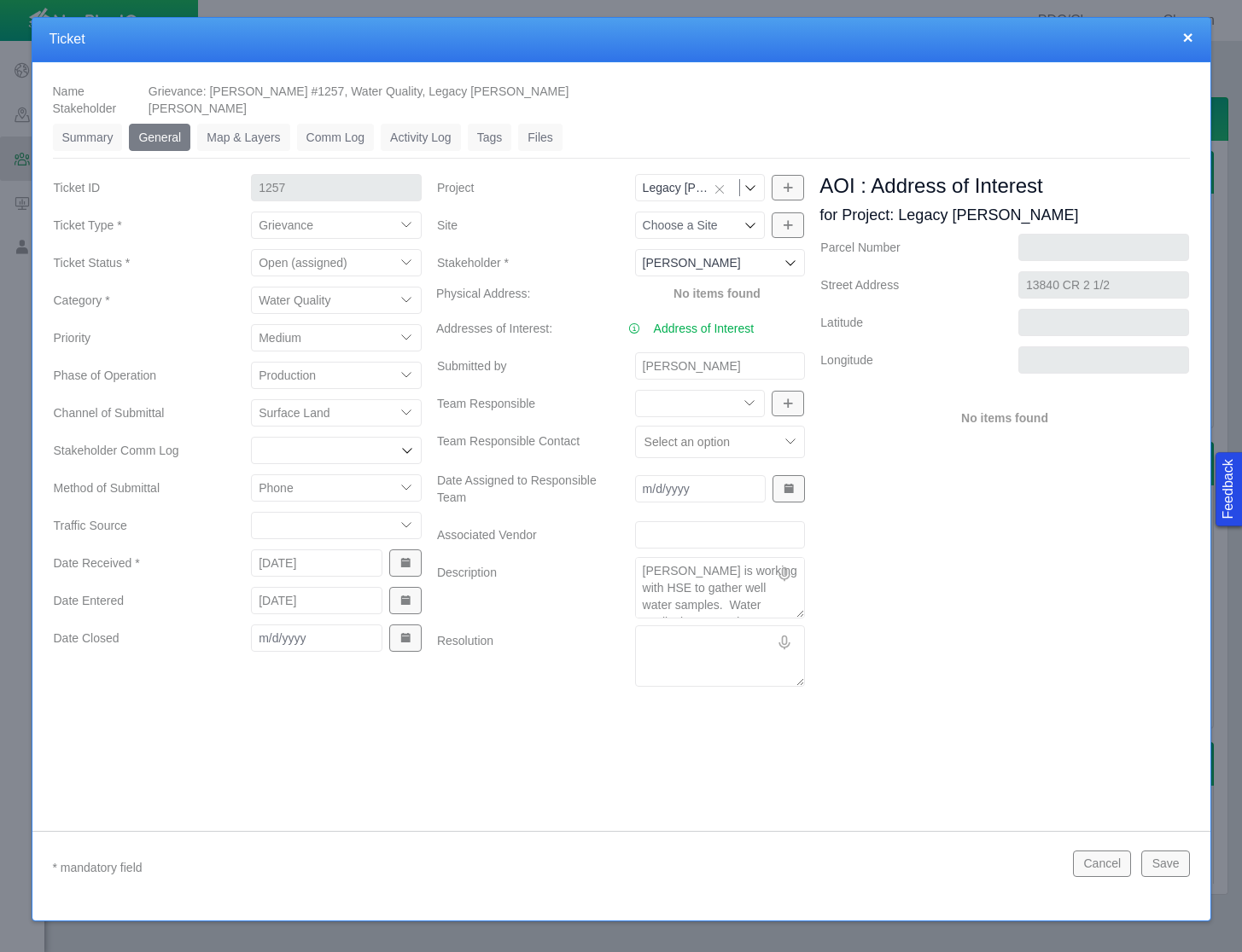
click at [696, 588] on textarea "[PERSON_NAME] is working with HSE to gather well water samples. Water quality i…" at bounding box center [720, 588] width 171 height 62
click at [1126, 864] on button "Cancel" at bounding box center [1102, 863] width 58 height 26
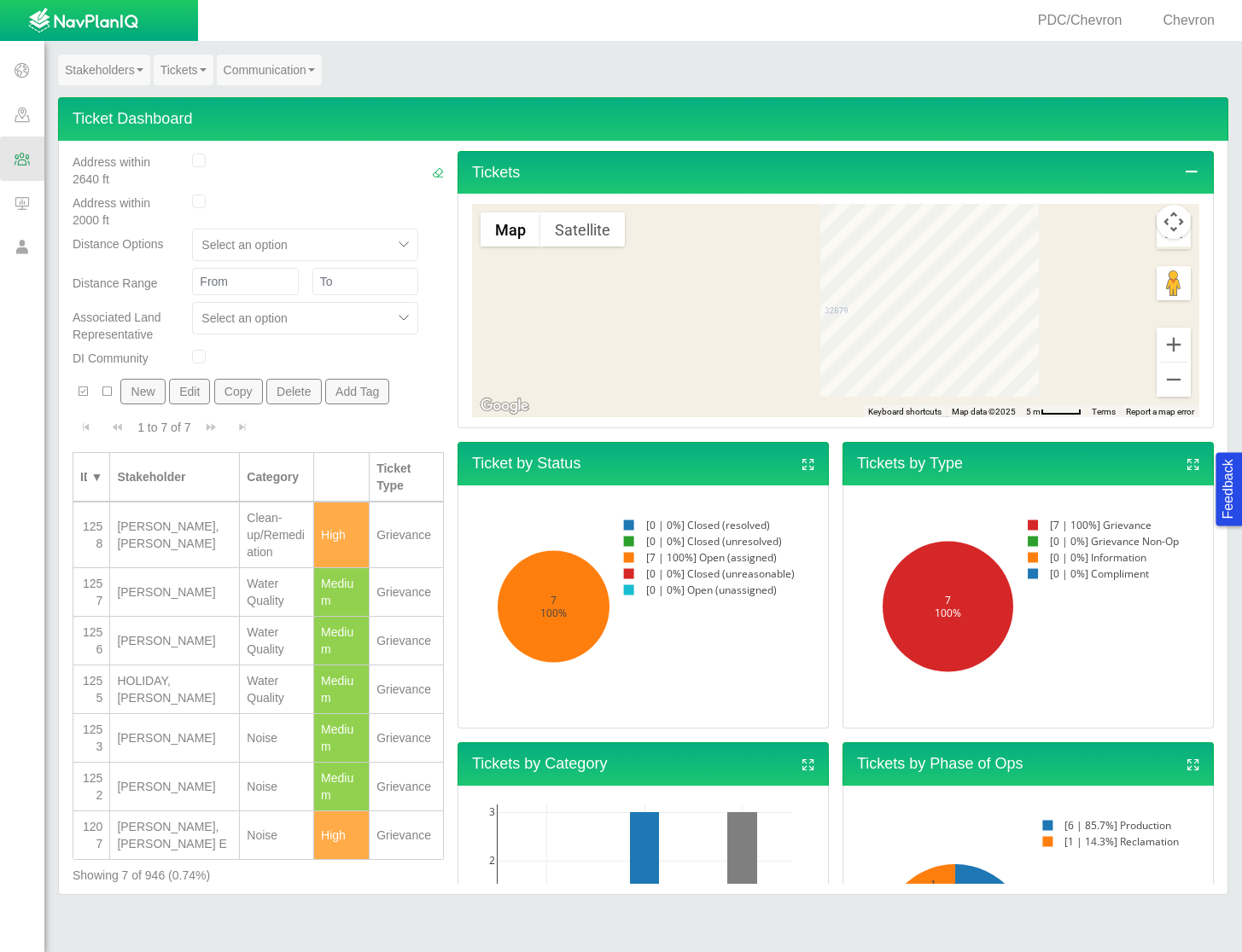
click at [170, 538] on td "[PERSON_NAME], [PERSON_NAME]" at bounding box center [175, 535] width 129 height 66
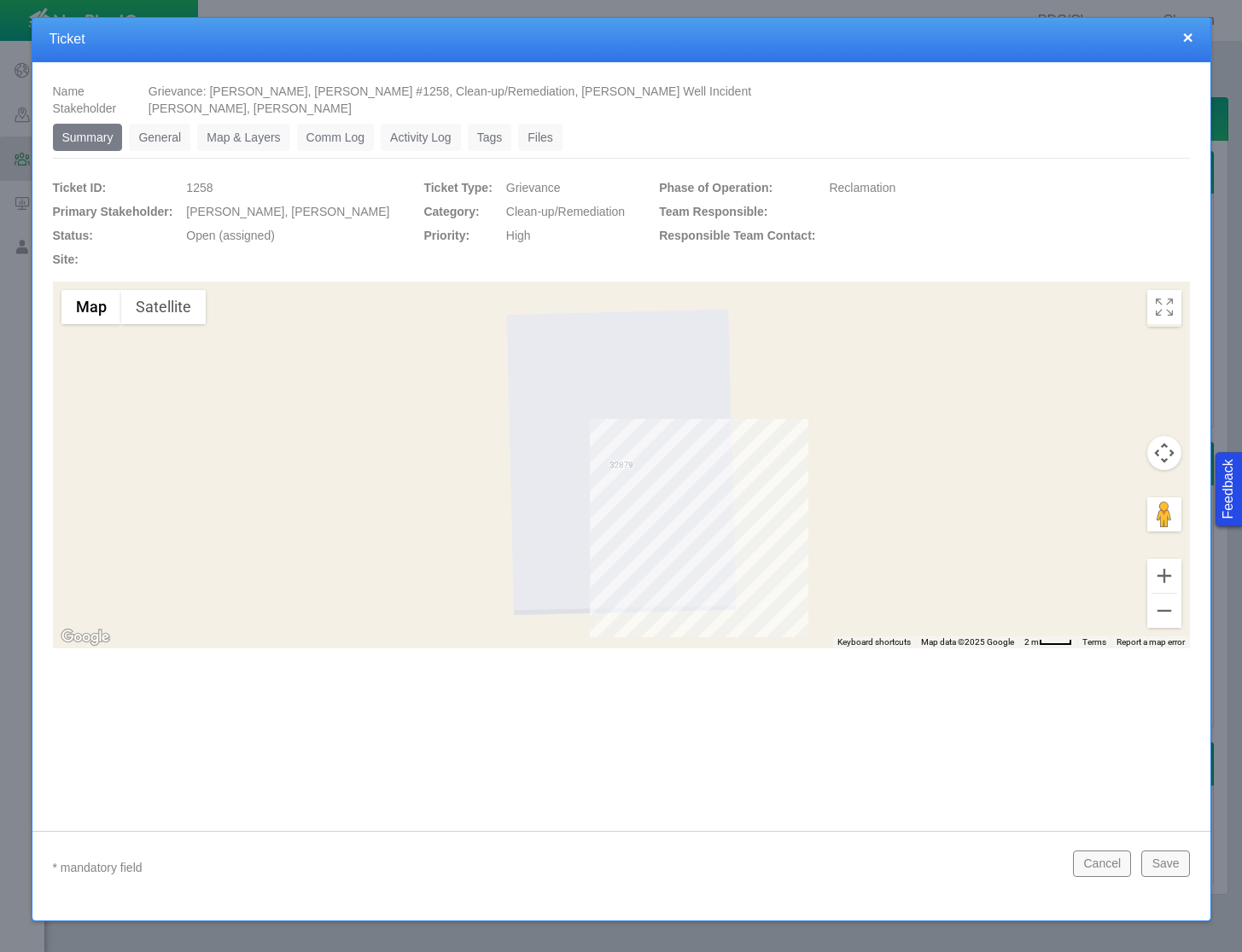
click at [153, 141] on link "General" at bounding box center [160, 137] width 62 height 27
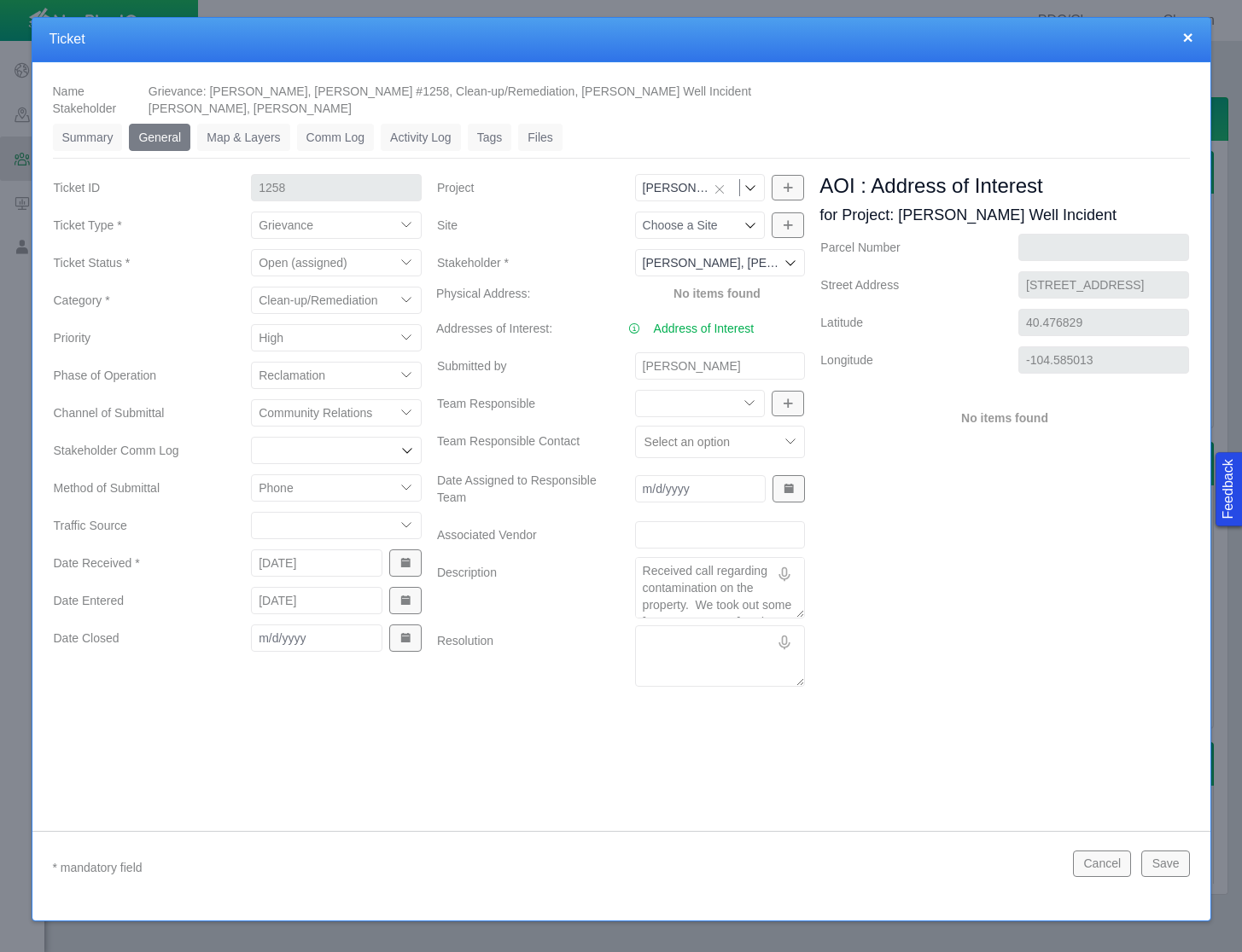
click at [695, 574] on textarea "Received call regarding contamination on the property. We took out some [PERSON…" at bounding box center [720, 588] width 171 height 62
type textarea "x"
